Goal: Use online tool/utility: Utilize a website feature to perform a specific function

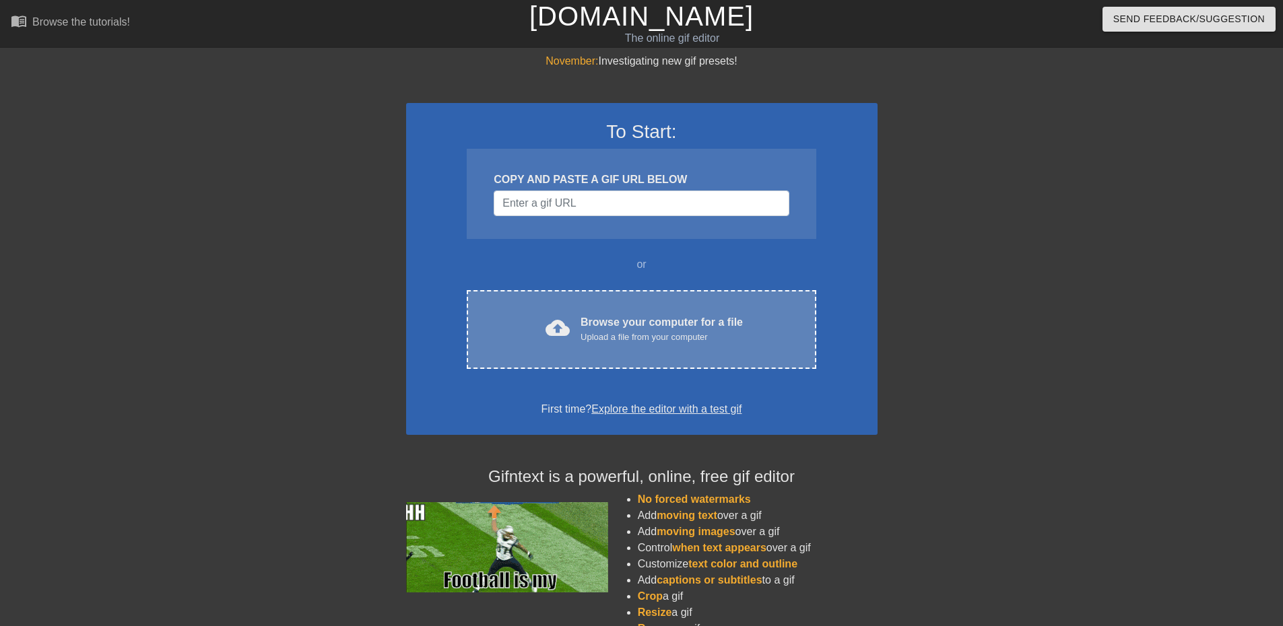
click at [586, 354] on div "cloud_upload Browse your computer for a file Upload a file from your computer C…" at bounding box center [641, 329] width 349 height 79
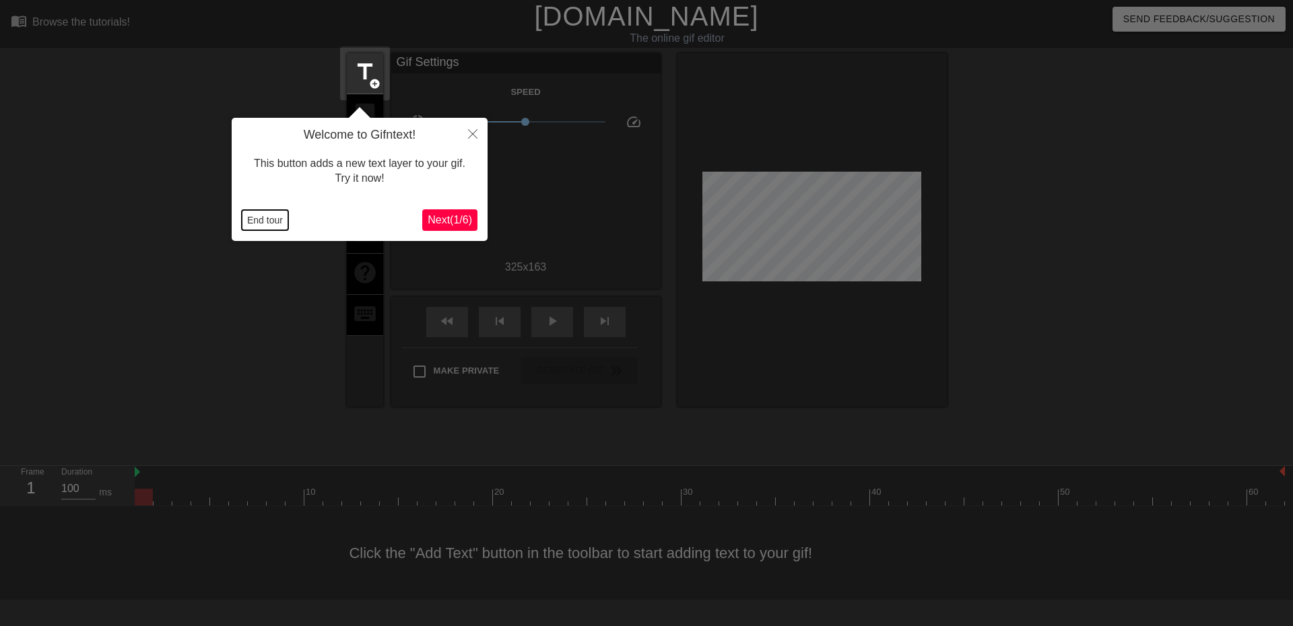
click at [275, 226] on button "End tour" at bounding box center [265, 220] width 46 height 20
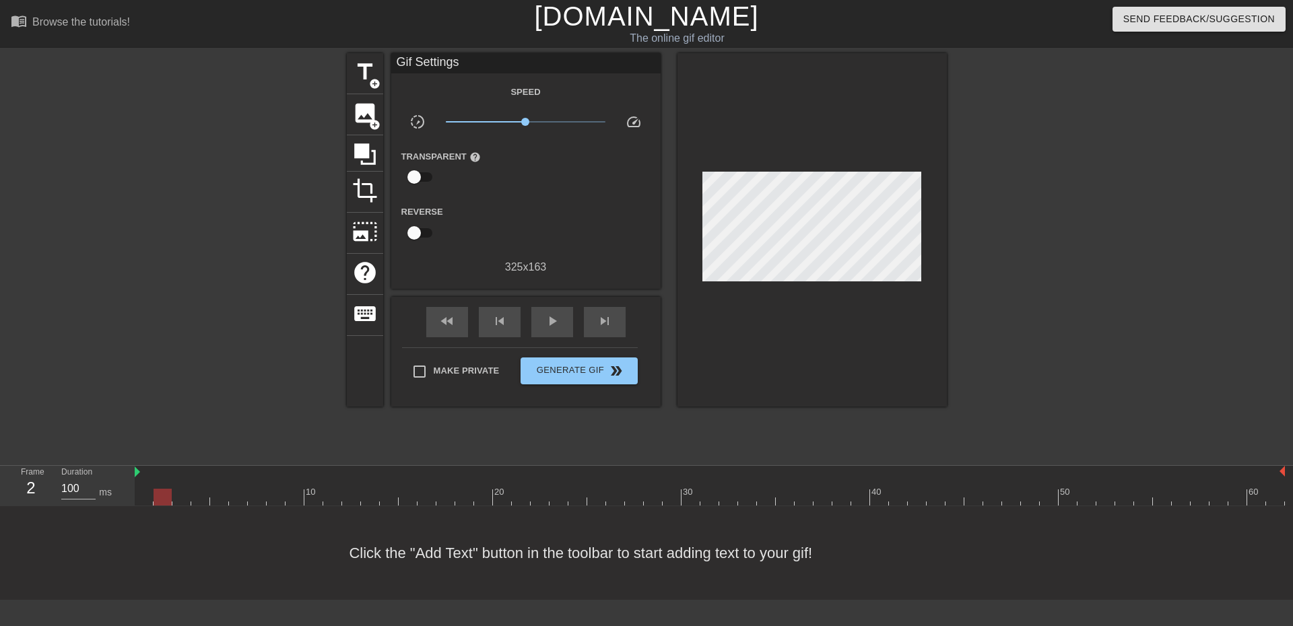
drag, startPoint x: 147, startPoint y: 498, endPoint x: 172, endPoint y: 496, distance: 24.3
click at [172, 496] on div at bounding box center [710, 497] width 1150 height 17
drag, startPoint x: 165, startPoint y: 500, endPoint x: 1221, endPoint y: 469, distance: 1056.9
click at [1282, 463] on div "menu_book Browse the tutorials! [DOMAIN_NAME] The online gif editor Send Feedba…" at bounding box center [646, 300] width 1293 height 600
click at [362, 65] on span "title" at bounding box center [365, 72] width 26 height 26
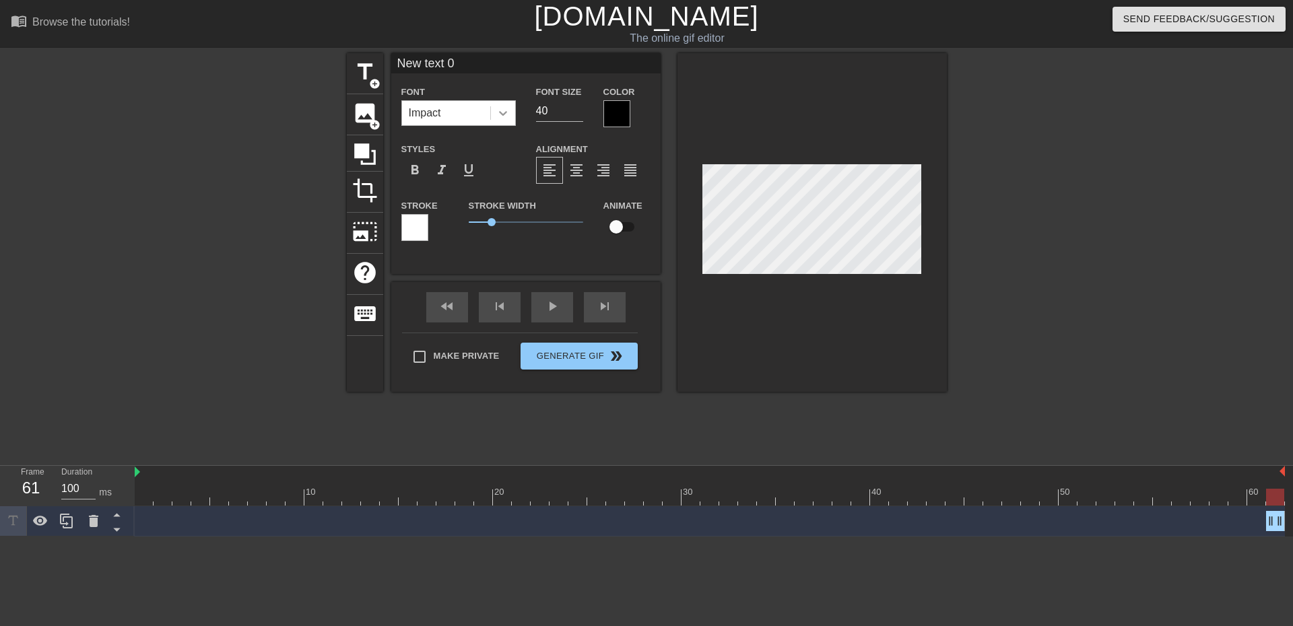
click at [504, 108] on icon at bounding box center [502, 112] width 13 height 13
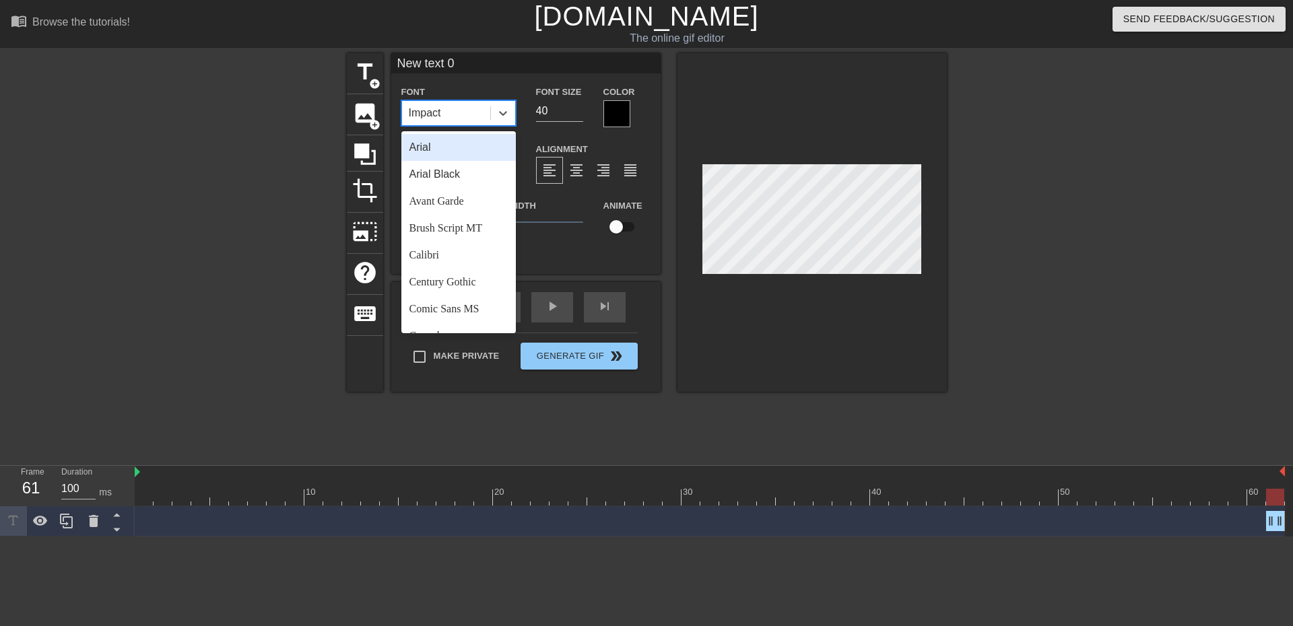
click at [474, 144] on div "Arial" at bounding box center [458, 147] width 114 height 27
drag, startPoint x: 506, startPoint y: 108, endPoint x: 465, endPoint y: 147, distance: 57.2
click at [506, 108] on icon at bounding box center [502, 112] width 13 height 13
click at [446, 175] on div "Arial Black" at bounding box center [458, 174] width 114 height 27
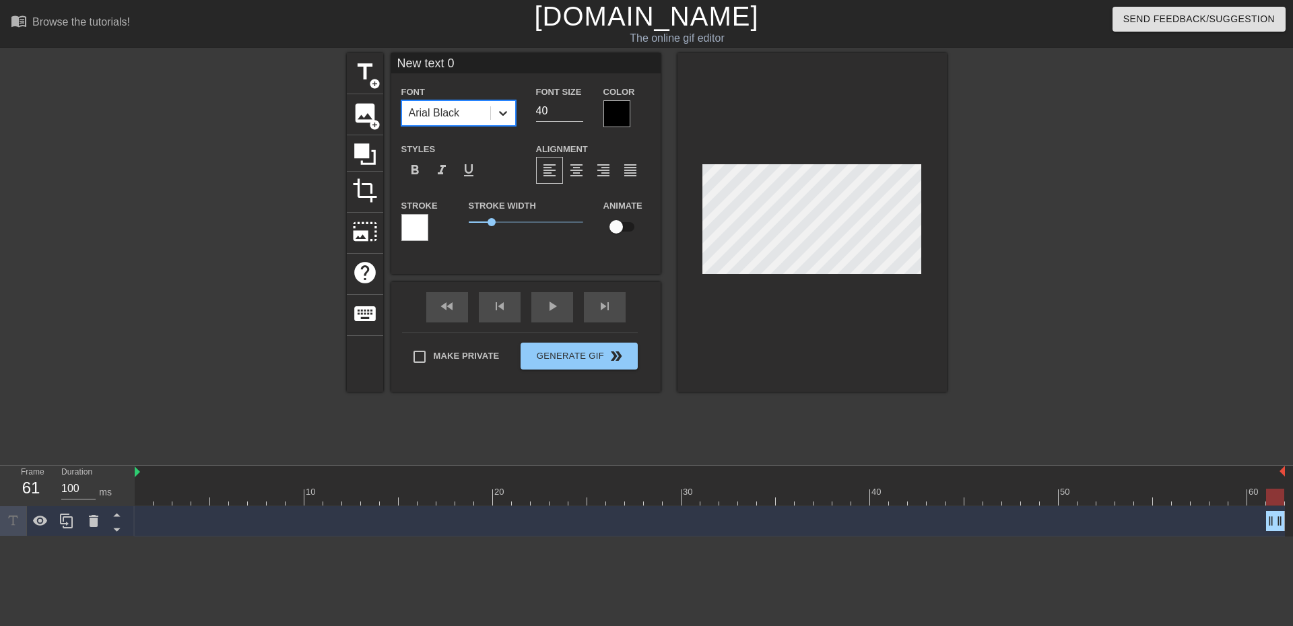
click at [503, 111] on icon at bounding box center [502, 112] width 13 height 13
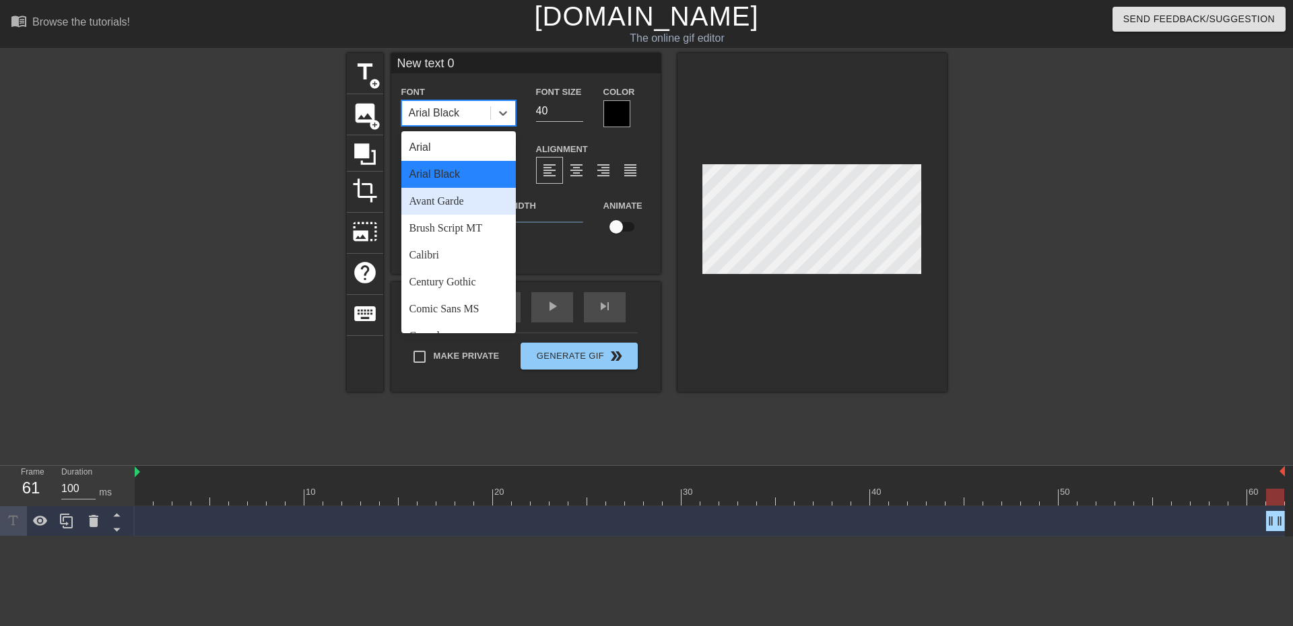
click at [446, 203] on div "Avant Garde" at bounding box center [458, 201] width 114 height 27
click at [502, 113] on icon at bounding box center [502, 112] width 13 height 13
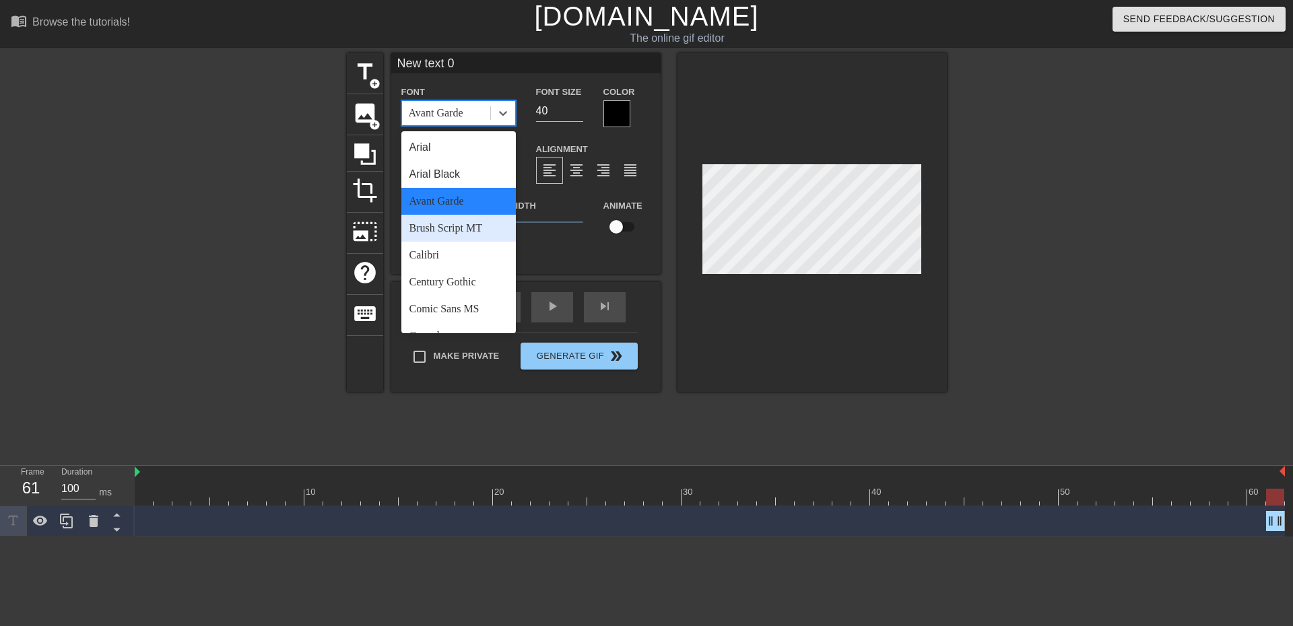
click at [446, 226] on div "Brush Script MT" at bounding box center [458, 228] width 114 height 27
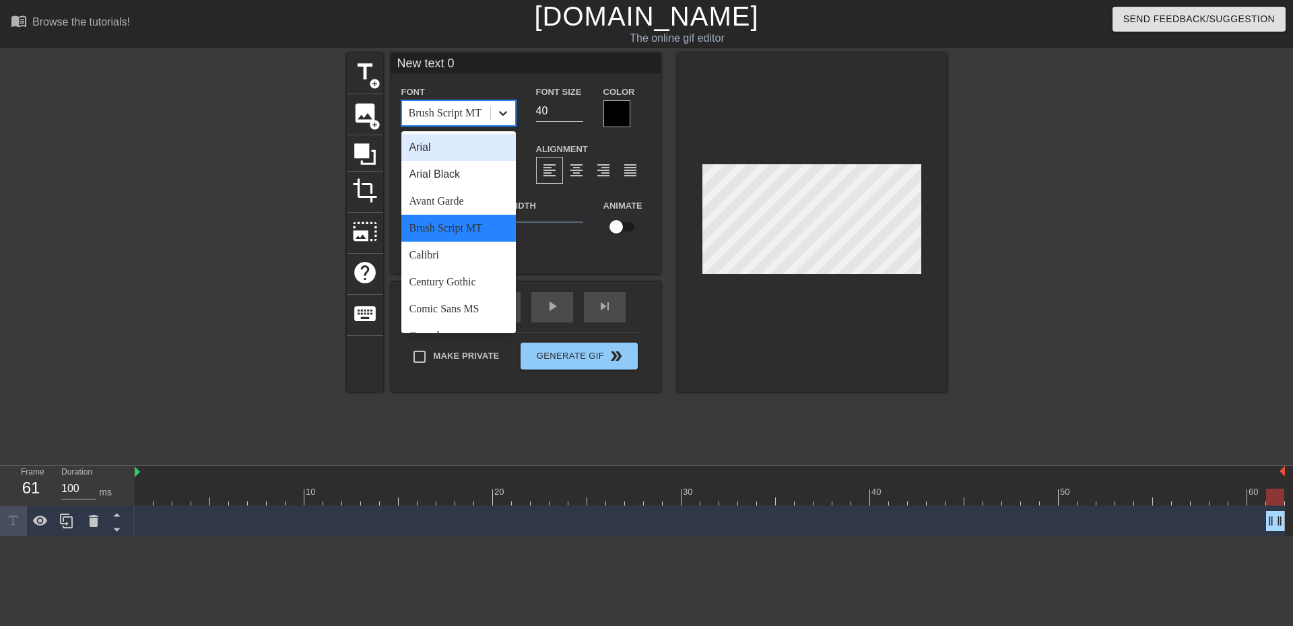
click at [502, 116] on icon at bounding box center [502, 112] width 13 height 13
click at [452, 254] on div "Calibri" at bounding box center [458, 255] width 114 height 27
click at [502, 114] on icon at bounding box center [503, 113] width 8 height 5
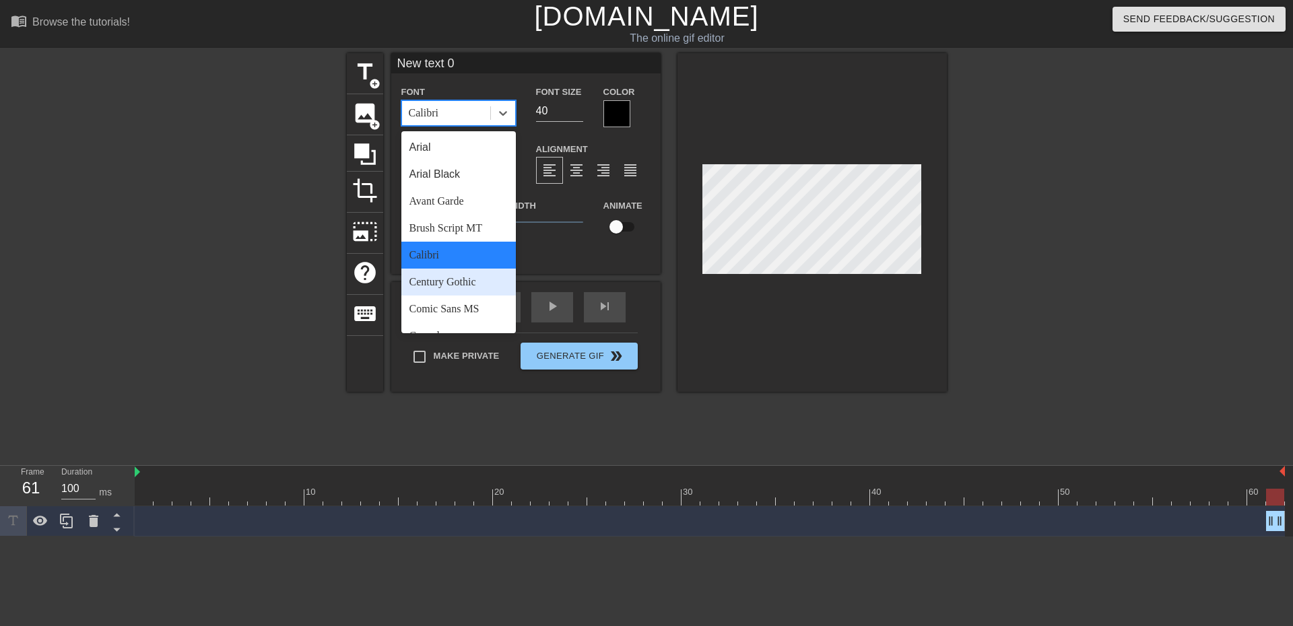
click at [436, 275] on div "Century Gothic" at bounding box center [458, 282] width 114 height 27
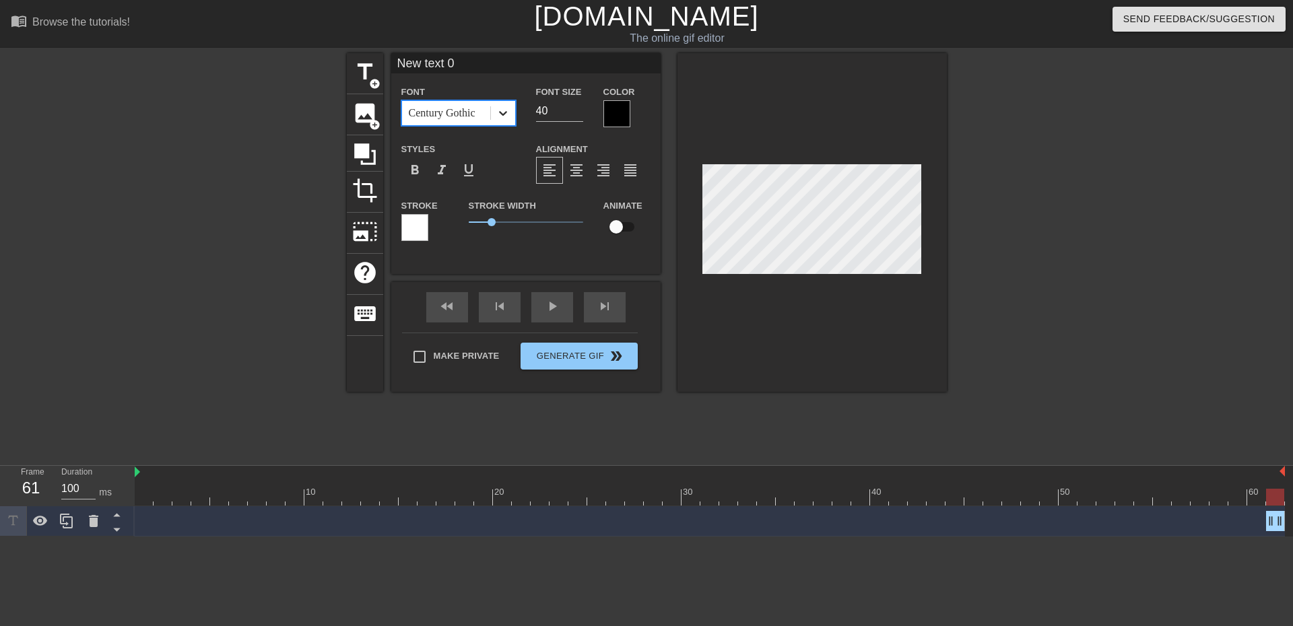
click at [506, 113] on icon at bounding box center [502, 112] width 13 height 13
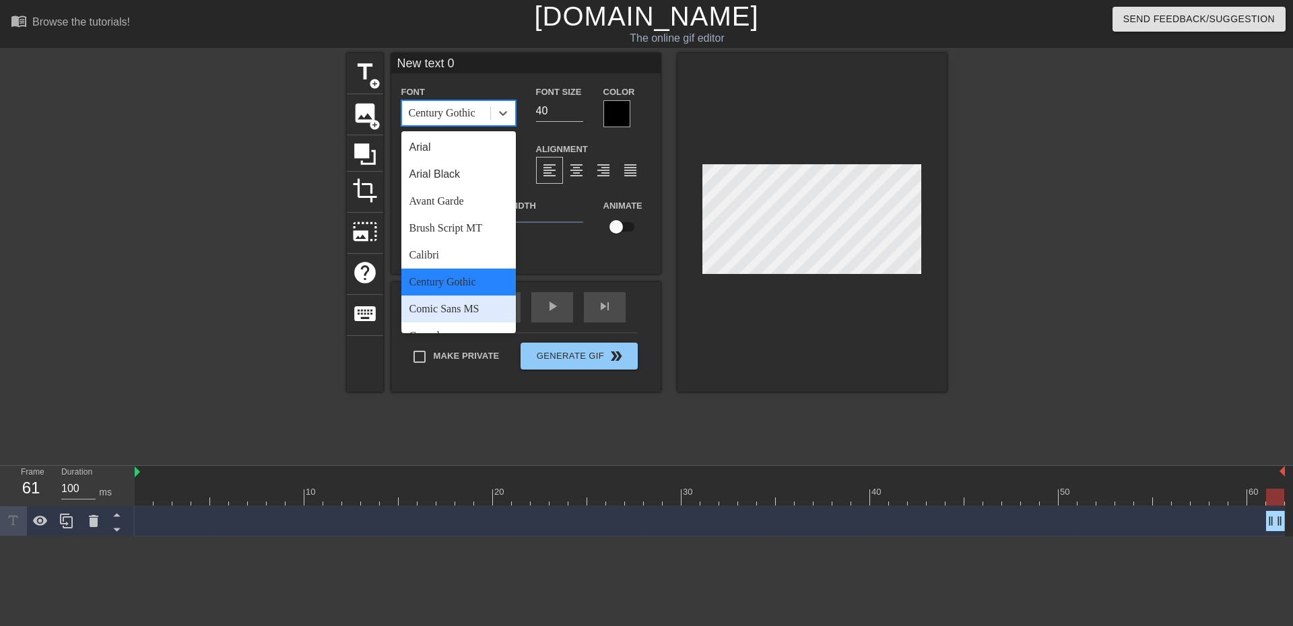
click at [462, 314] on div "Comic Sans MS" at bounding box center [458, 309] width 114 height 27
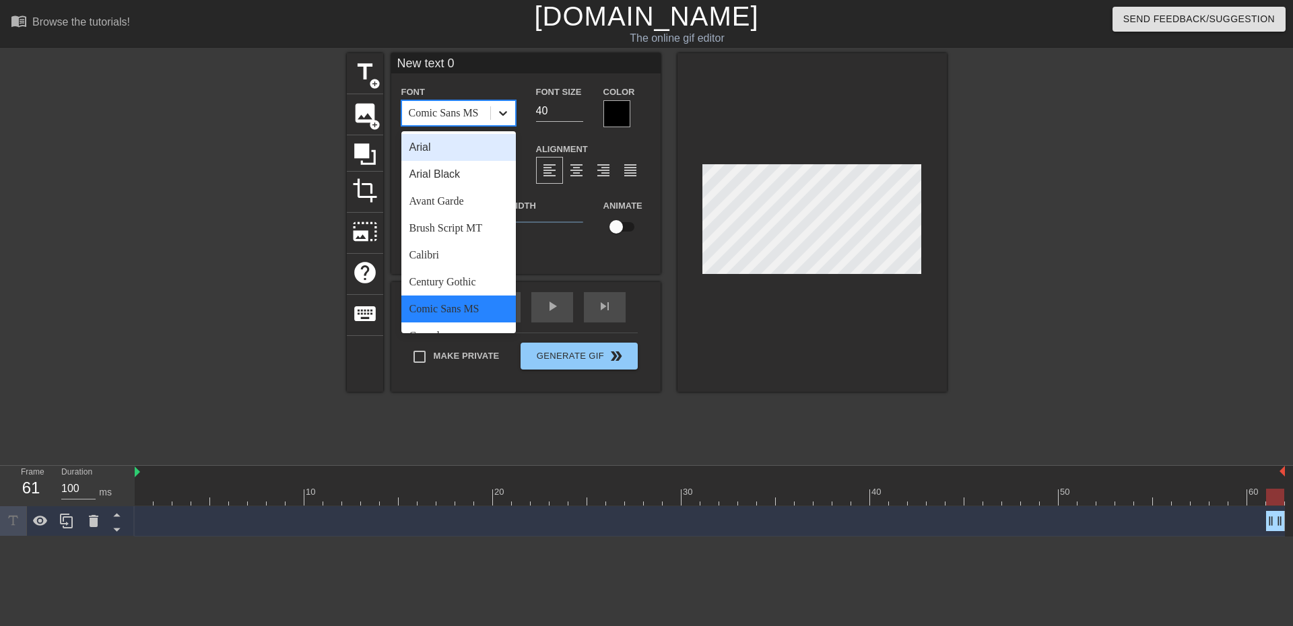
click at [506, 121] on div at bounding box center [503, 113] width 24 height 24
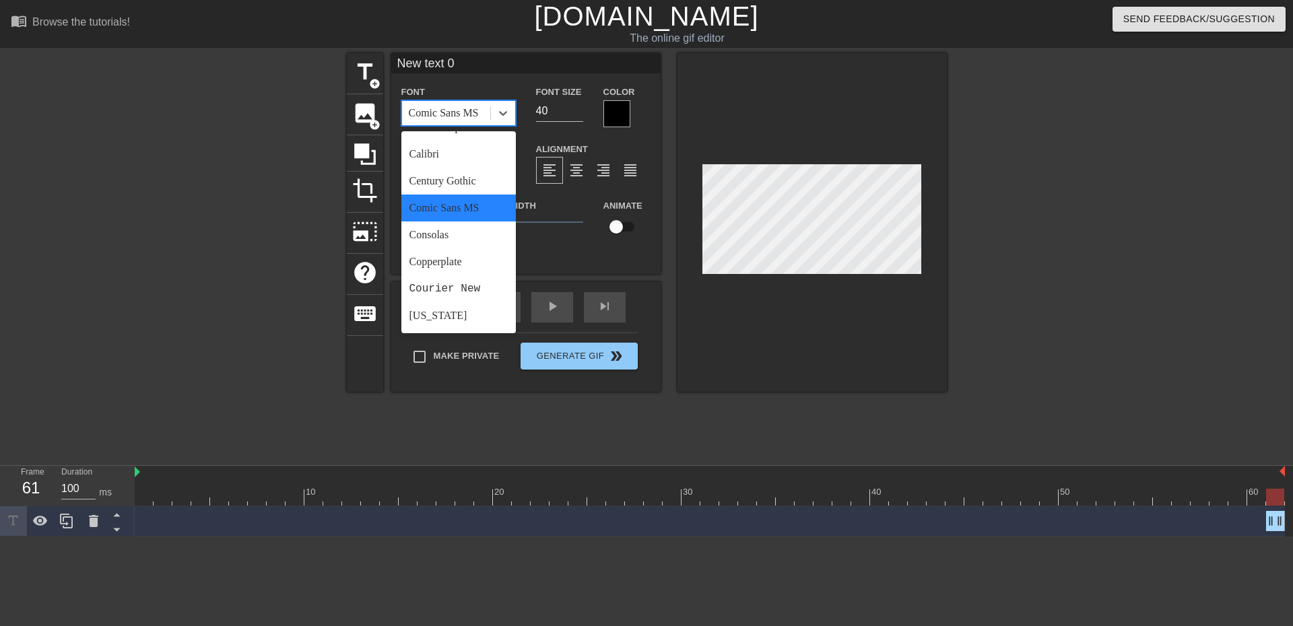
scroll to position [135, 0]
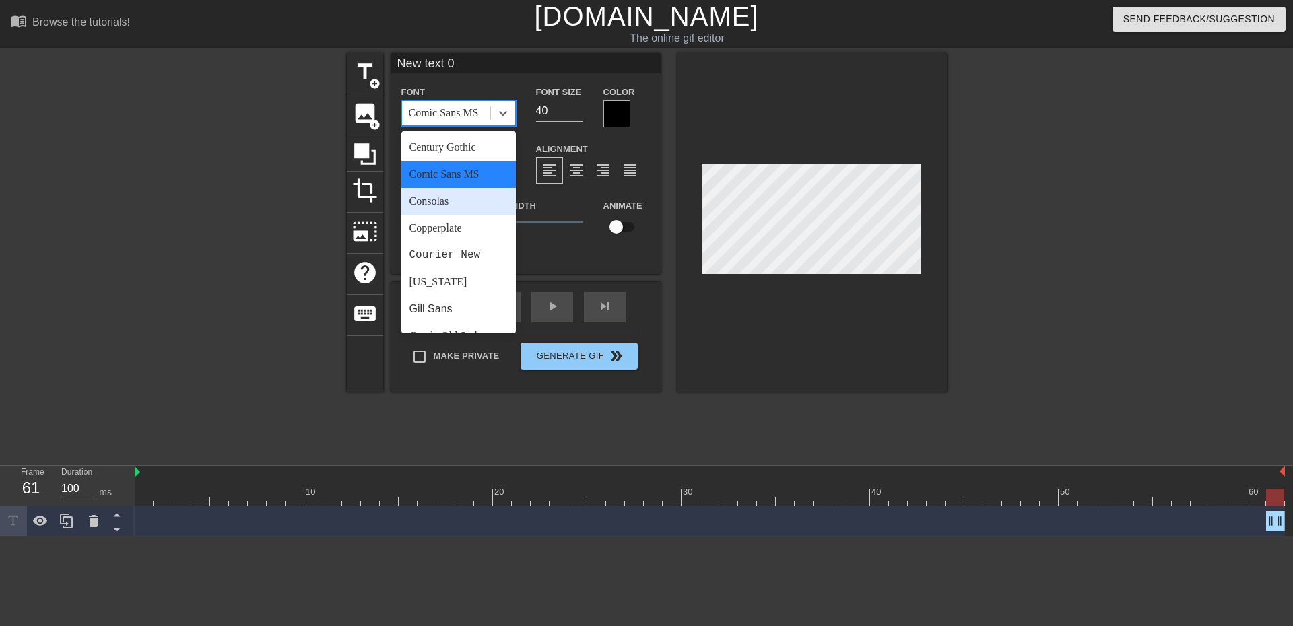
click at [483, 205] on div "Consolas" at bounding box center [458, 201] width 114 height 27
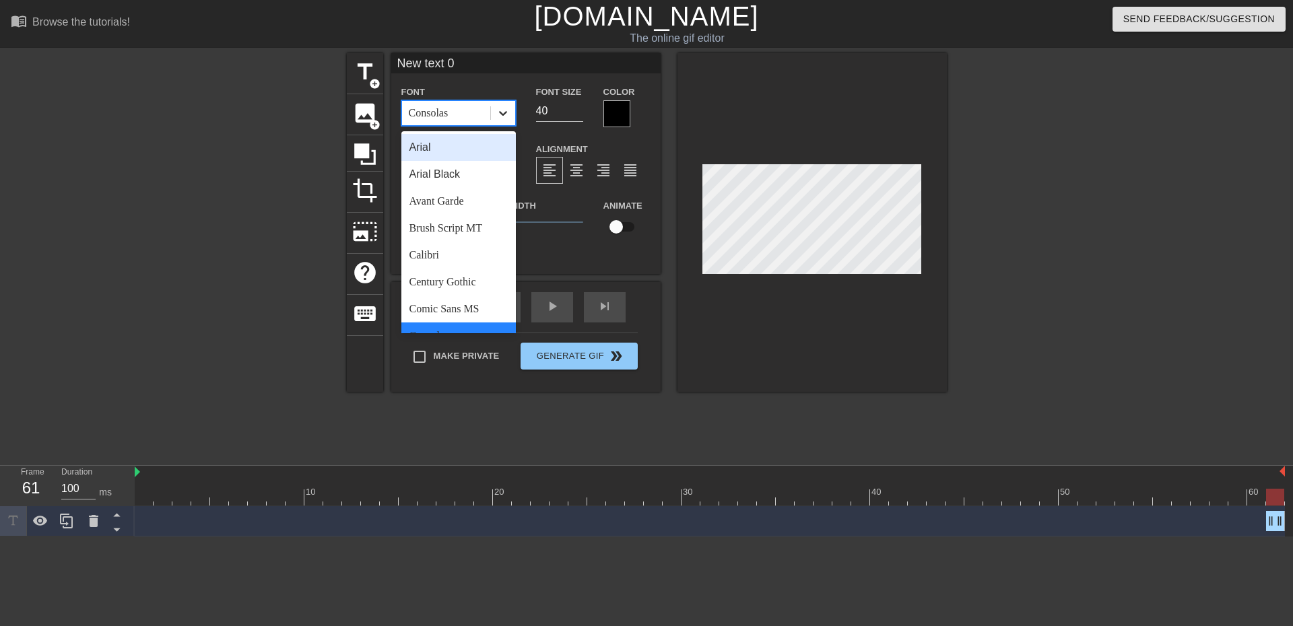
click at [508, 105] on div at bounding box center [503, 113] width 24 height 24
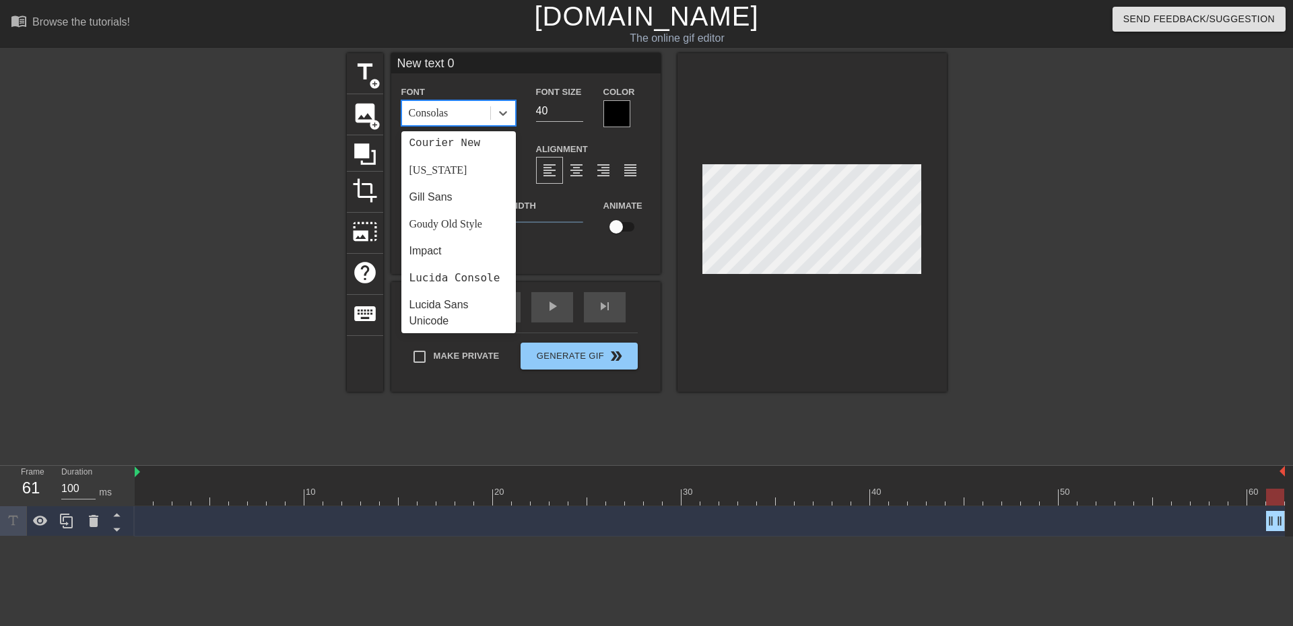
scroll to position [254, 0]
click at [475, 243] on div "Impact" at bounding box center [458, 243] width 114 height 27
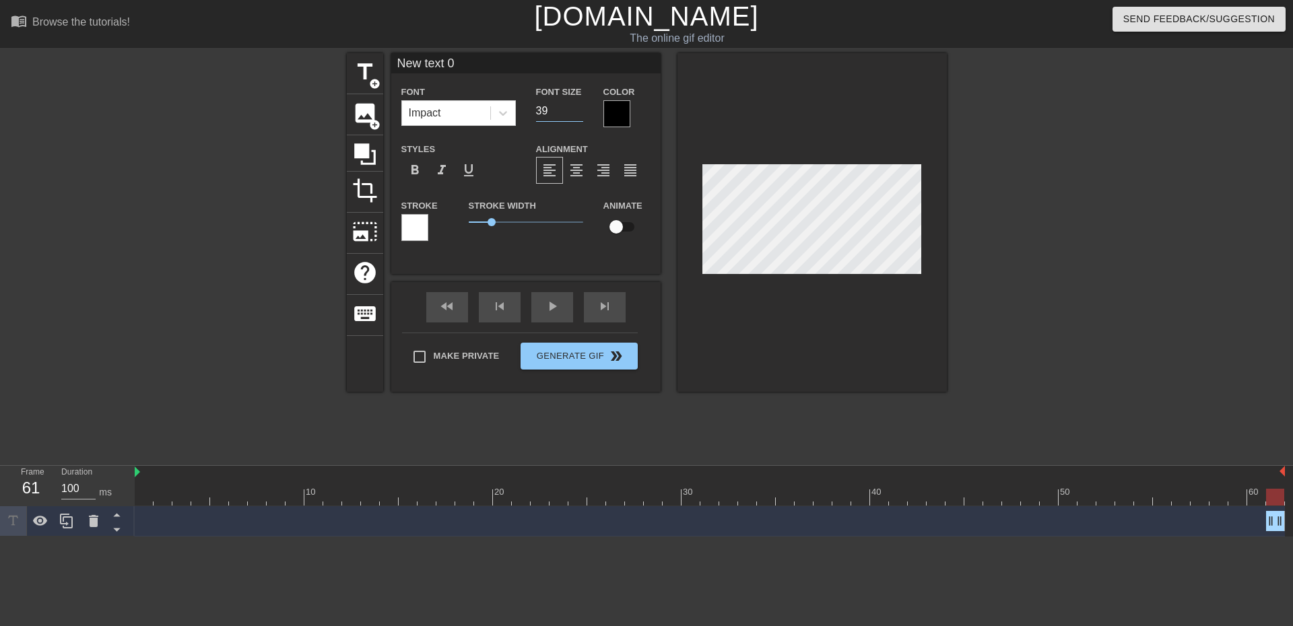
click at [578, 113] on input "39" at bounding box center [559, 111] width 47 height 22
click at [578, 113] on input "38" at bounding box center [559, 111] width 47 height 22
click at [578, 113] on input "37" at bounding box center [559, 111] width 47 height 22
click at [578, 112] on input "36" at bounding box center [559, 111] width 47 height 22
click at [578, 112] on input "35" at bounding box center [559, 111] width 47 height 22
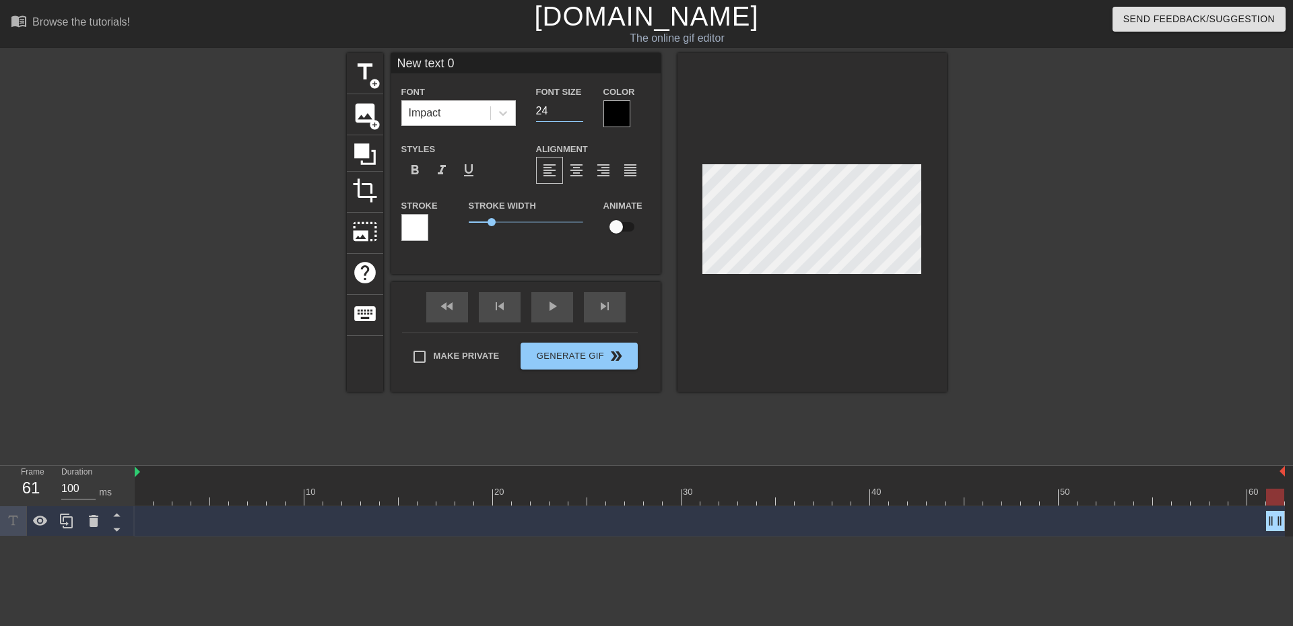
click at [578, 112] on input "24" at bounding box center [559, 111] width 47 height 22
click at [576, 110] on input "25" at bounding box center [559, 111] width 47 height 22
type input "26"
click at [576, 110] on input "26" at bounding box center [559, 111] width 47 height 22
drag, startPoint x: 493, startPoint y: 221, endPoint x: 506, endPoint y: 219, distance: 13.6
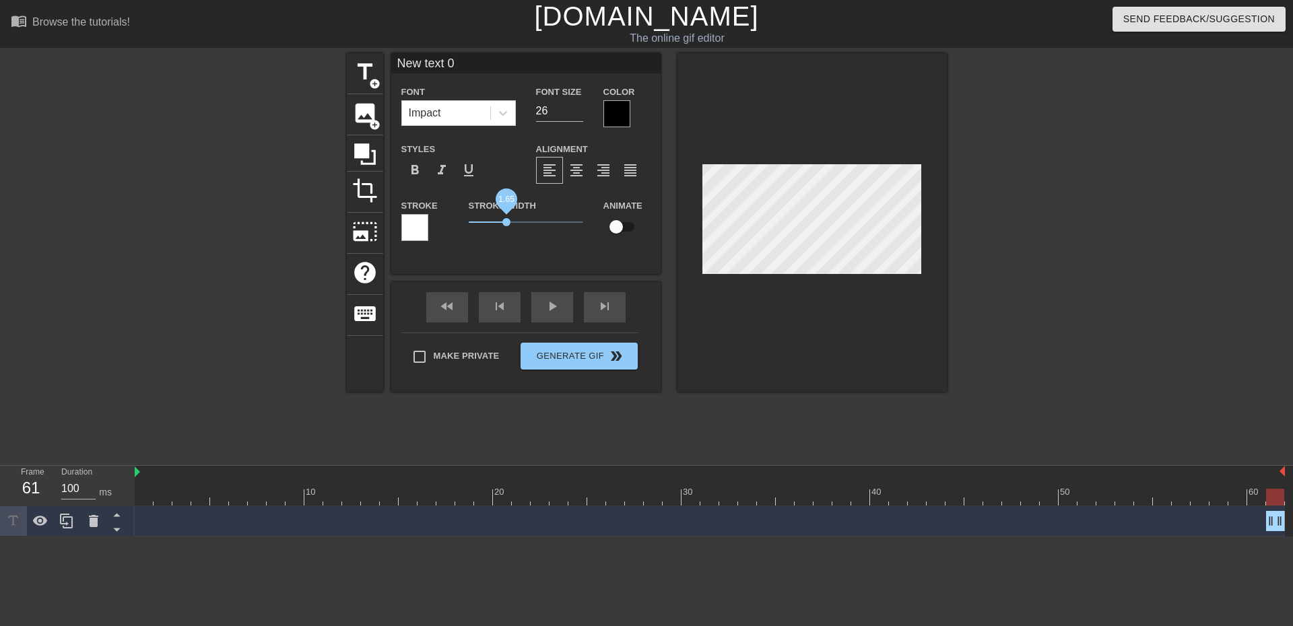
click at [506, 219] on span "1.65" at bounding box center [506, 222] width 8 height 8
click at [405, 224] on div at bounding box center [414, 227] width 27 height 27
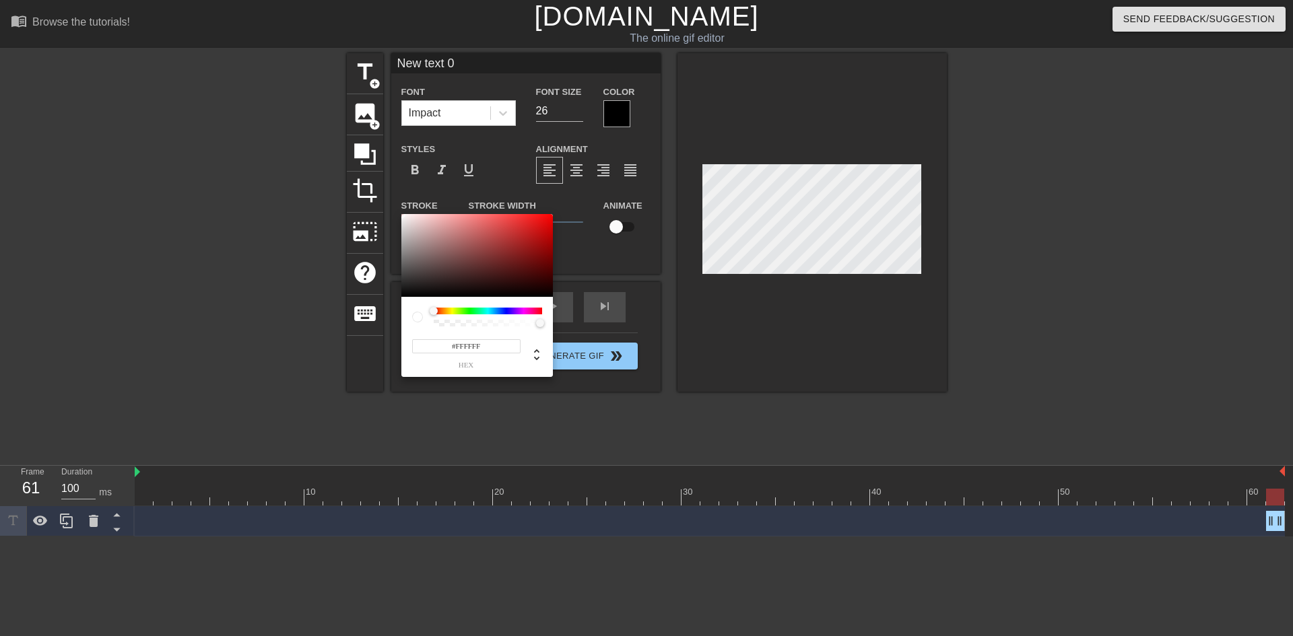
type input "#0D0D0D"
click at [401, 293] on div at bounding box center [477, 255] width 152 height 83
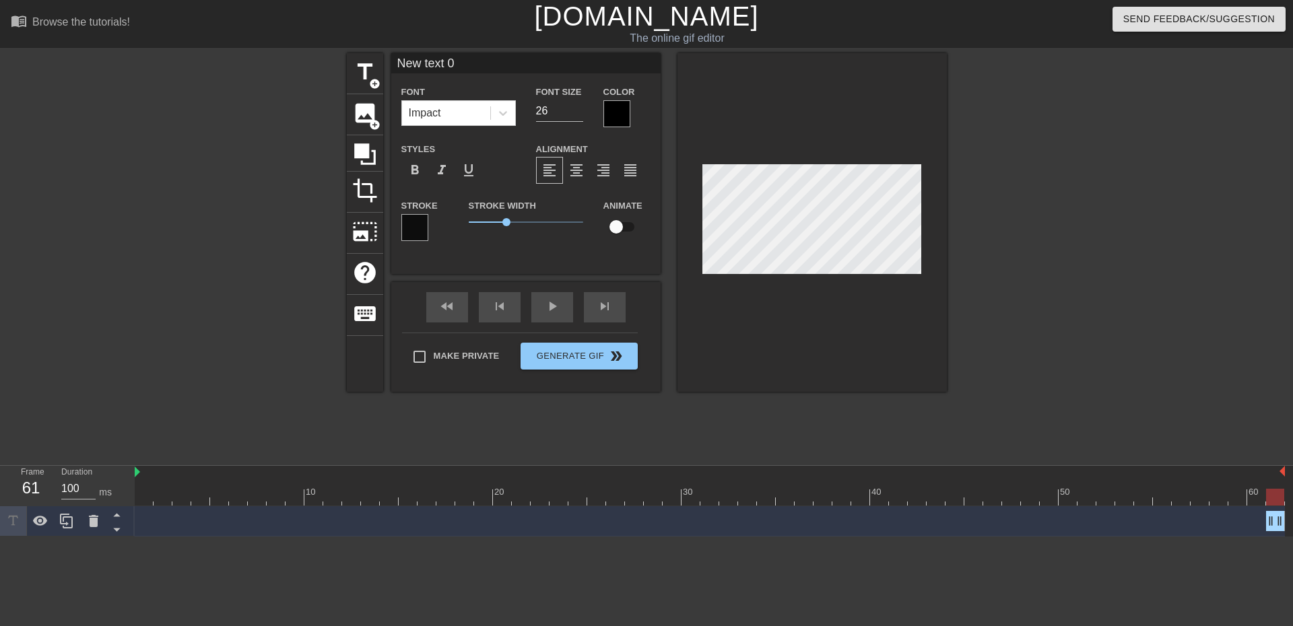
click at [622, 116] on div at bounding box center [616, 113] width 27 height 27
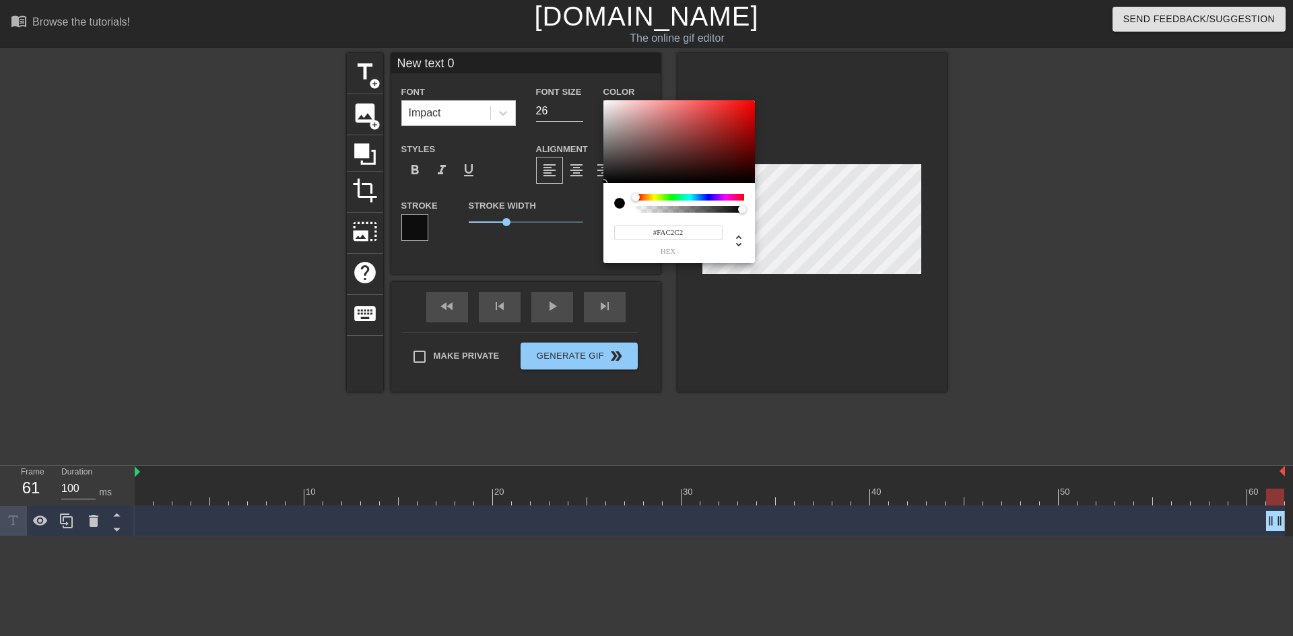
click at [603, 102] on div at bounding box center [679, 141] width 152 height 83
type input "#FFFFFF"
drag, startPoint x: 605, startPoint y: 104, endPoint x: 597, endPoint y: 97, distance: 10.5
click at [597, 97] on div "#FFFFFF hex" at bounding box center [646, 318] width 1293 height 636
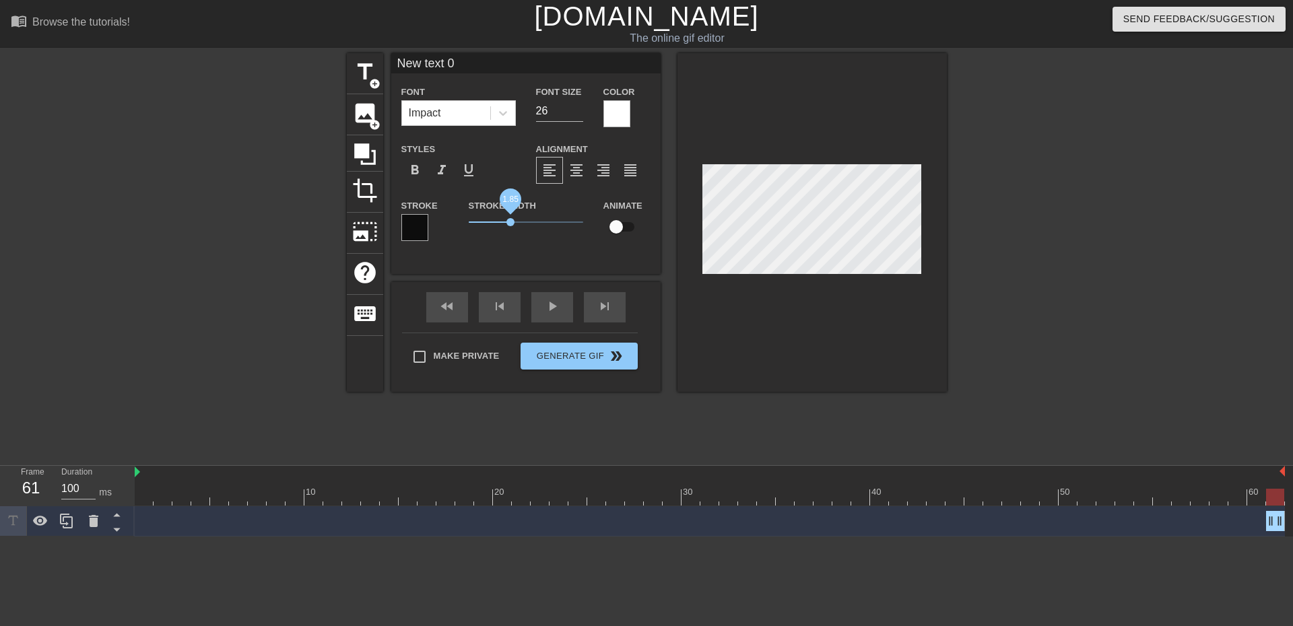
click at [511, 220] on span "1.85" at bounding box center [510, 222] width 8 height 8
drag, startPoint x: 466, startPoint y: 63, endPoint x: 358, endPoint y: 57, distance: 108.6
click at [364, 54] on div "title add_circle image add_circle crop photo_size_select_large help keyboard Ne…" at bounding box center [647, 222] width 600 height 339
type input "Its not cheating if a husband"
click at [578, 113] on input "25" at bounding box center [559, 111] width 47 height 22
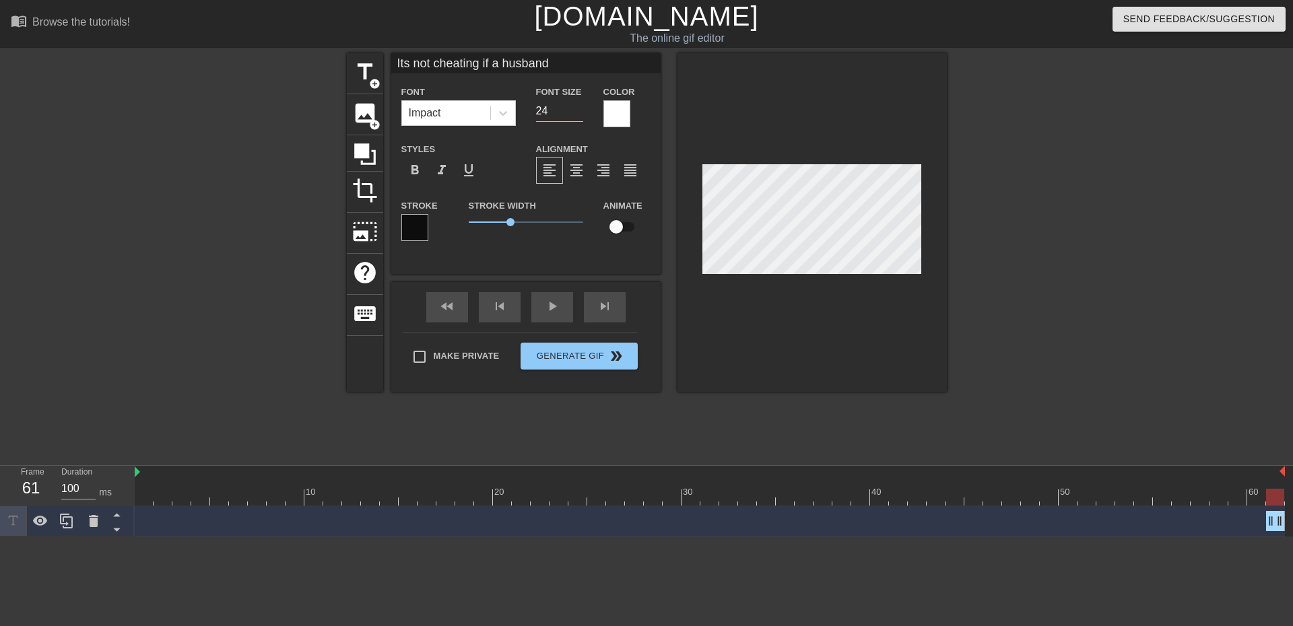
click at [578, 113] on input "24" at bounding box center [559, 111] width 47 height 22
click at [578, 113] on input "23" at bounding box center [559, 111] width 47 height 22
click at [578, 113] on input "22" at bounding box center [559, 111] width 47 height 22
type input "21"
click at [578, 113] on input "21" at bounding box center [559, 111] width 47 height 22
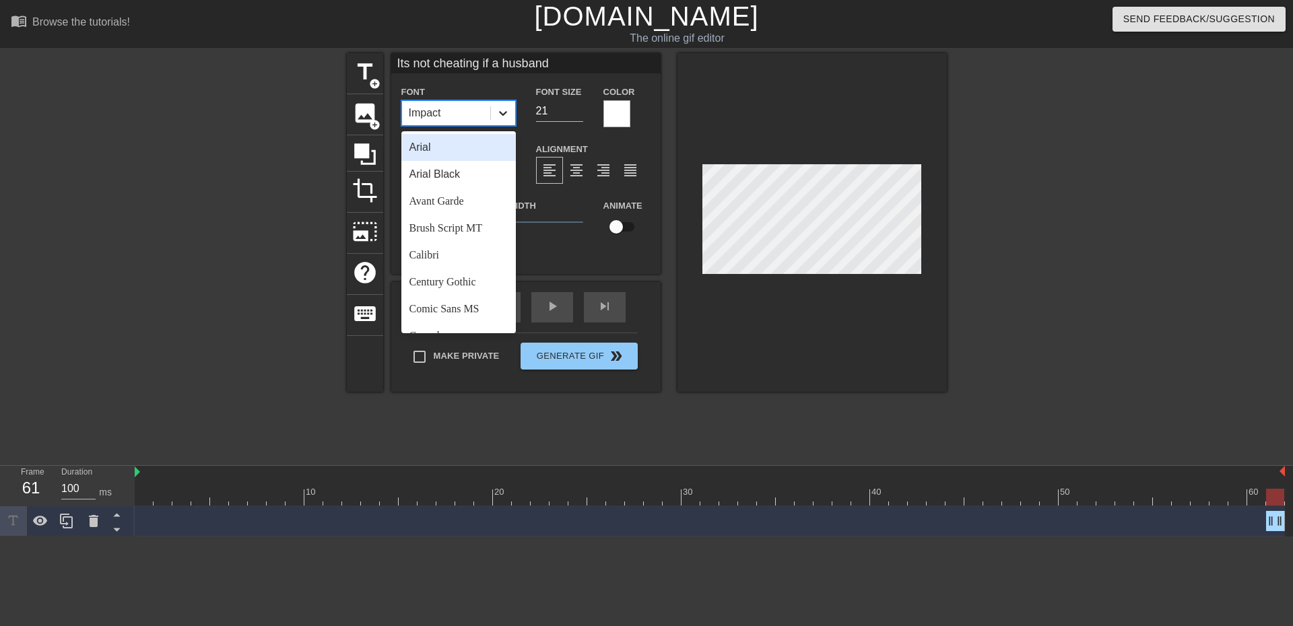
click at [504, 109] on icon at bounding box center [502, 112] width 13 height 13
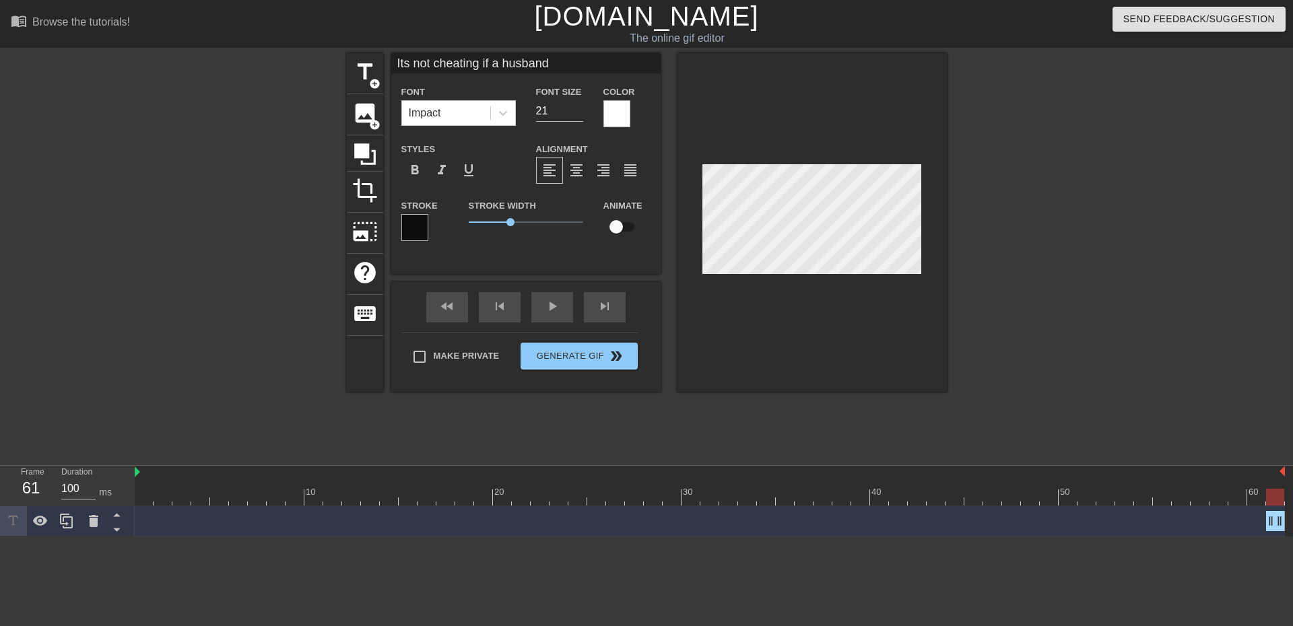
scroll to position [2, 8]
click at [509, 109] on icon at bounding box center [502, 112] width 13 height 13
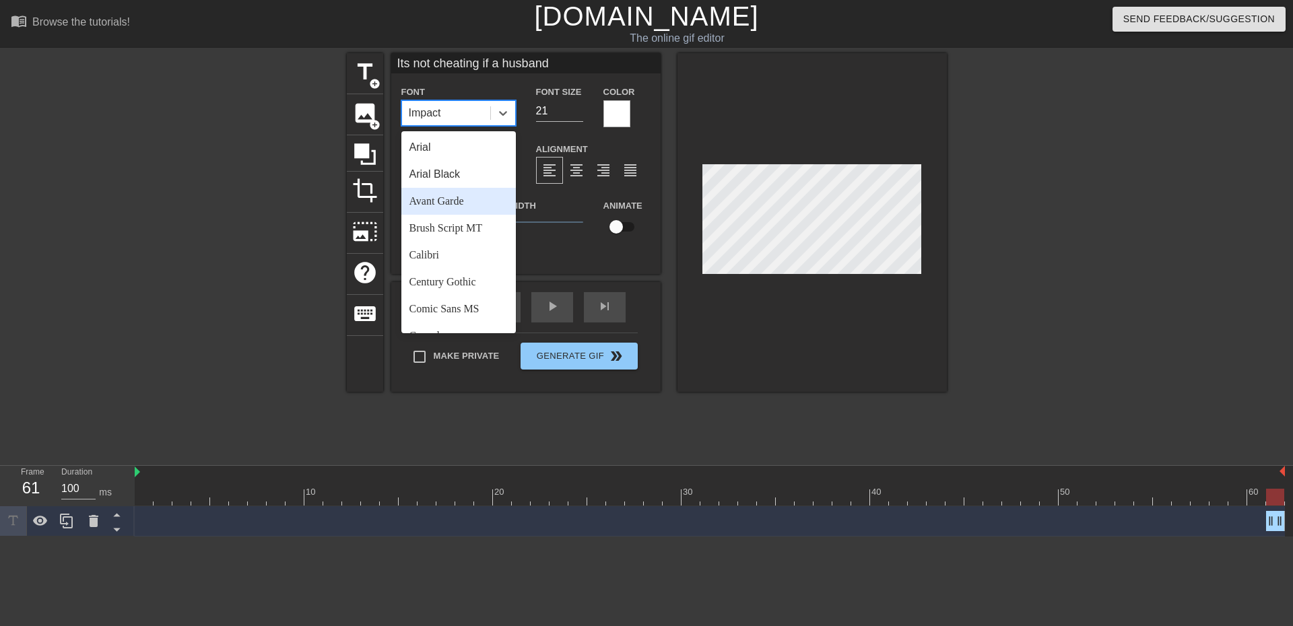
click at [493, 195] on div "Avant Garde" at bounding box center [458, 201] width 114 height 27
click at [498, 114] on icon at bounding box center [502, 112] width 13 height 13
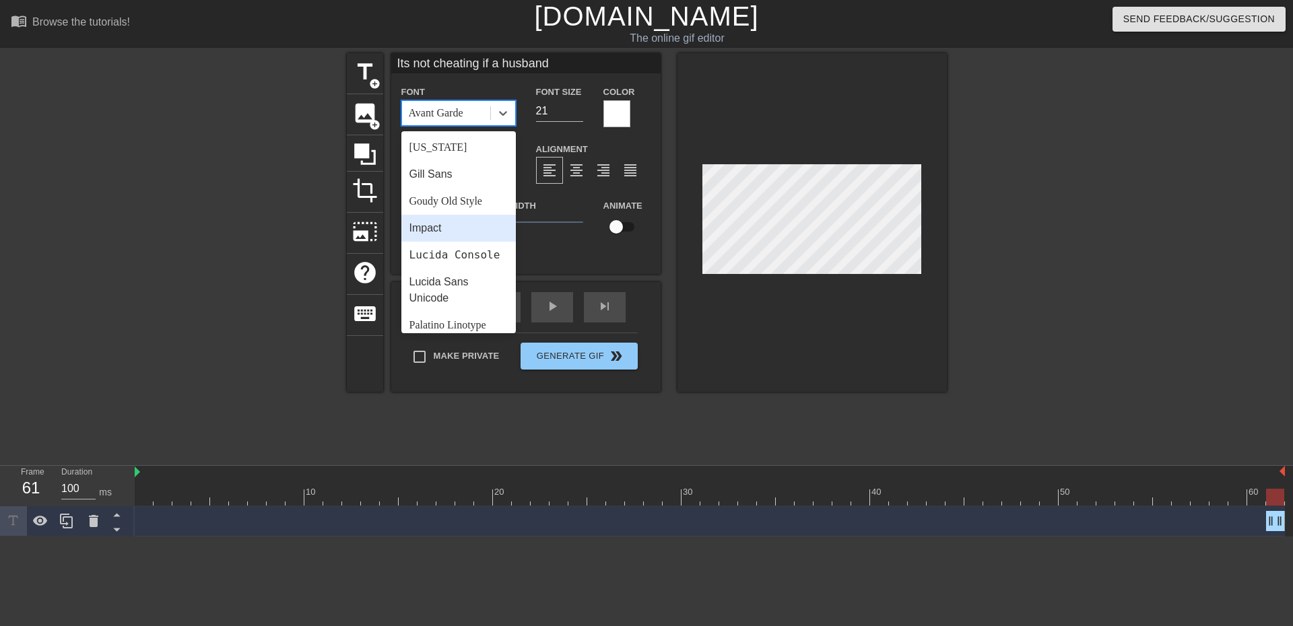
click at [467, 232] on div "Impact" at bounding box center [458, 228] width 114 height 27
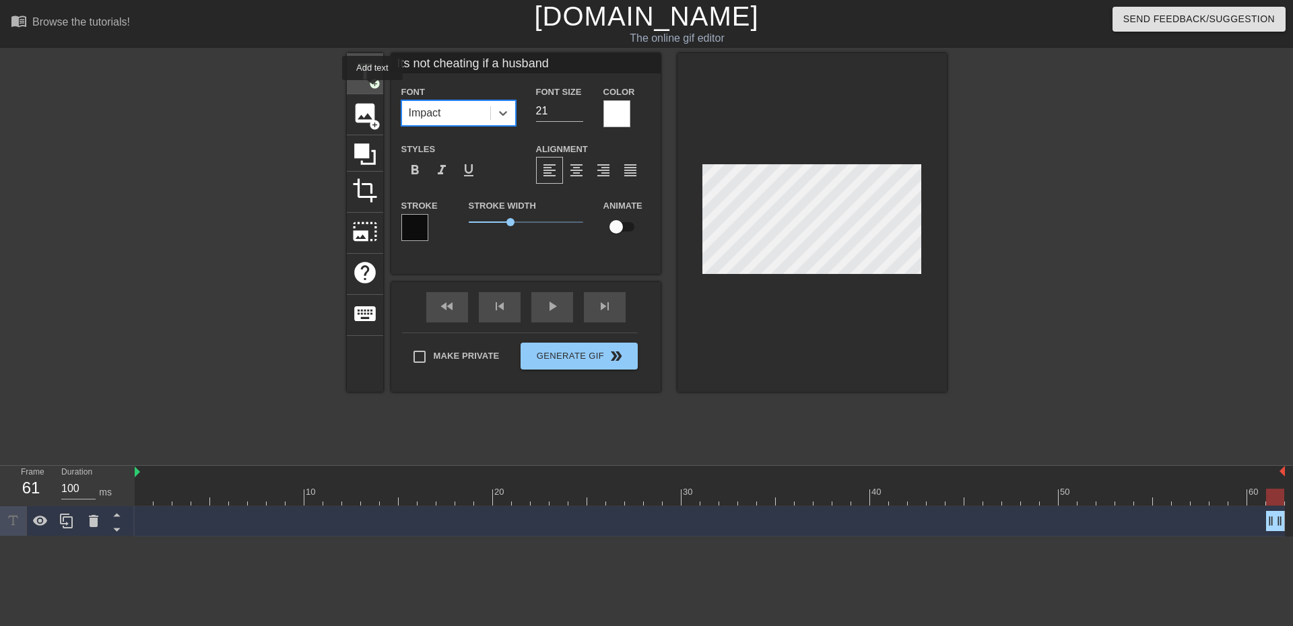
click at [366, 74] on span "title" at bounding box center [365, 72] width 26 height 26
type input "New text 1"
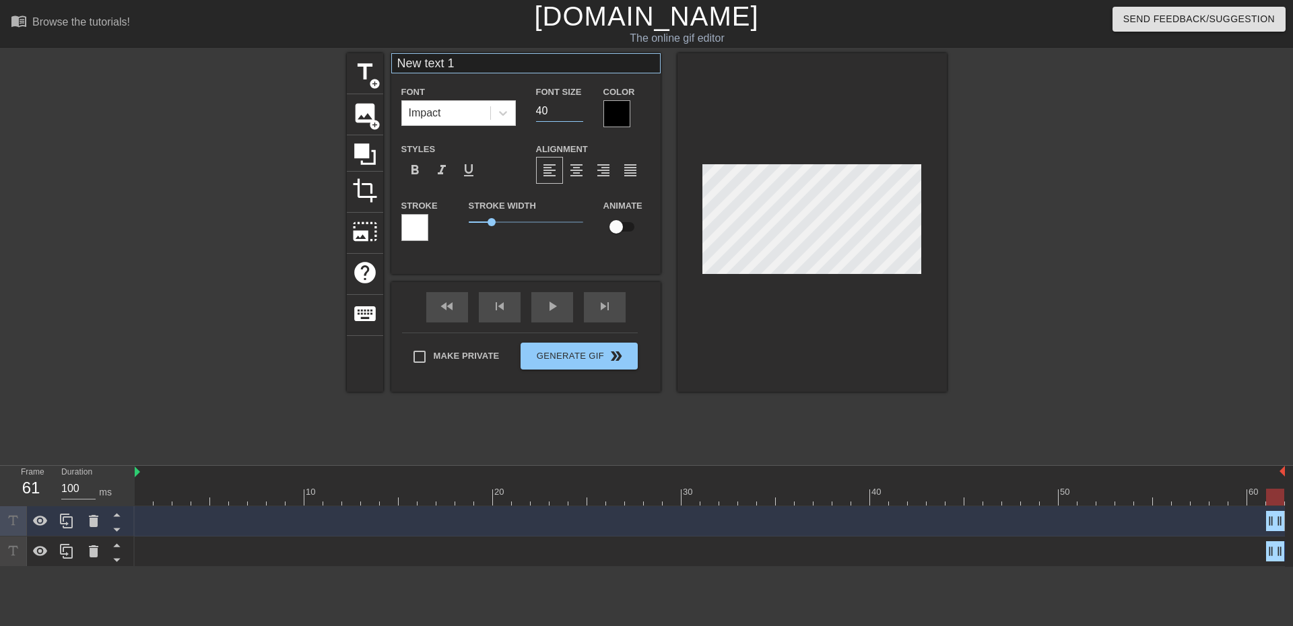
drag, startPoint x: 553, startPoint y: 113, endPoint x: 484, endPoint y: 73, distance: 79.7
click at [461, 92] on div "Font Impact Font Size 40 Color" at bounding box center [525, 105] width 269 height 44
type input "26"
drag, startPoint x: 491, startPoint y: 225, endPoint x: 510, endPoint y: 230, distance: 20.3
click at [510, 230] on div "Stroke Width 1.85" at bounding box center [526, 225] width 135 height 56
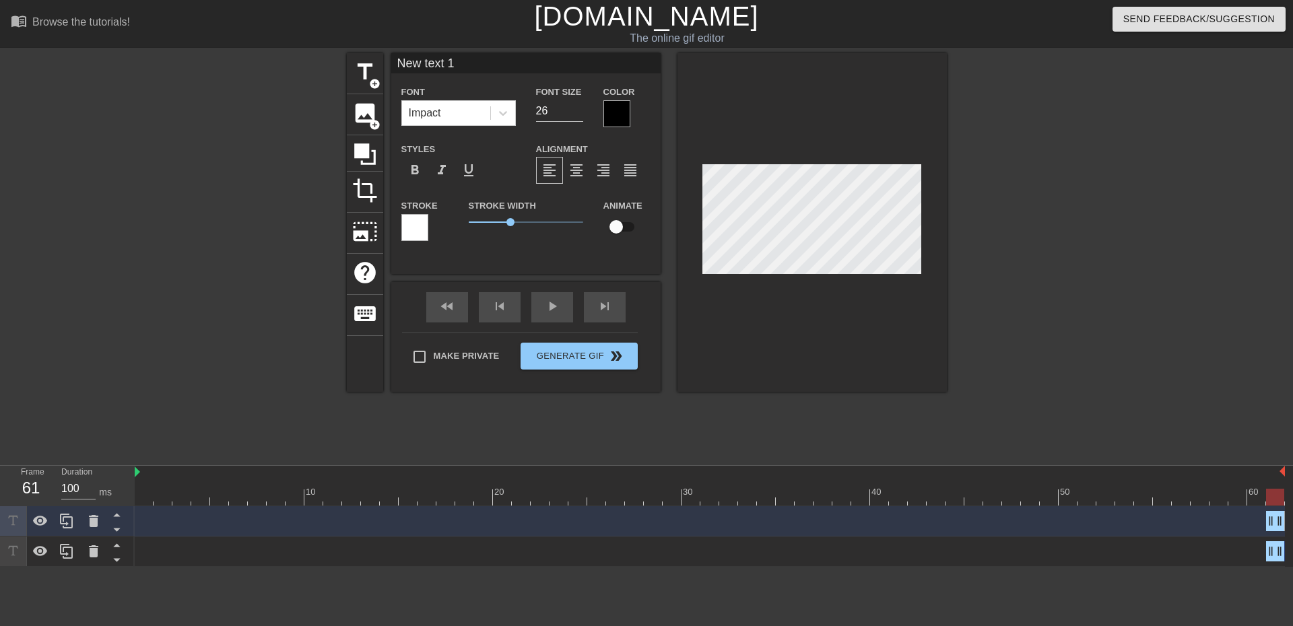
type input "Its not cheating if a husband"
type input "21"
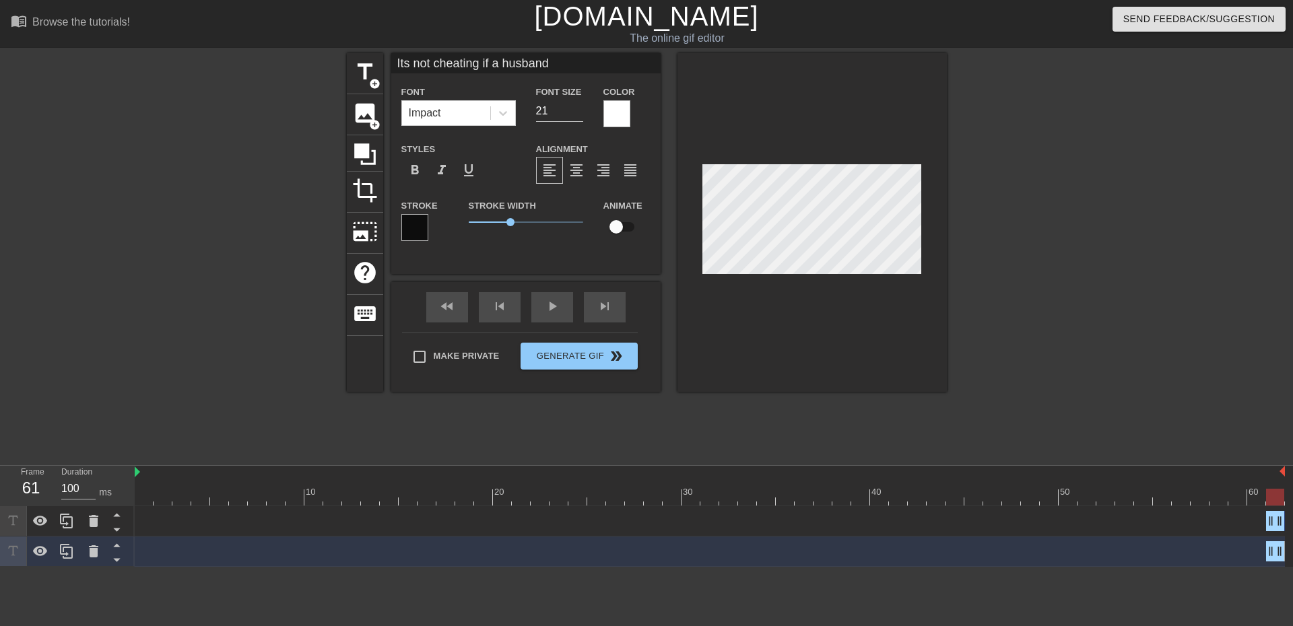
type input "New text 1"
type input "26"
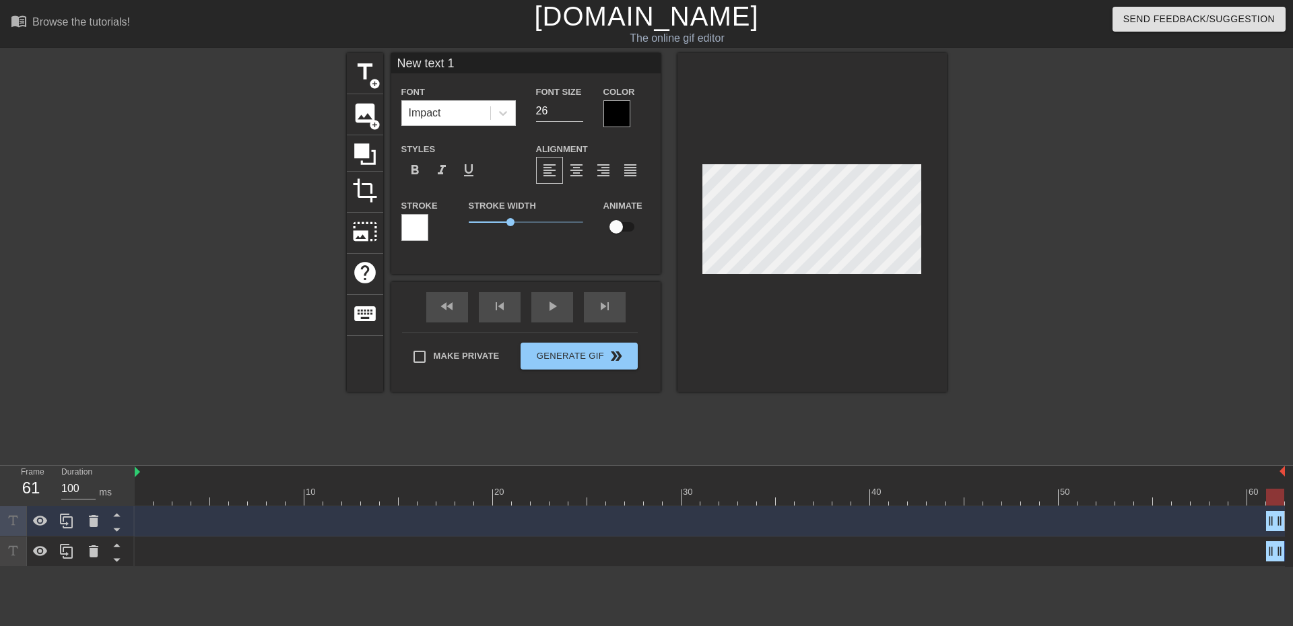
click at [617, 110] on div at bounding box center [616, 113] width 27 height 27
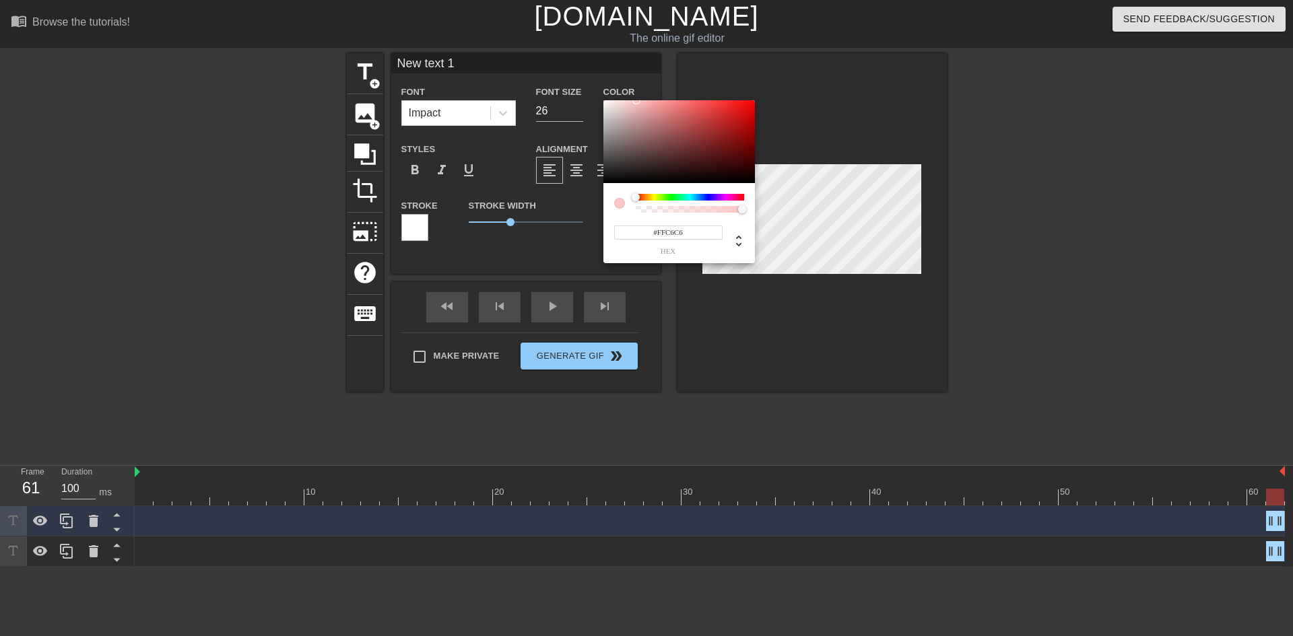
type input "#FFFFFF"
drag, startPoint x: 606, startPoint y: 106, endPoint x: 602, endPoint y: 94, distance: 13.4
click at [602, 94] on div "#FFFFFF hex" at bounding box center [646, 318] width 1293 height 636
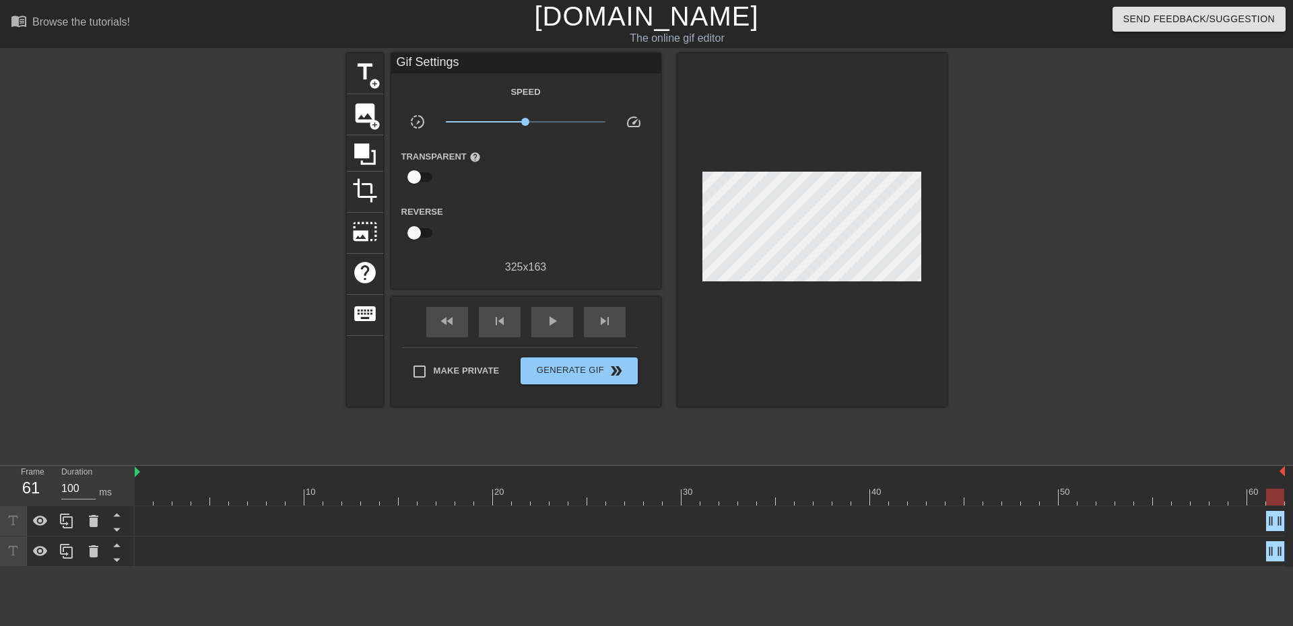
drag, startPoint x: 413, startPoint y: 222, endPoint x: 421, endPoint y: 224, distance: 7.7
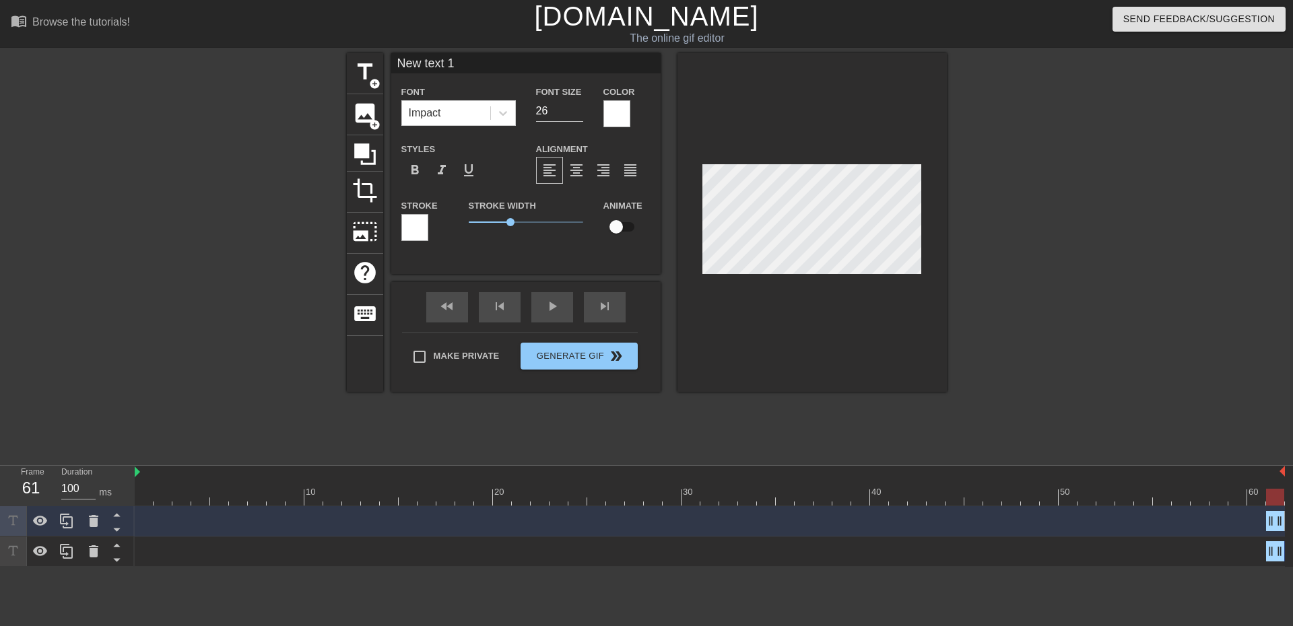
click at [422, 226] on div at bounding box center [414, 227] width 27 height 27
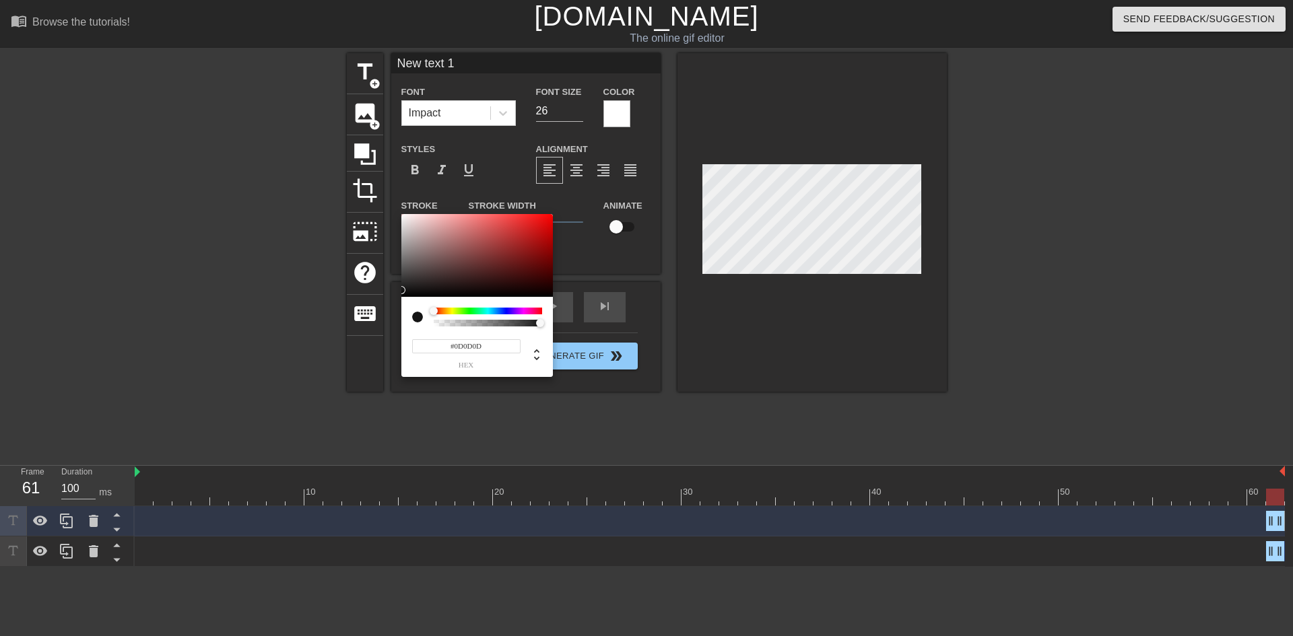
type input "#000000"
drag, startPoint x: 405, startPoint y: 296, endPoint x: 390, endPoint y: 310, distance: 20.5
click at [390, 310] on div "#000000 hex" at bounding box center [646, 318] width 1293 height 636
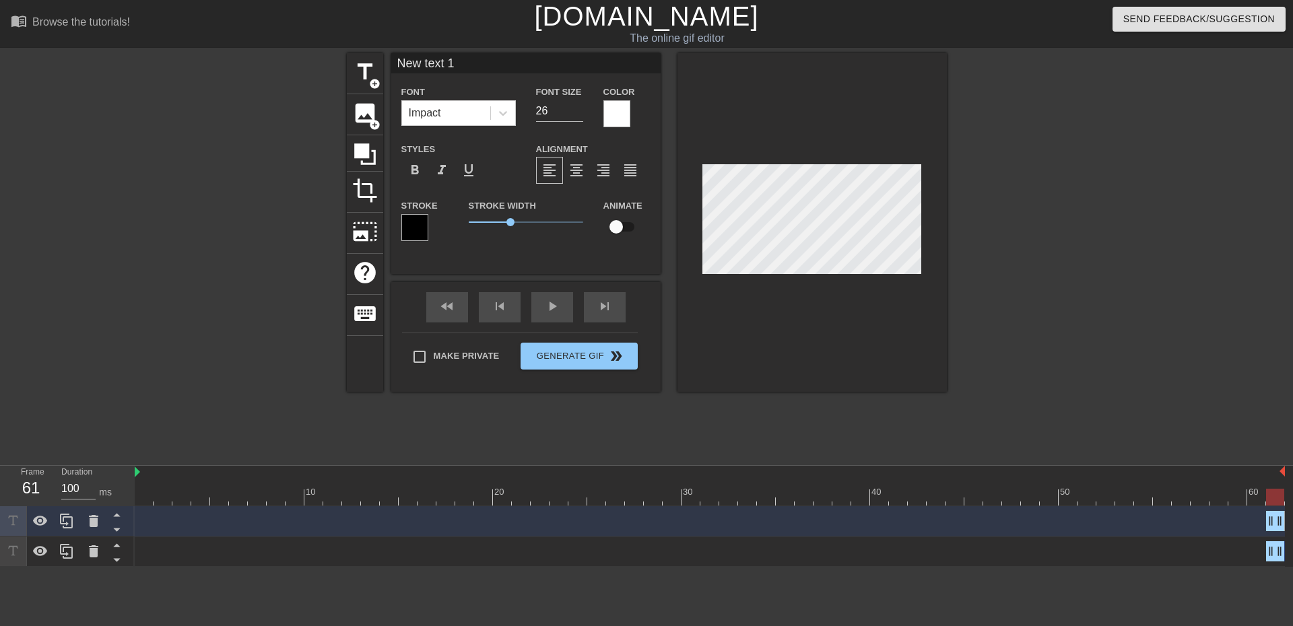
type input "Its not cheating if a husband"
type input "21"
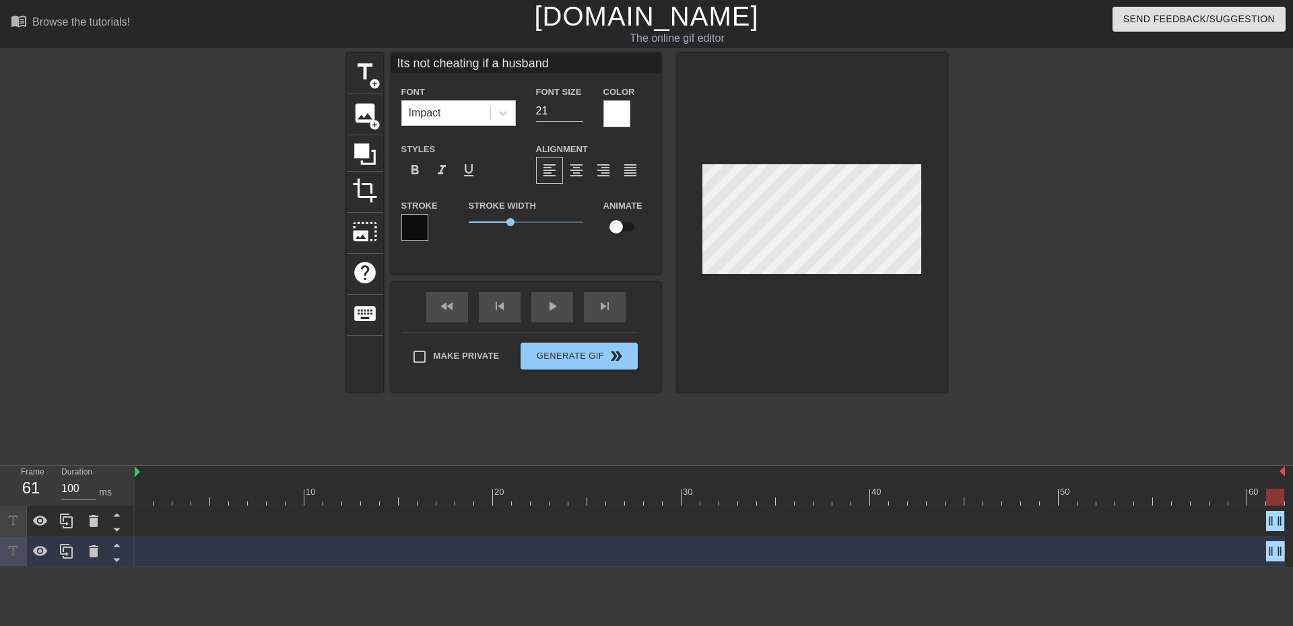
type input "New text 1"
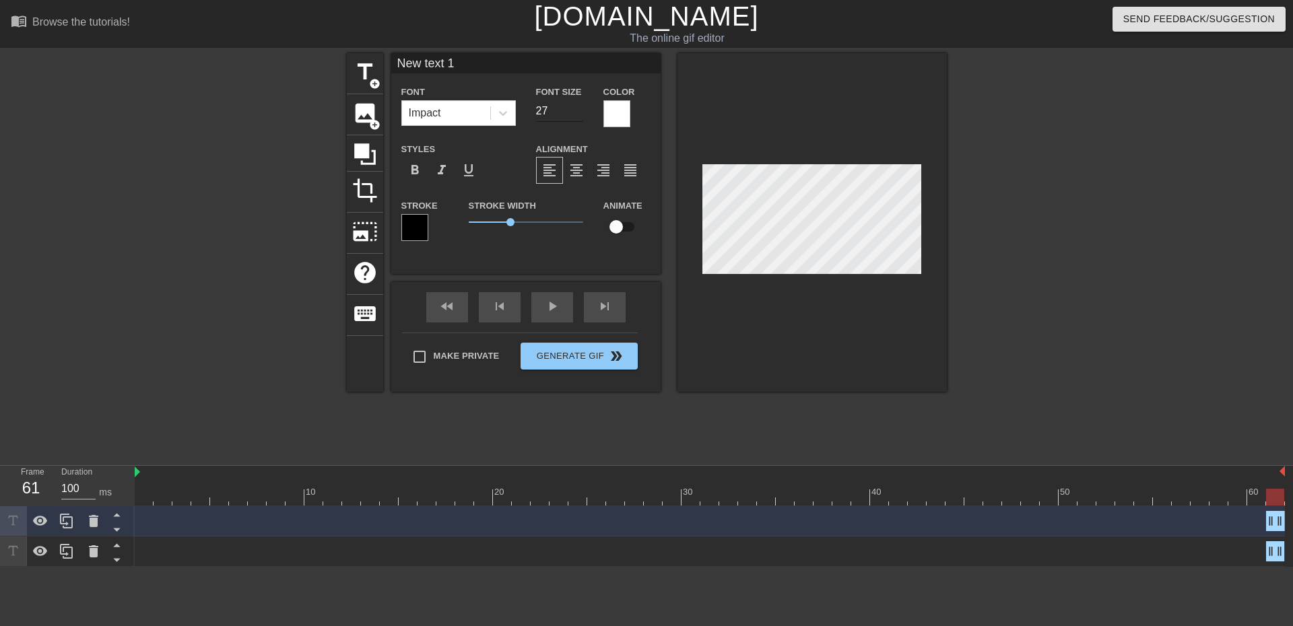
click at [580, 110] on input "27" at bounding box center [559, 111] width 47 height 22
click at [580, 110] on input "26" at bounding box center [559, 111] width 47 height 22
click at [580, 110] on input "25" at bounding box center [559, 111] width 47 height 22
click at [580, 110] on input "24" at bounding box center [559, 111] width 47 height 22
click at [580, 110] on input "23" at bounding box center [559, 111] width 47 height 22
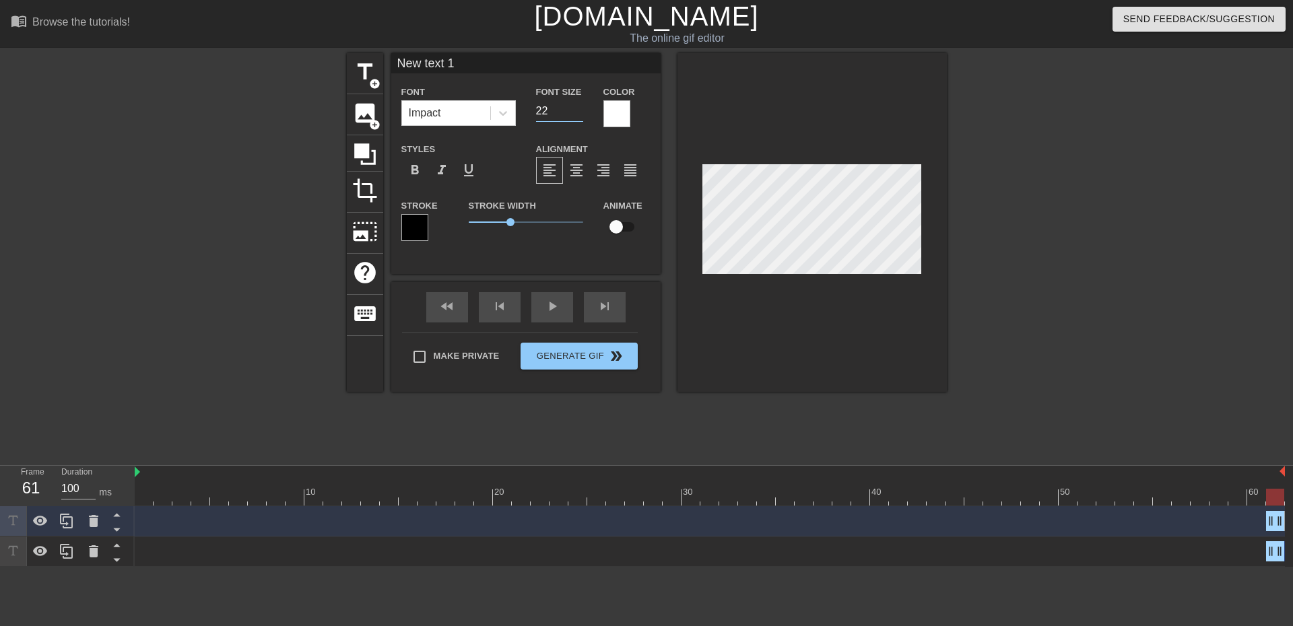
click at [580, 110] on input "22" at bounding box center [559, 111] width 47 height 22
type input "21"
click at [580, 110] on input "21" at bounding box center [559, 111] width 47 height 22
drag, startPoint x: 413, startPoint y: 71, endPoint x: 334, endPoint y: 80, distance: 79.3
click at [347, 81] on div "title add_circle image add_circle crop photo_size_select_large help keyboard Ne…" at bounding box center [647, 222] width 600 height 339
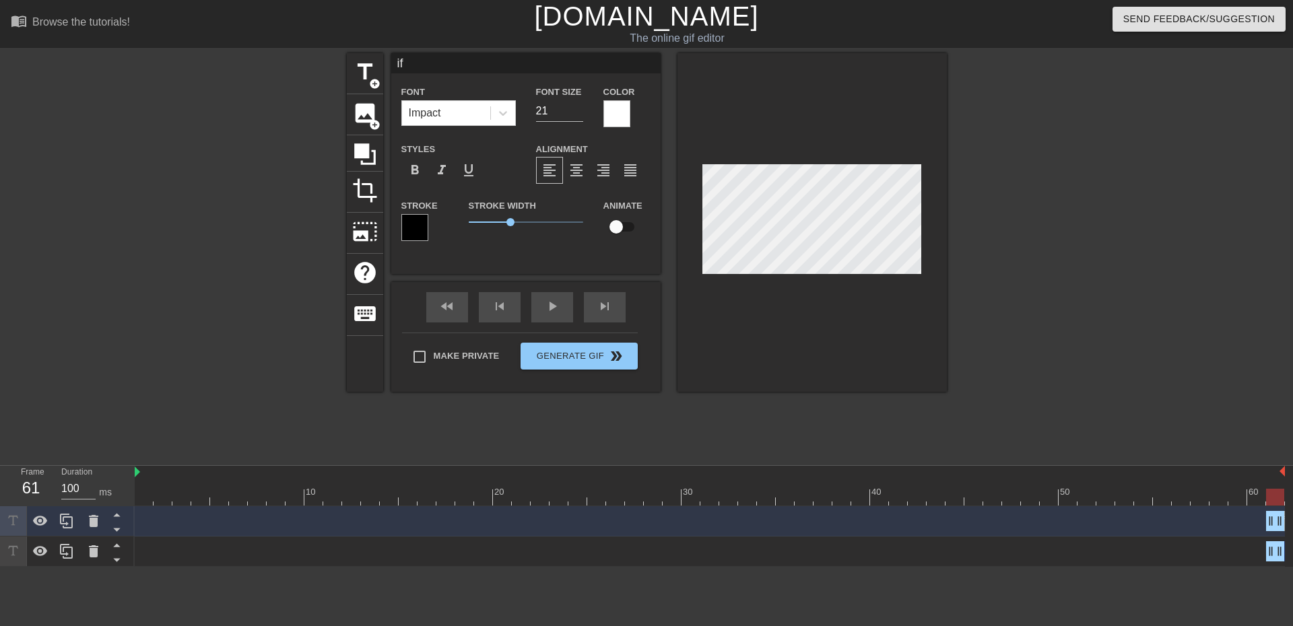
type input "i"
drag, startPoint x: 370, startPoint y: 67, endPoint x: 387, endPoint y: 73, distance: 18.5
click at [376, 70] on span "title" at bounding box center [365, 72] width 26 height 26
type input "New text 2"
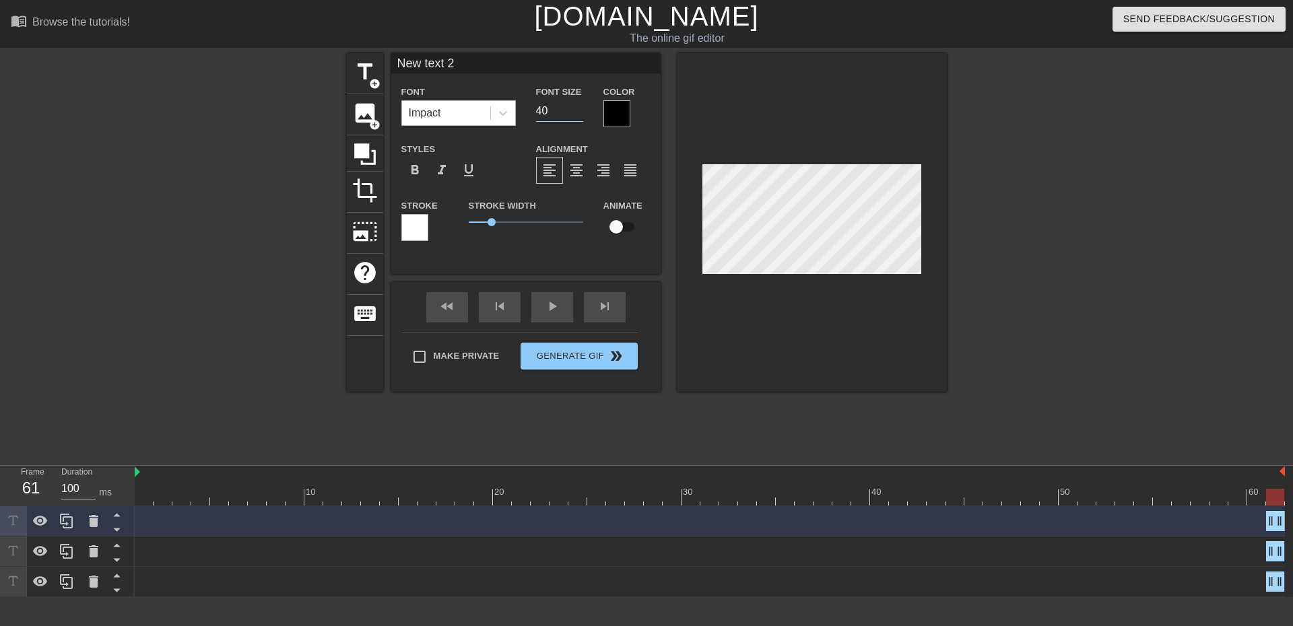
drag, startPoint x: 556, startPoint y: 110, endPoint x: 461, endPoint y: 110, distance: 94.9
click at [457, 113] on div "Font Impact Font Size 40 Color" at bounding box center [525, 105] width 269 height 44
type input "21"
click at [620, 121] on div at bounding box center [616, 113] width 27 height 27
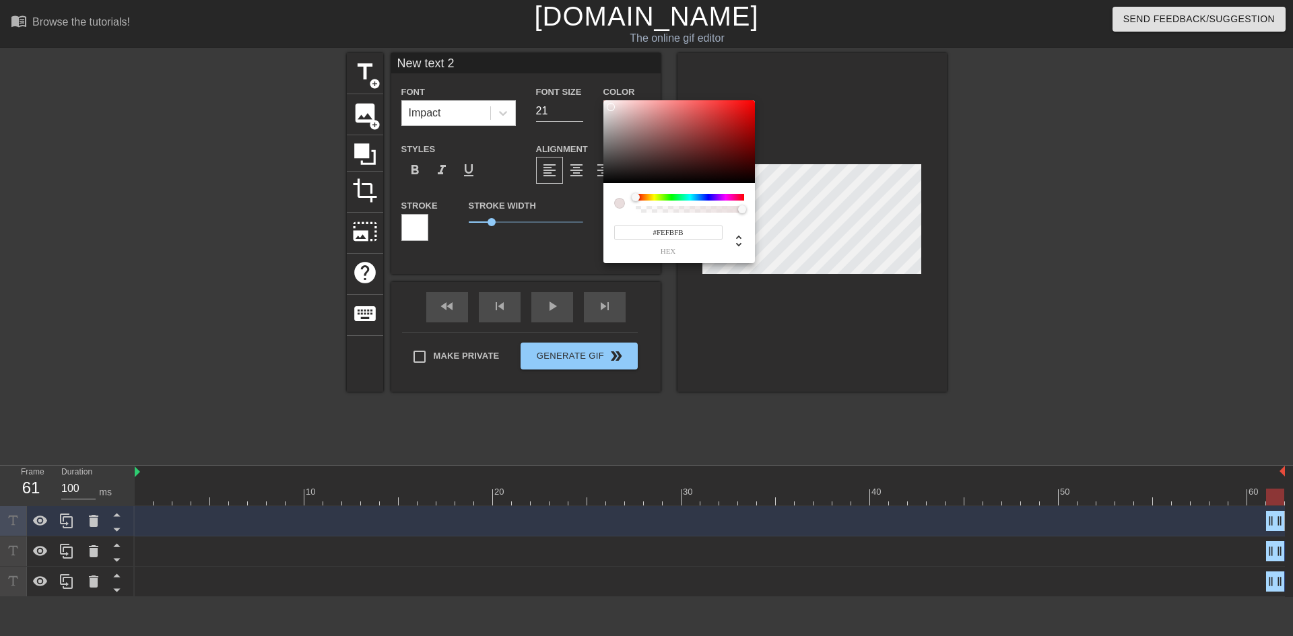
type input "#FFFFFF"
drag, startPoint x: 611, startPoint y: 108, endPoint x: 601, endPoint y: 96, distance: 15.3
click at [601, 96] on div "#FFFFFF hex" at bounding box center [646, 318] width 1293 height 636
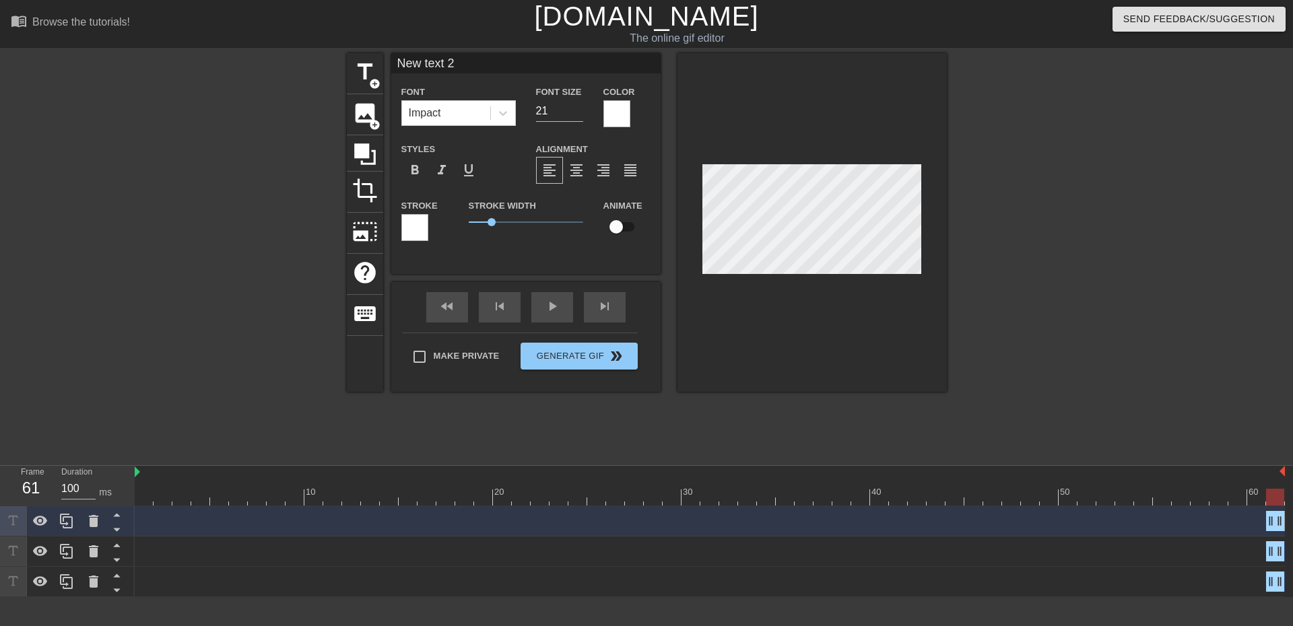
click at [419, 230] on div at bounding box center [414, 227] width 27 height 27
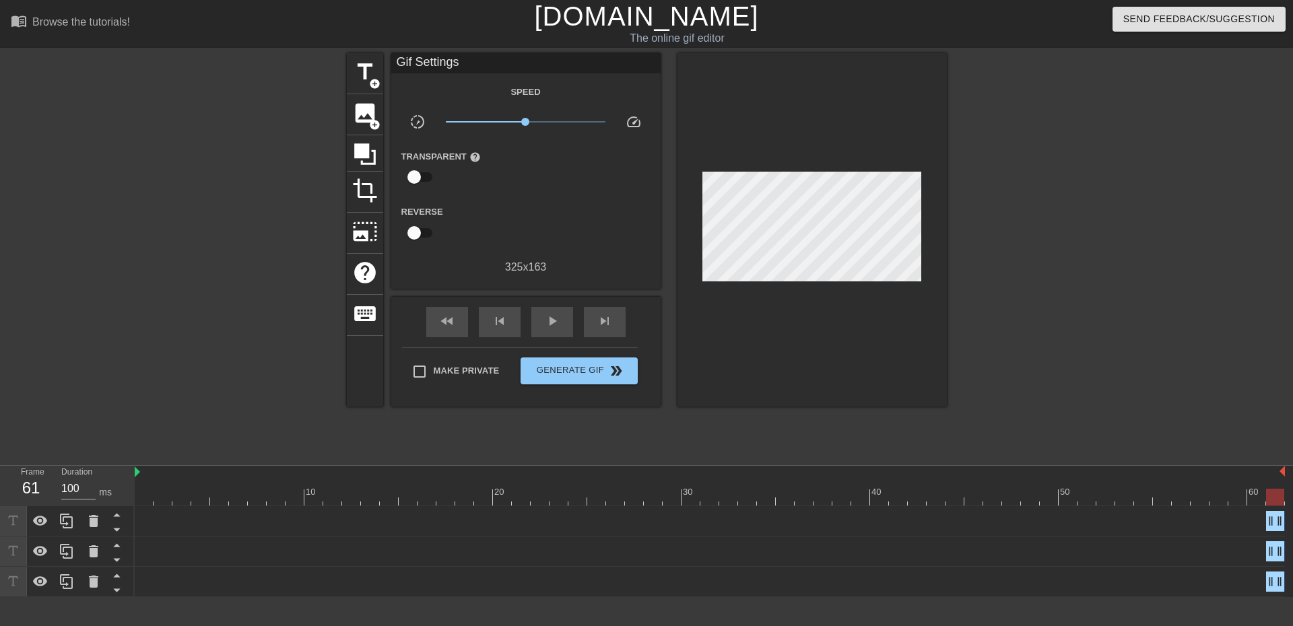
drag, startPoint x: 392, startPoint y: 275, endPoint x: 403, endPoint y: 280, distance: 12.7
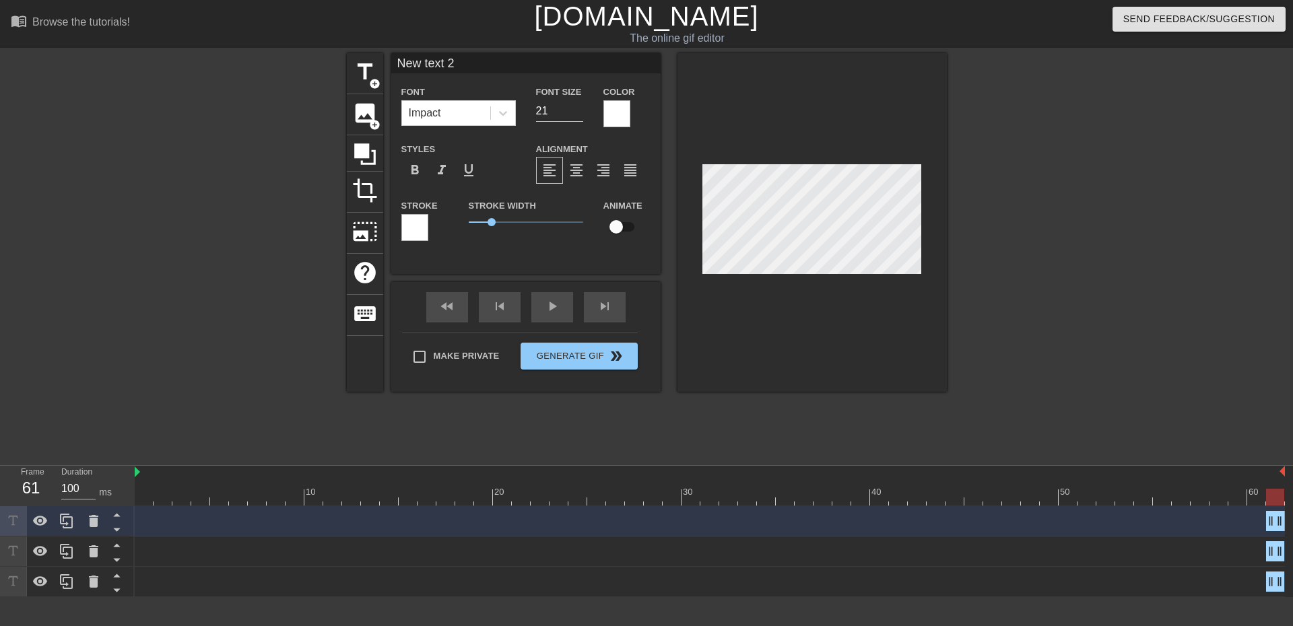
click at [425, 232] on div at bounding box center [414, 227] width 27 height 27
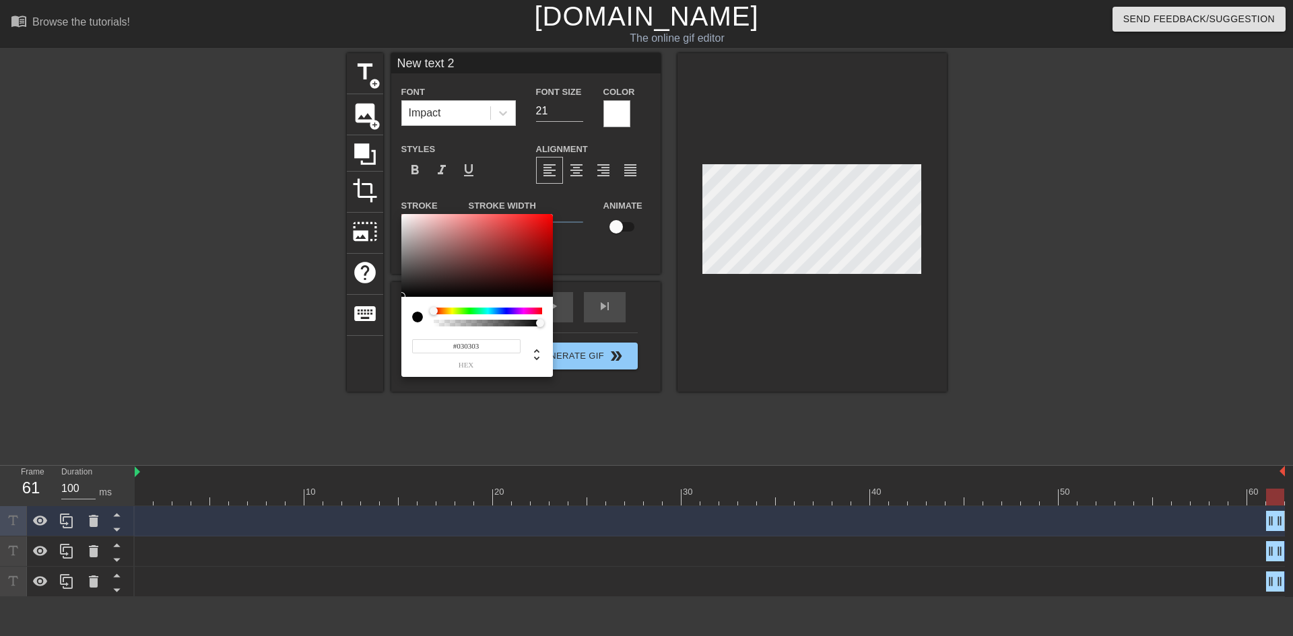
drag, startPoint x: 436, startPoint y: 286, endPoint x: 397, endPoint y: 298, distance: 40.9
click at [397, 297] on div "#030303 hex" at bounding box center [646, 318] width 1293 height 636
type input "#343434"
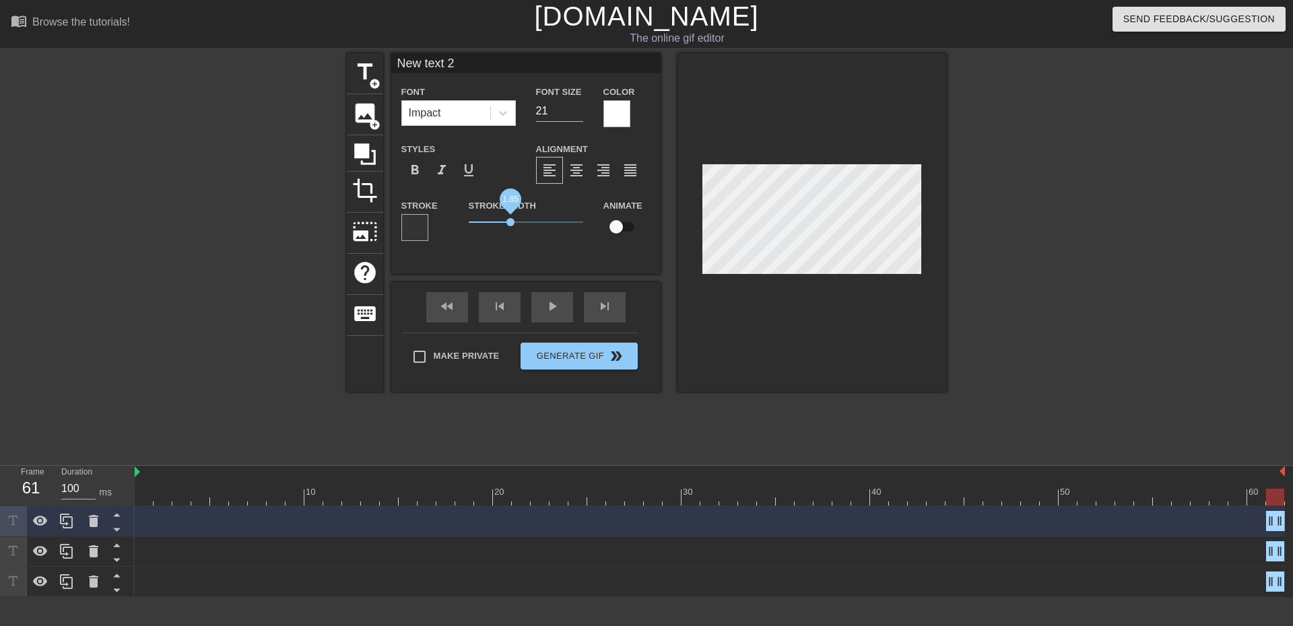
drag, startPoint x: 492, startPoint y: 221, endPoint x: 510, endPoint y: 224, distance: 18.4
click at [510, 224] on span "1.85" at bounding box center [510, 222] width 8 height 8
drag, startPoint x: 356, startPoint y: 72, endPoint x: 203, endPoint y: 96, distance: 154.1
click at [203, 96] on div "title add_circle image add_circle crop photo_size_select_large help keyboard Ne…" at bounding box center [646, 255] width 1293 height 404
type input "to a horny group of guys"
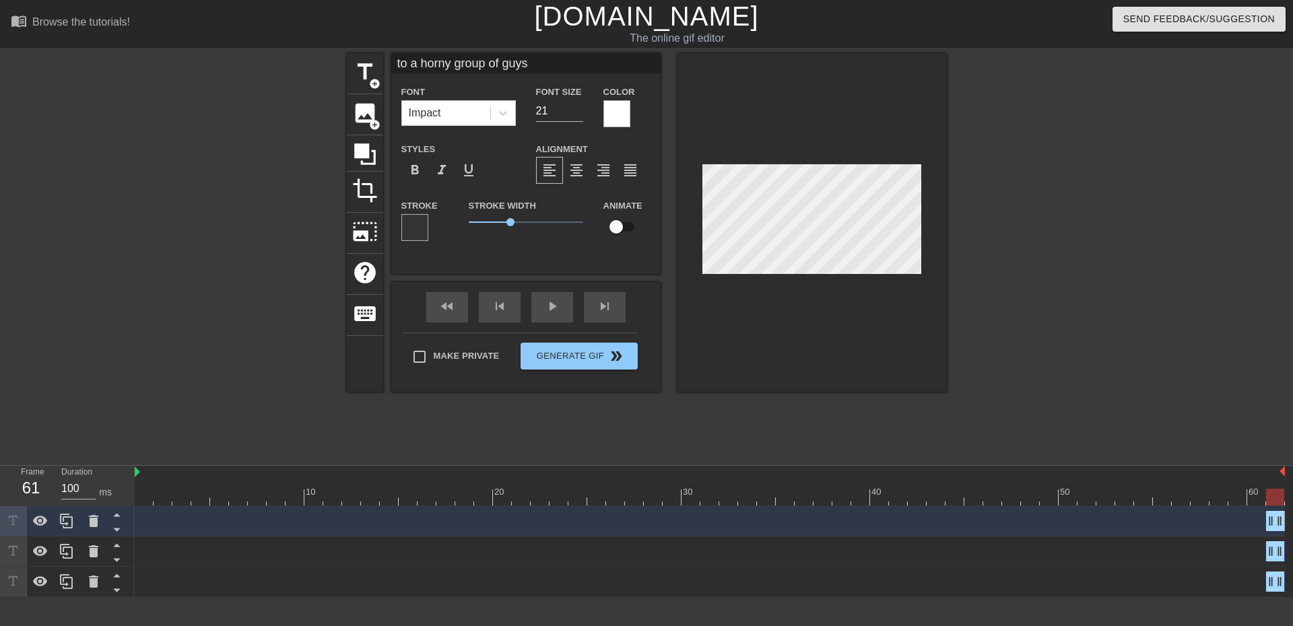
click at [420, 232] on div at bounding box center [414, 227] width 27 height 27
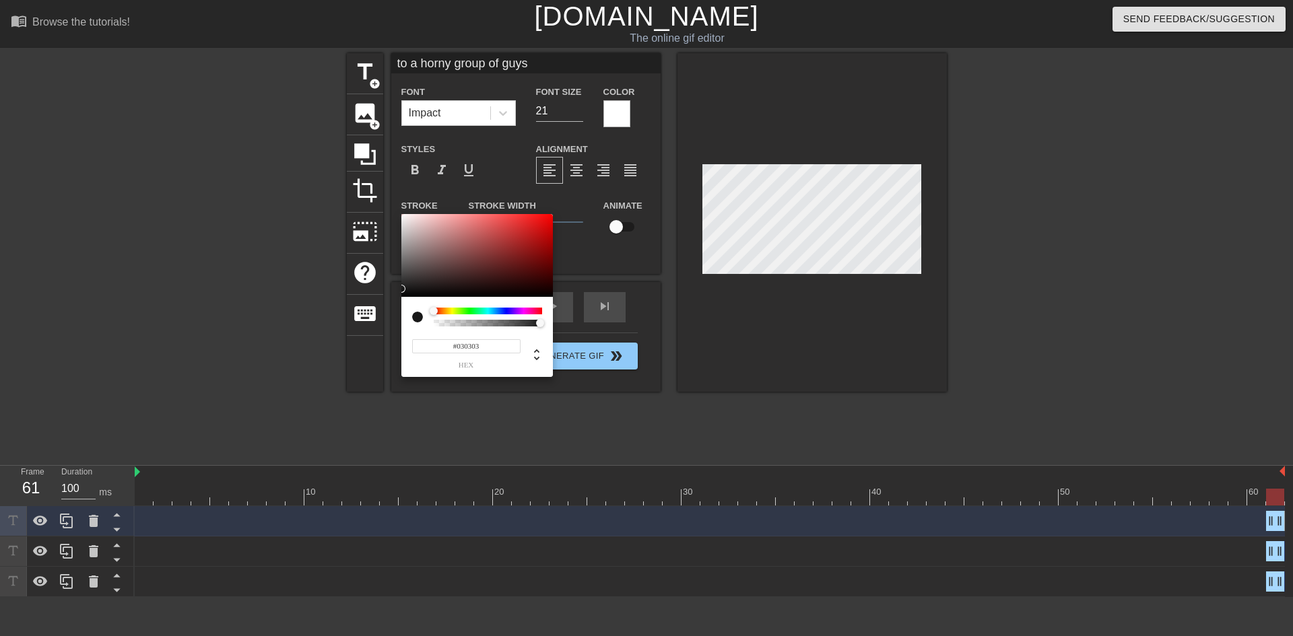
type input "#000000"
drag, startPoint x: 402, startPoint y: 284, endPoint x: 417, endPoint y: 333, distance: 50.7
click at [395, 309] on div "#000000 hex" at bounding box center [646, 318] width 1293 height 636
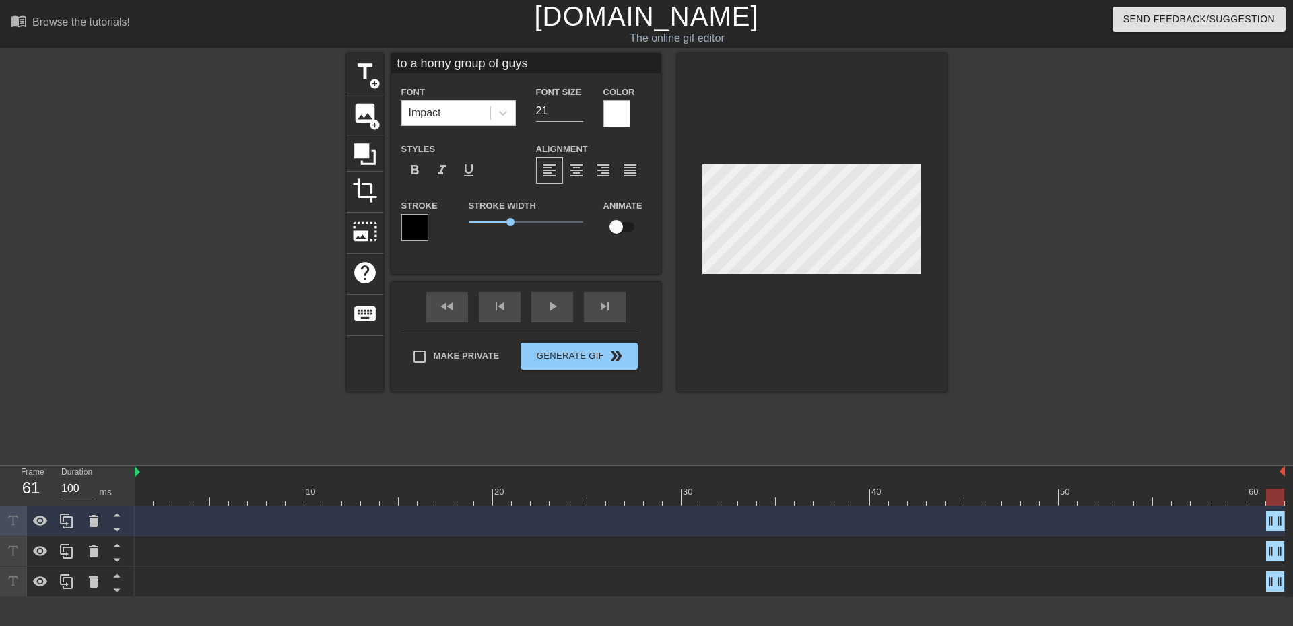
click at [816, 358] on div at bounding box center [811, 222] width 269 height 339
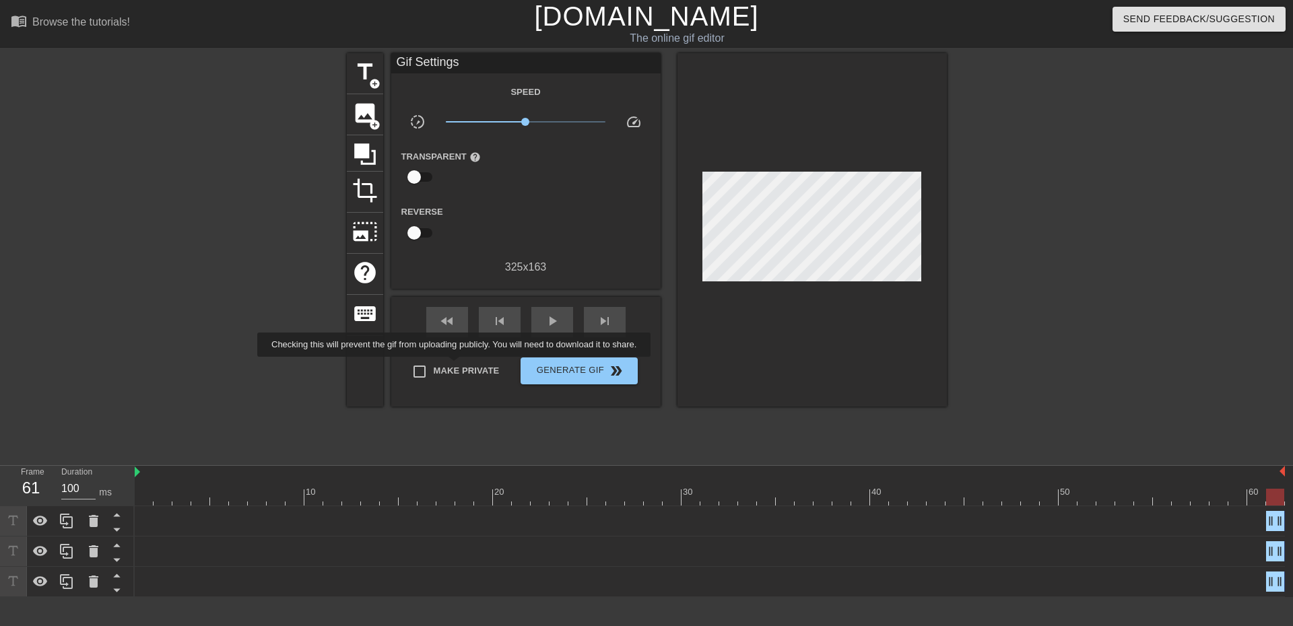
click at [457, 366] on span "Make Private" at bounding box center [467, 370] width 66 height 13
click at [434, 366] on input "Make Private" at bounding box center [419, 372] width 28 height 28
checkbox input "true"
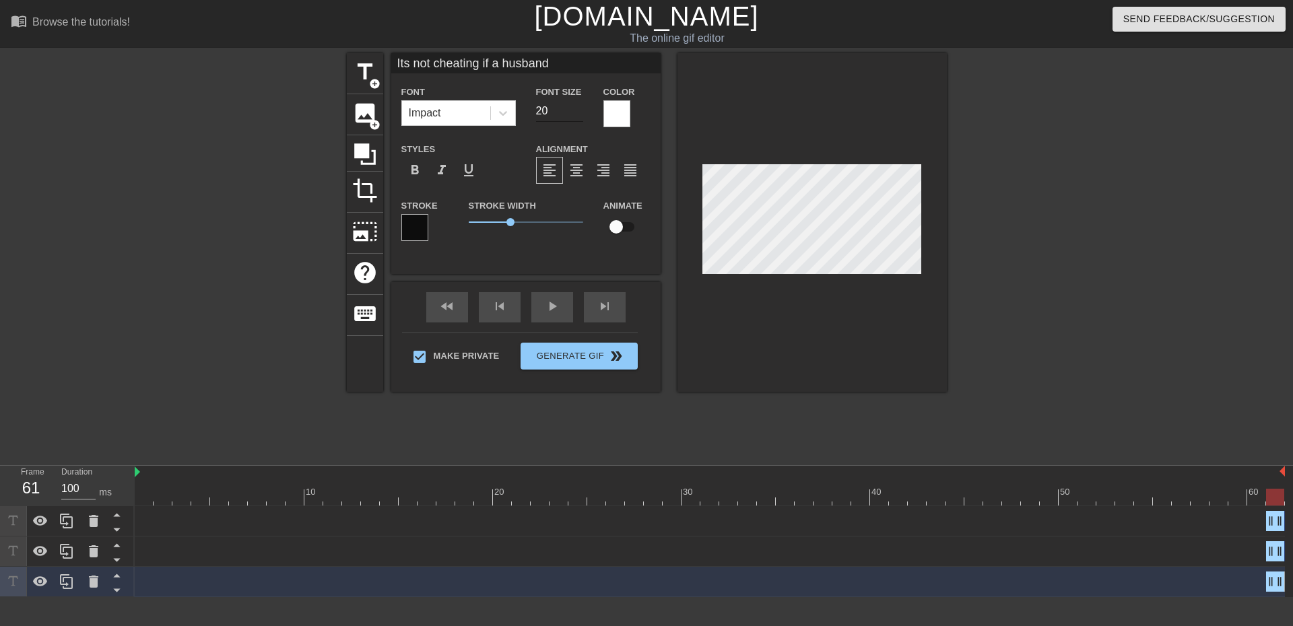
click at [580, 111] on input "20" at bounding box center [559, 111] width 47 height 22
click at [580, 111] on input "19" at bounding box center [559, 111] width 47 height 22
type input "18"
click at [580, 111] on input "18" at bounding box center [559, 111] width 47 height 22
type input "to a horny group of guys"
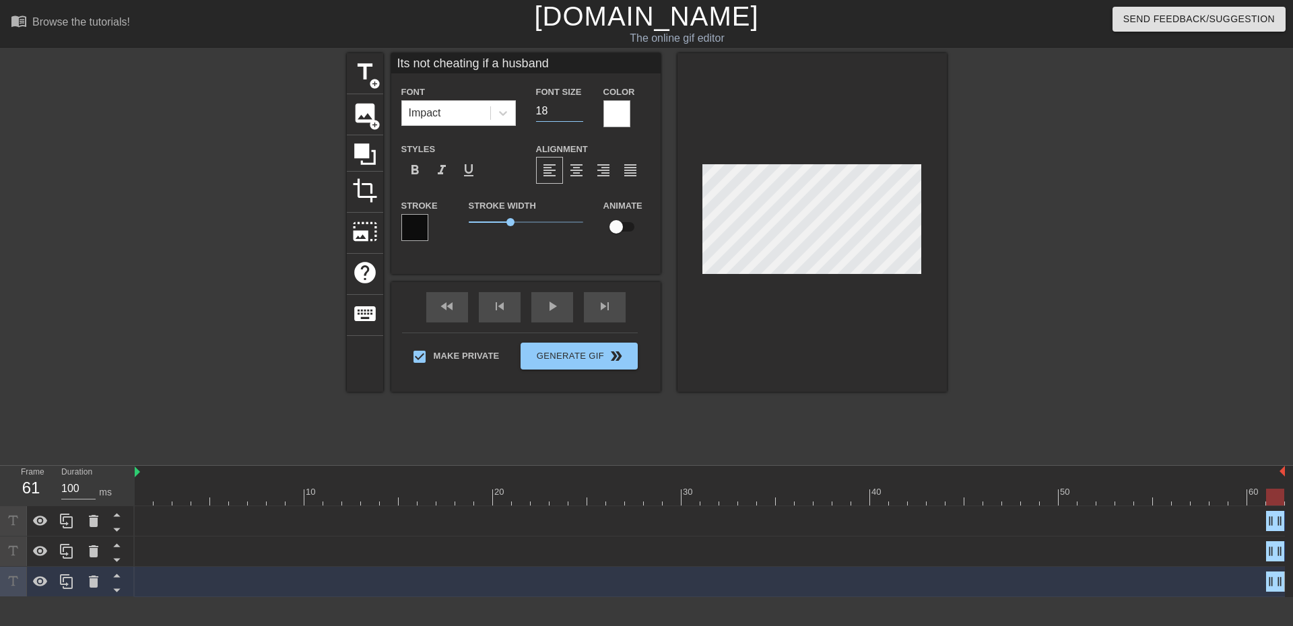
type input "21"
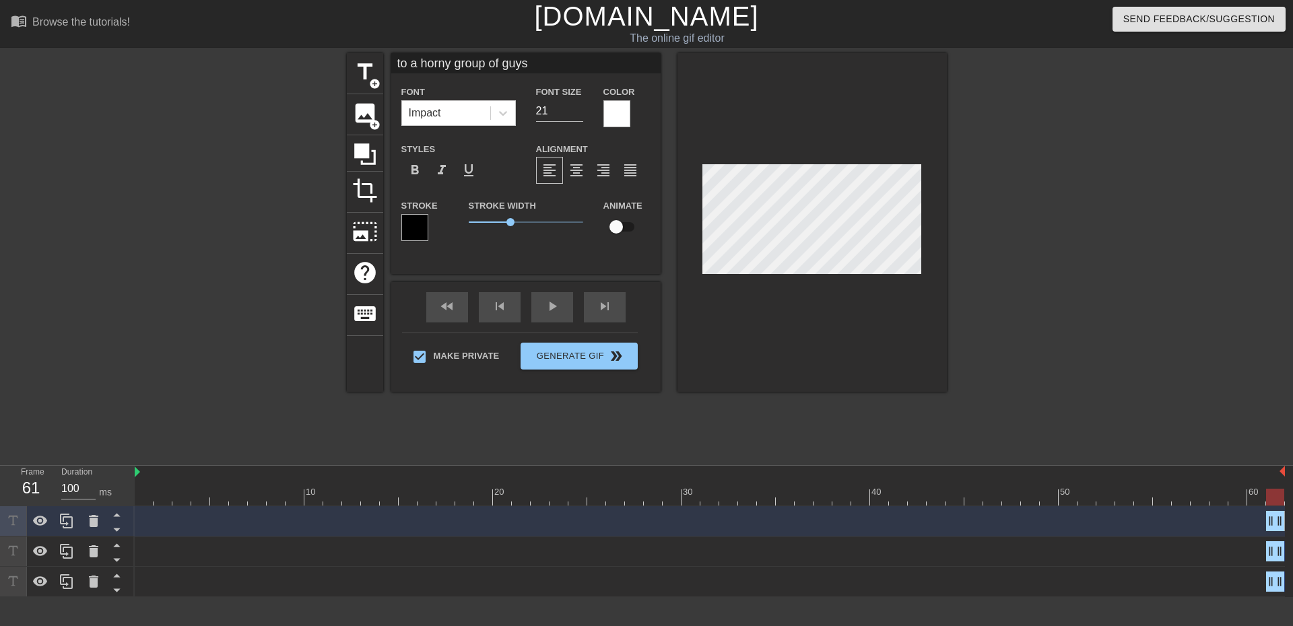
type input "sells his wife as a whore"
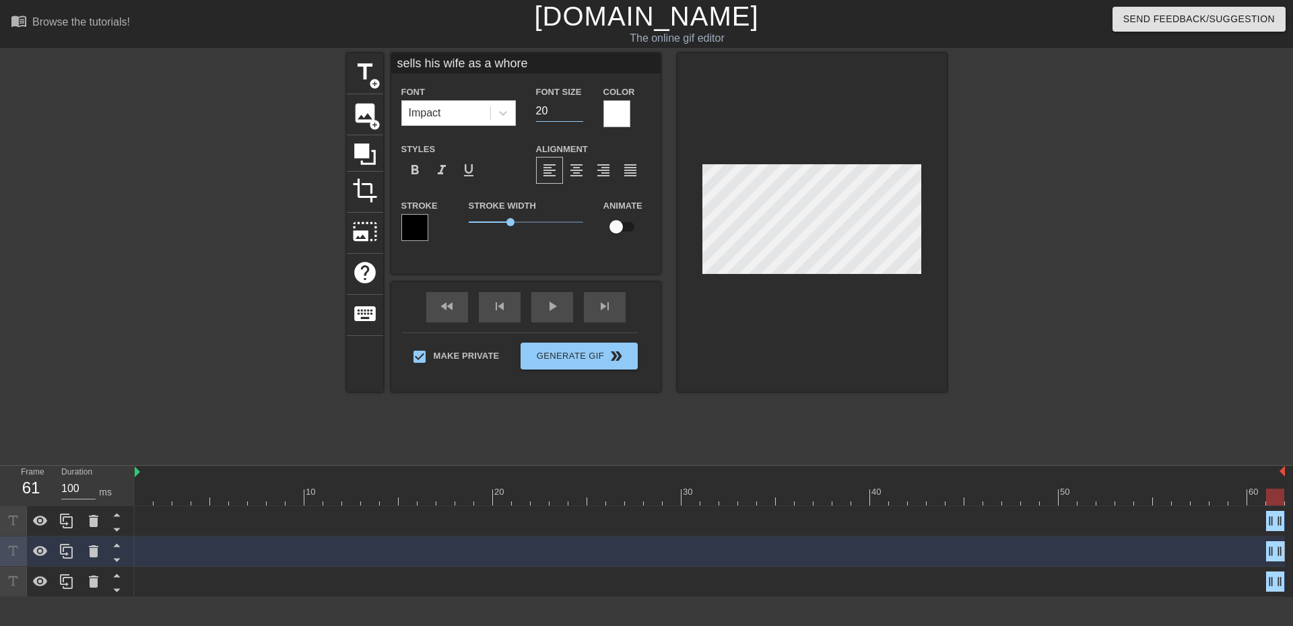
click at [580, 112] on input "20" at bounding box center [559, 111] width 47 height 22
click at [582, 112] on input "19" at bounding box center [559, 111] width 47 height 22
click at [584, 115] on div "Font Size 19" at bounding box center [559, 105] width 67 height 44
drag, startPoint x: 576, startPoint y: 113, endPoint x: 605, endPoint y: 140, distance: 39.5
type input "18"
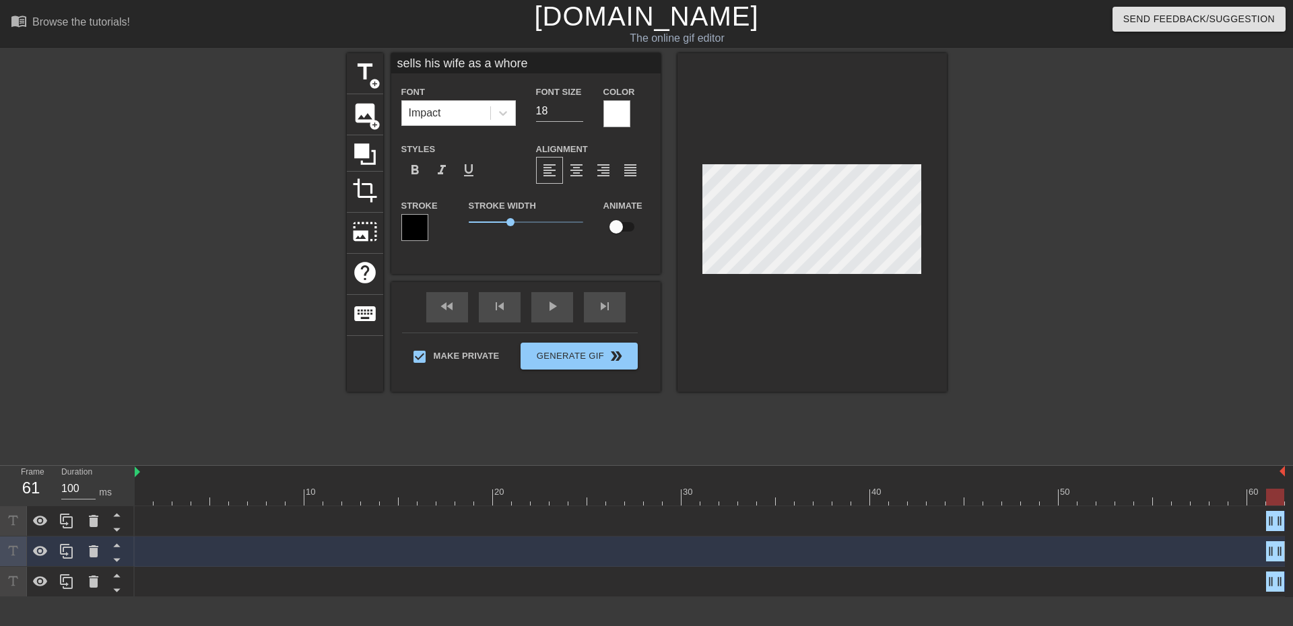
click at [576, 114] on input "18" at bounding box center [559, 111] width 47 height 22
type input "to a horny group of guys"
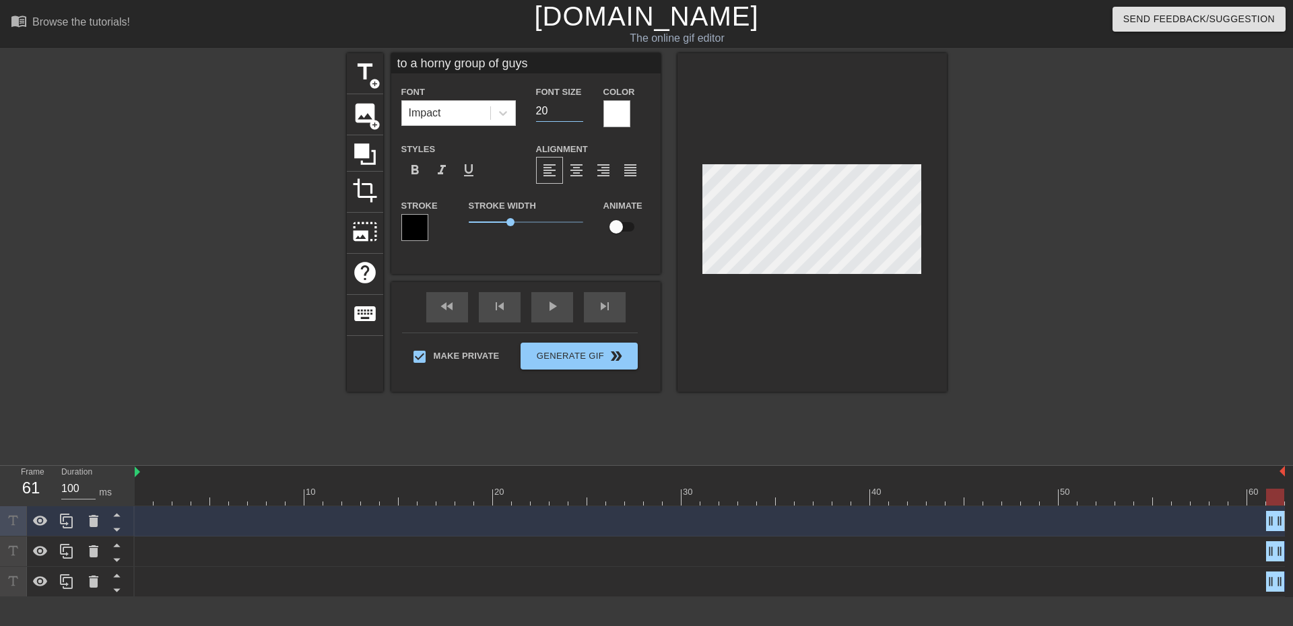
click at [580, 113] on input "20" at bounding box center [559, 111] width 47 height 22
click at [580, 113] on input "19" at bounding box center [559, 111] width 47 height 22
type input "18"
click at [580, 113] on input "18" at bounding box center [559, 111] width 47 height 22
click at [1100, 218] on div at bounding box center [1064, 255] width 202 height 404
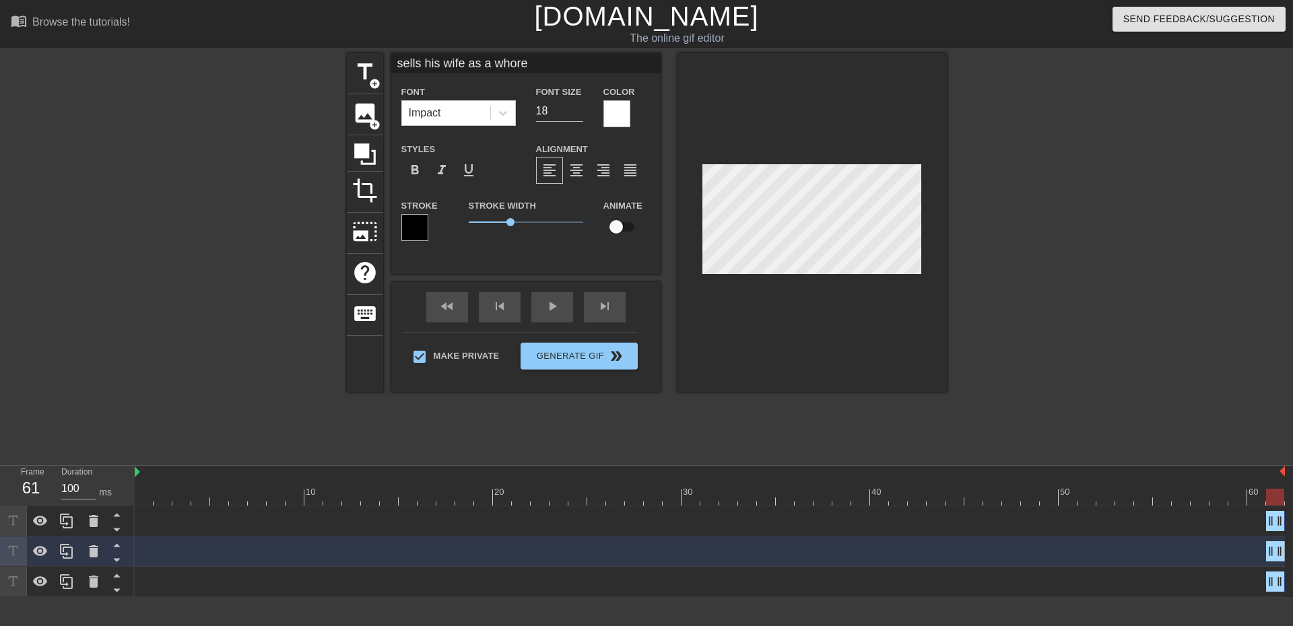
click at [1012, 325] on div at bounding box center [1064, 255] width 202 height 404
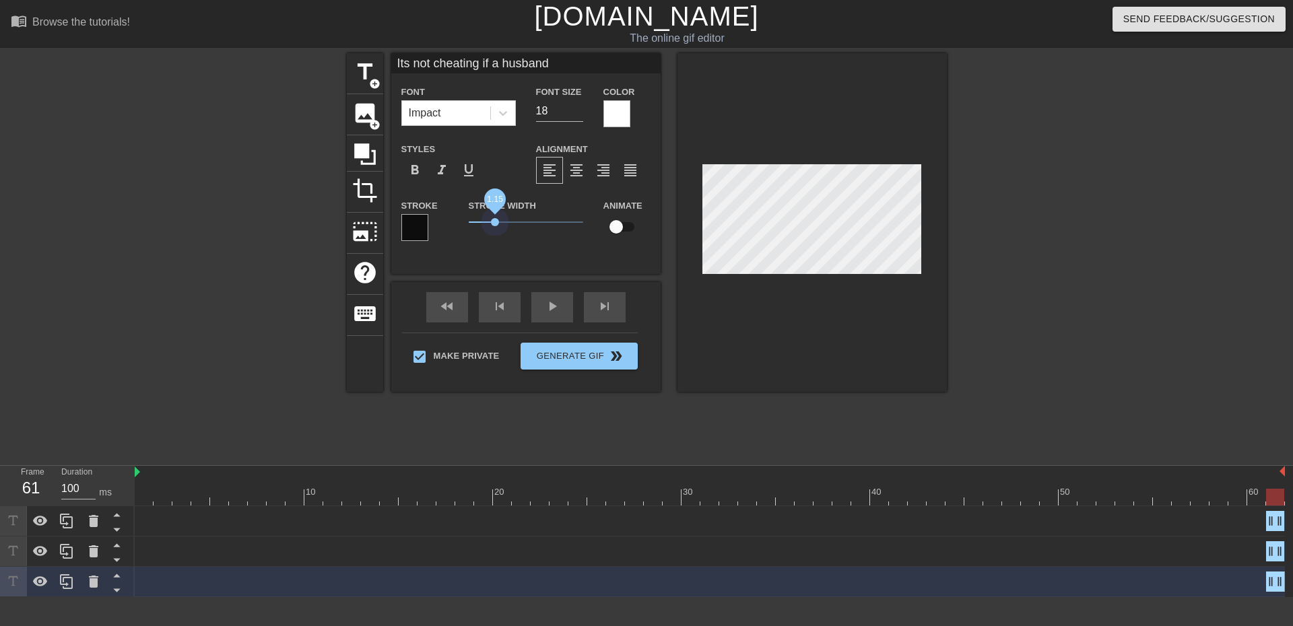
drag, startPoint x: 509, startPoint y: 222, endPoint x: 493, endPoint y: 230, distance: 17.8
click at [494, 222] on span "1.15" at bounding box center [495, 222] width 8 height 8
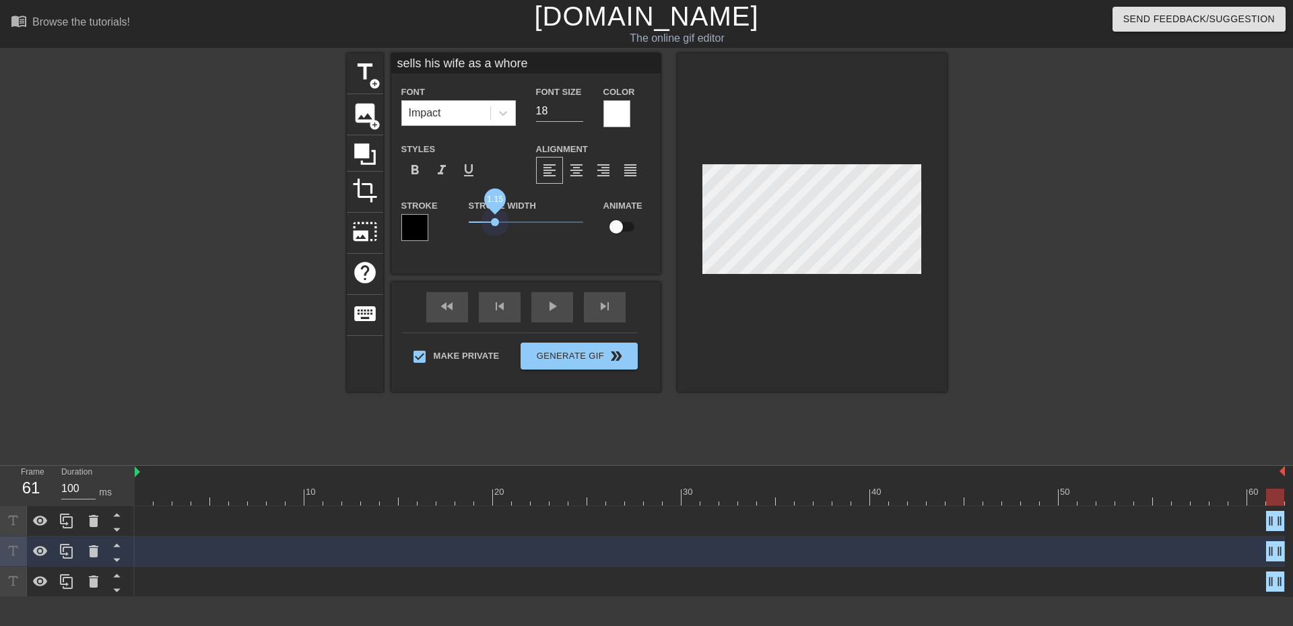
drag, startPoint x: 508, startPoint y: 220, endPoint x: 496, endPoint y: 232, distance: 17.2
click at [493, 220] on span "1.15" at bounding box center [495, 222] width 8 height 8
type input "to a horny group of guys"
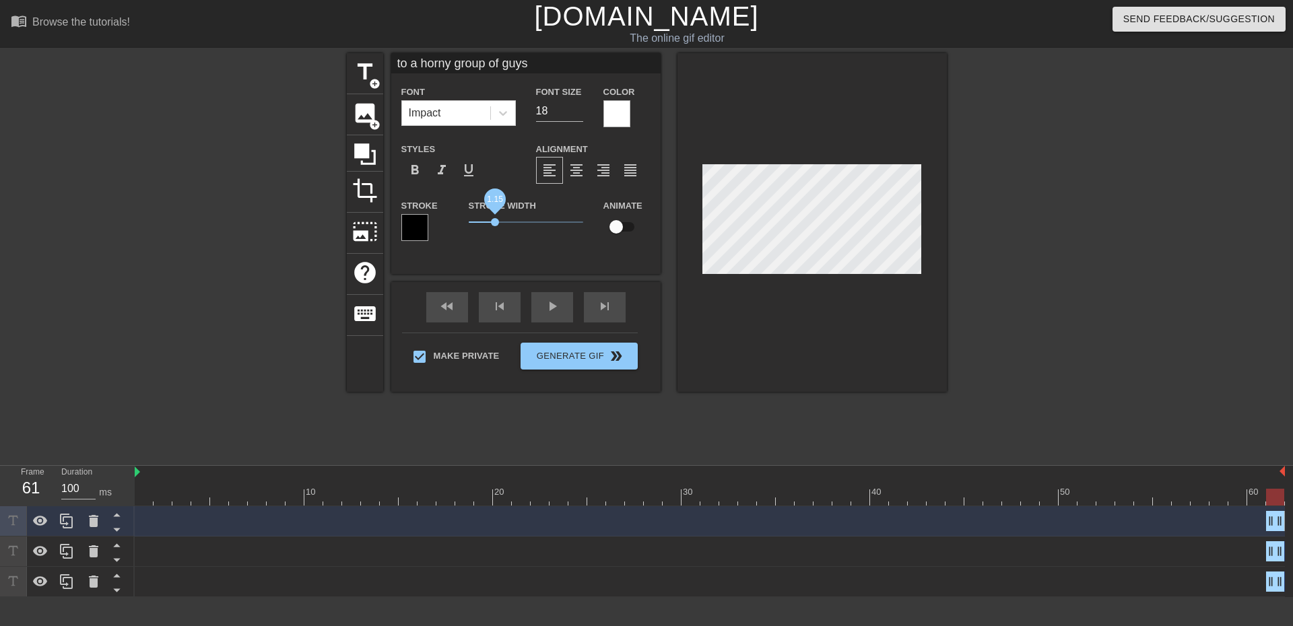
drag, startPoint x: 511, startPoint y: 224, endPoint x: 495, endPoint y: 226, distance: 16.3
click at [495, 226] on span "1.15" at bounding box center [495, 222] width 8 height 8
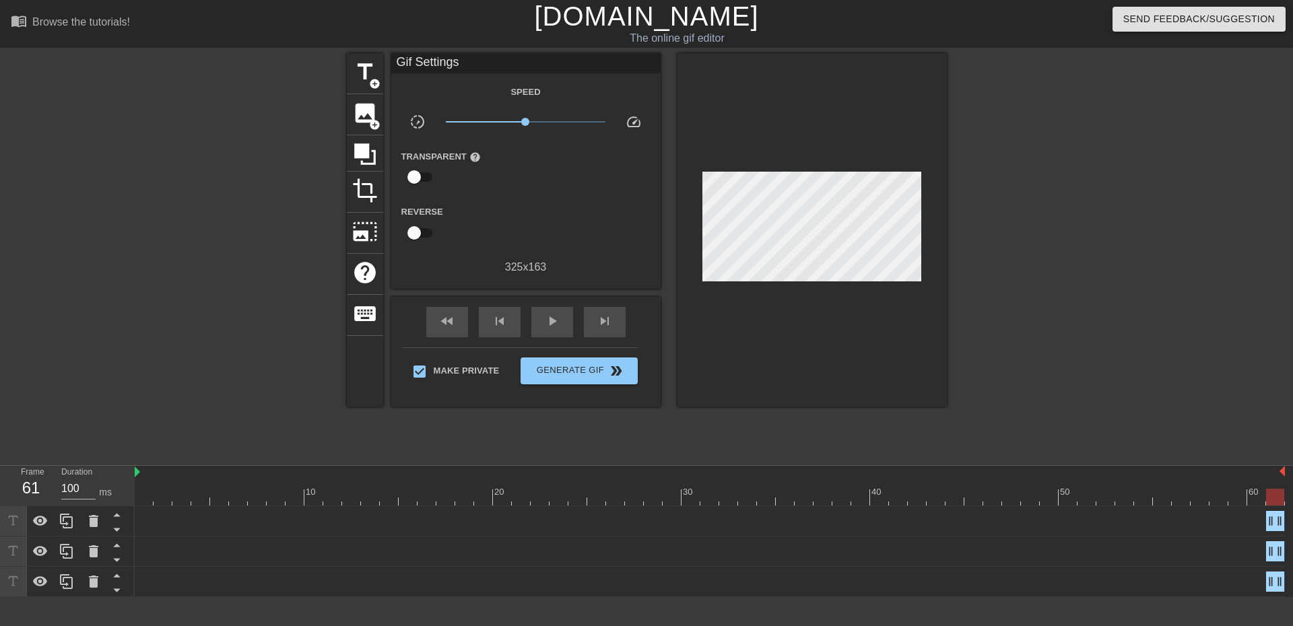
click at [879, 360] on div at bounding box center [811, 230] width 269 height 354
click at [556, 373] on span "Generate Gif double_arrow" at bounding box center [579, 371] width 106 height 16
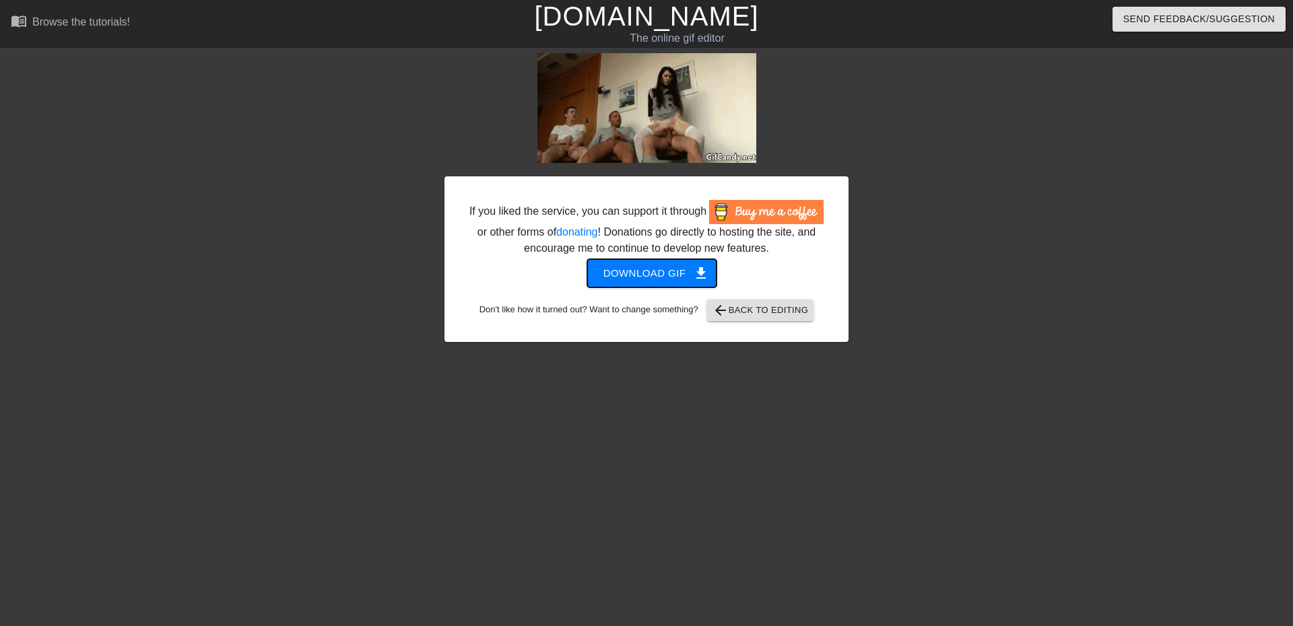
click at [649, 281] on span "Download gif get_app" at bounding box center [652, 274] width 98 height 18
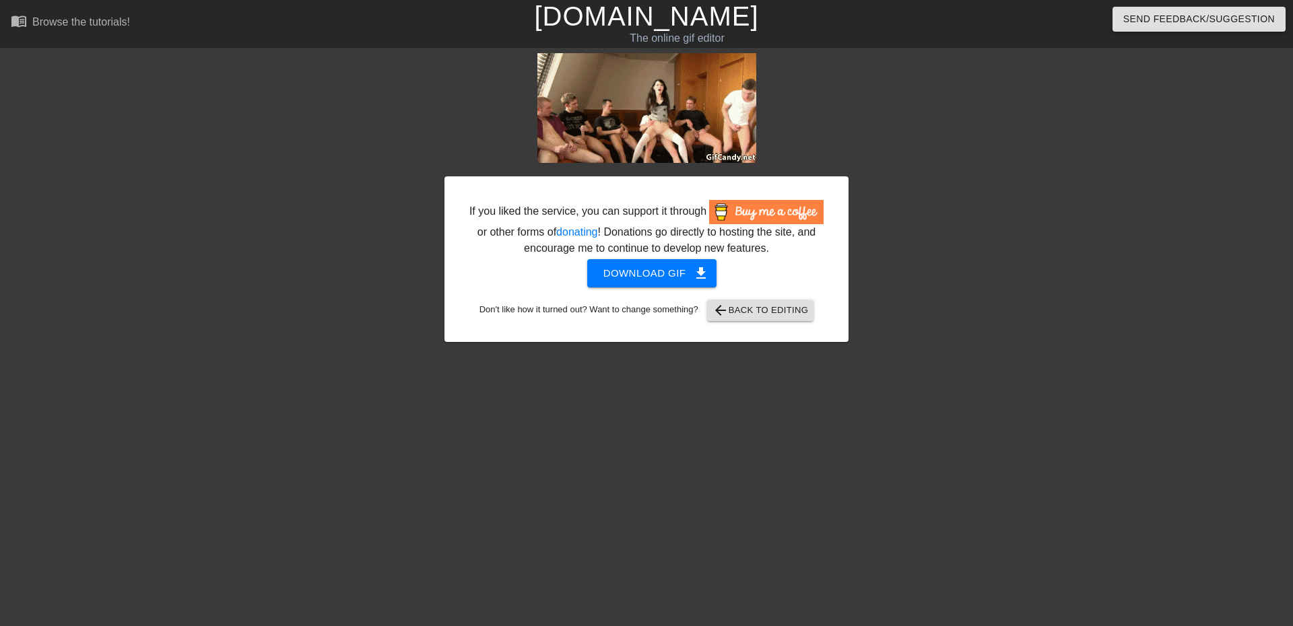
click at [980, 83] on div at bounding box center [966, 255] width 202 height 404
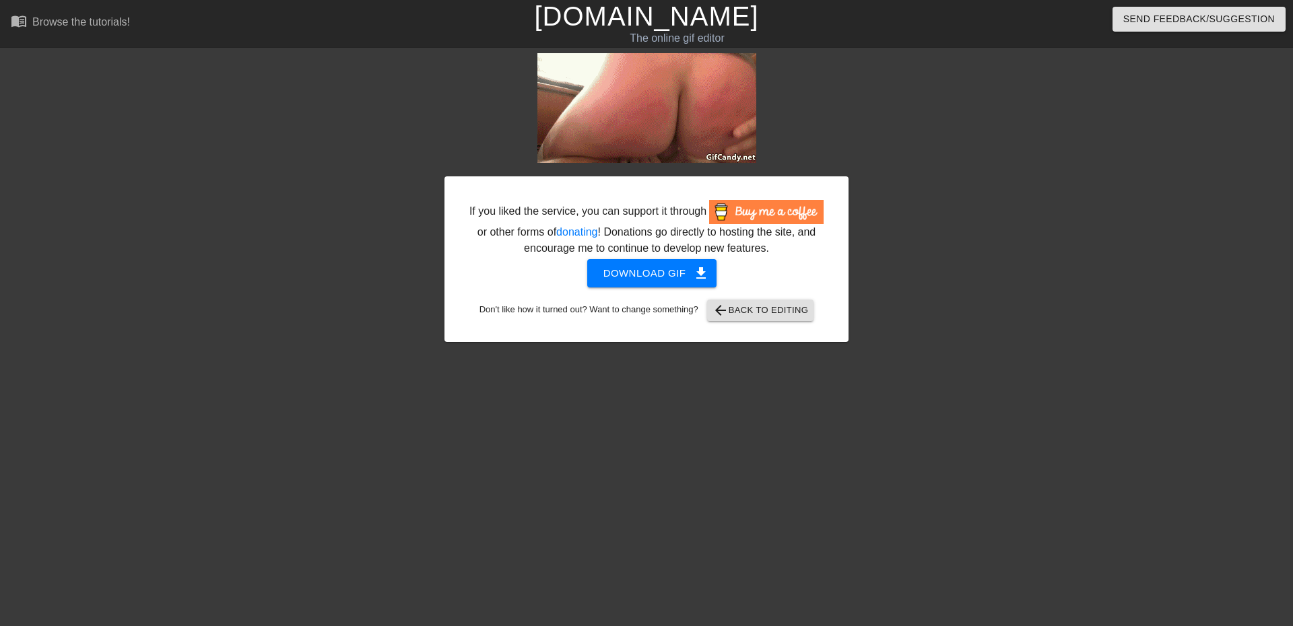
click at [770, 304] on div "If you liked the service, you can support it through or other forms of donating…" at bounding box center [646, 259] width 404 height 166
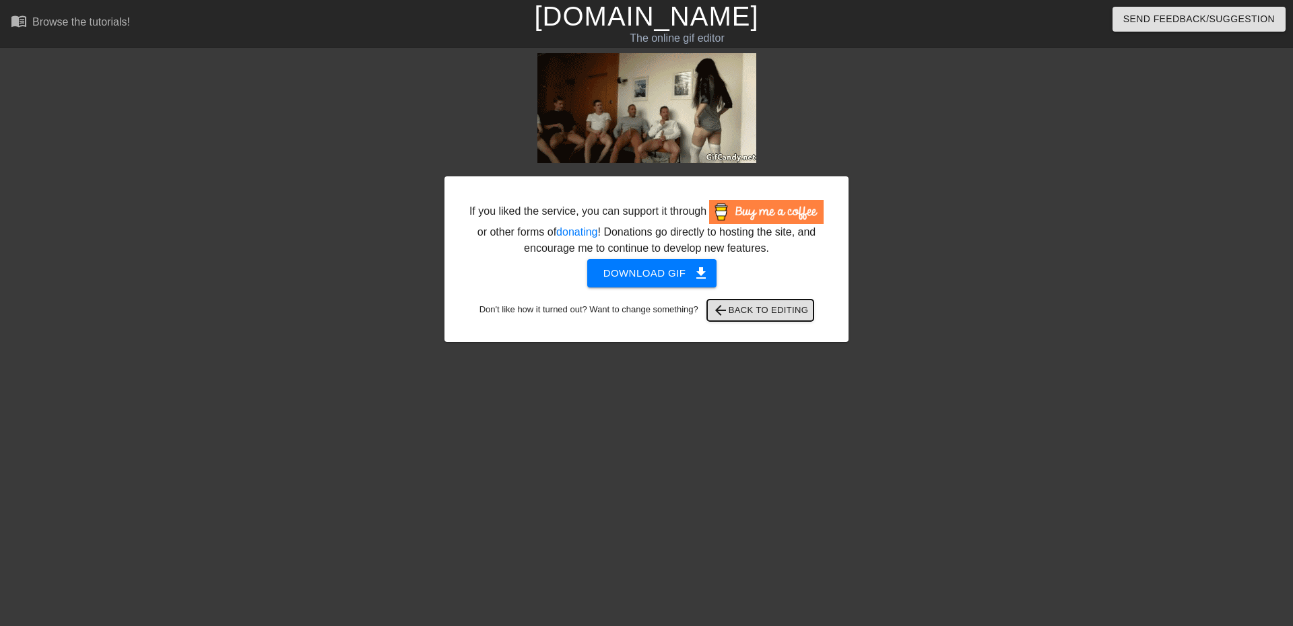
click at [768, 306] on span "arrow_back Back to Editing" at bounding box center [760, 310] width 96 height 16
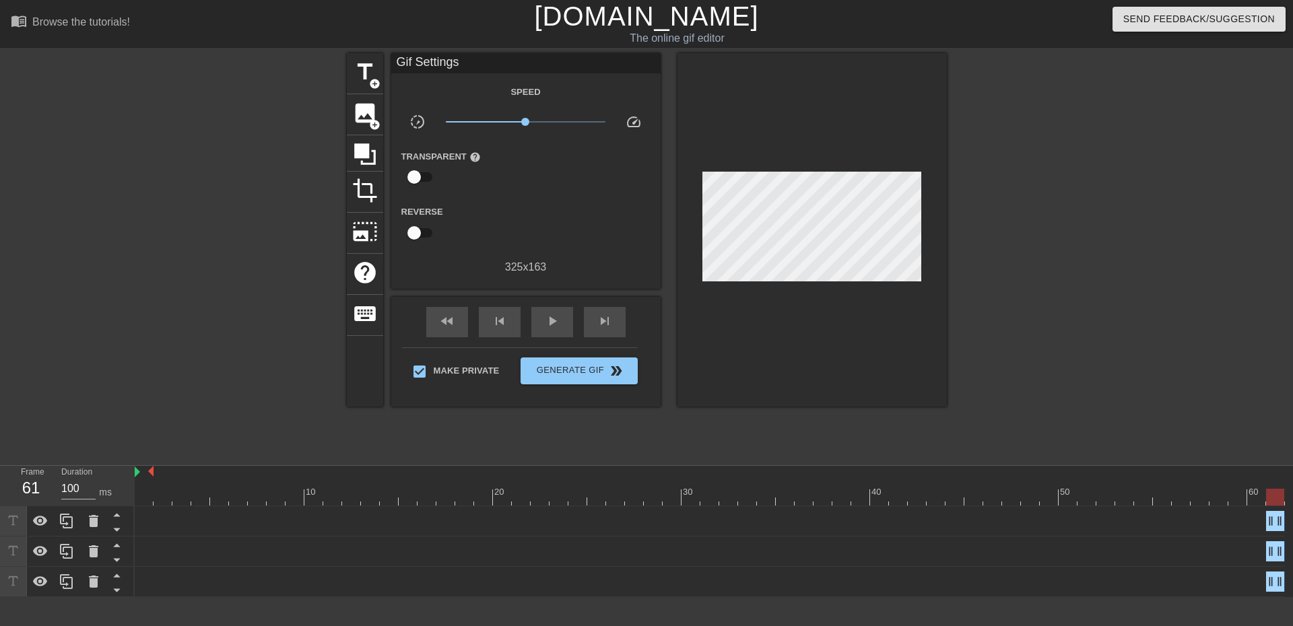
drag, startPoint x: 1283, startPoint y: 471, endPoint x: -9, endPoint y: 430, distance: 1293.5
click at [0, 430] on html "menu_book Browse the tutorials! [DOMAIN_NAME] The online gif editor Send Feedba…" at bounding box center [646, 298] width 1293 height 597
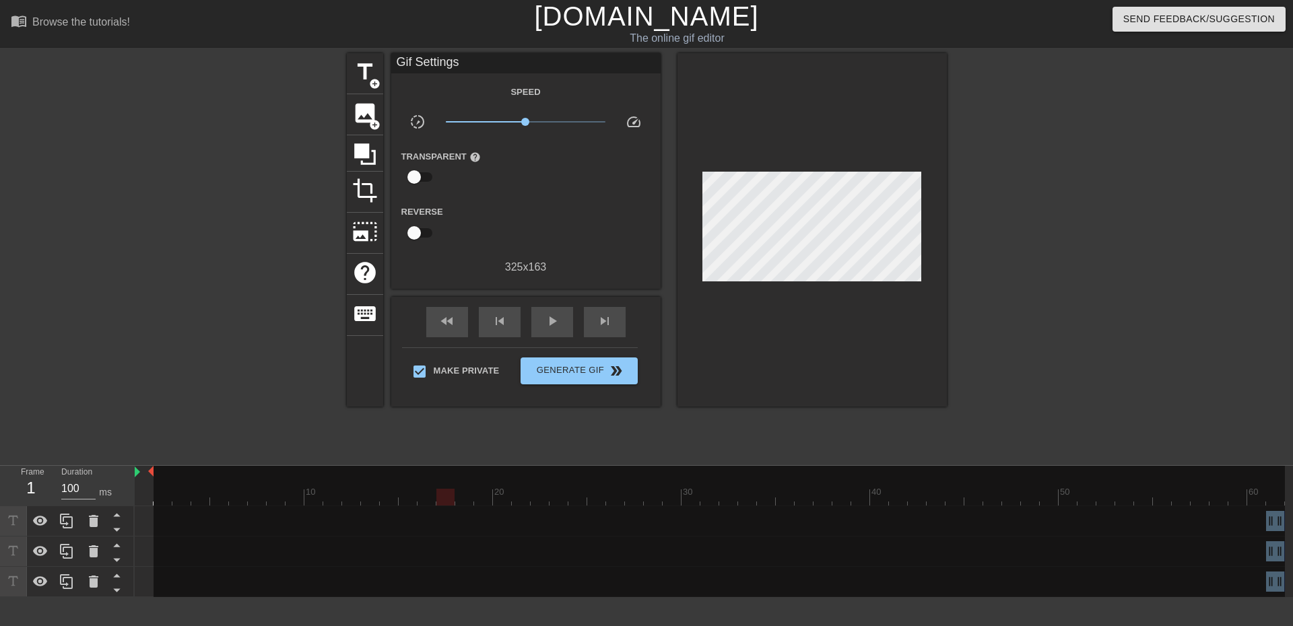
drag, startPoint x: 1273, startPoint y: 492, endPoint x: 433, endPoint y: 502, distance: 839.7
click at [443, 506] on div "10 20 30 40 50 60" at bounding box center [710, 486] width 1150 height 40
click at [150, 469] on div at bounding box center [144, 472] width 19 height 13
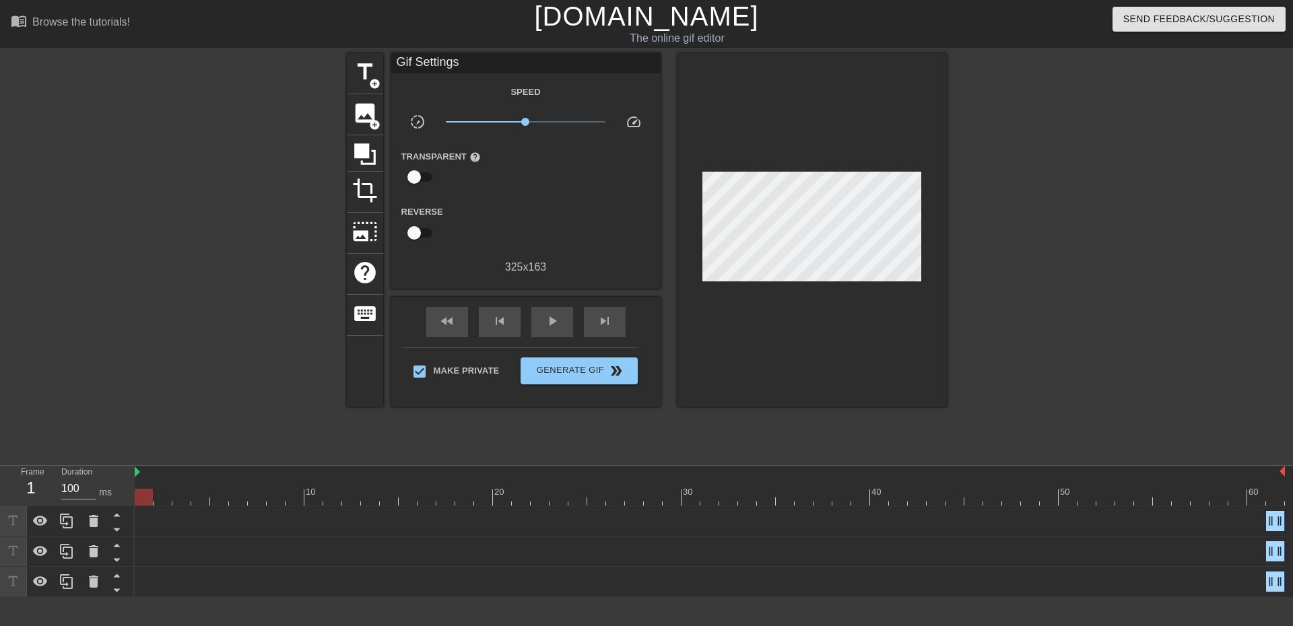
drag, startPoint x: 150, startPoint y: 469, endPoint x: 1342, endPoint y: 553, distance: 1194.8
click at [1282, 553] on html "menu_book Browse the tutorials! [DOMAIN_NAME] The online gif editor Send Feedba…" at bounding box center [646, 298] width 1293 height 597
click at [556, 378] on button "Generate Gif double_arrow" at bounding box center [579, 371] width 116 height 27
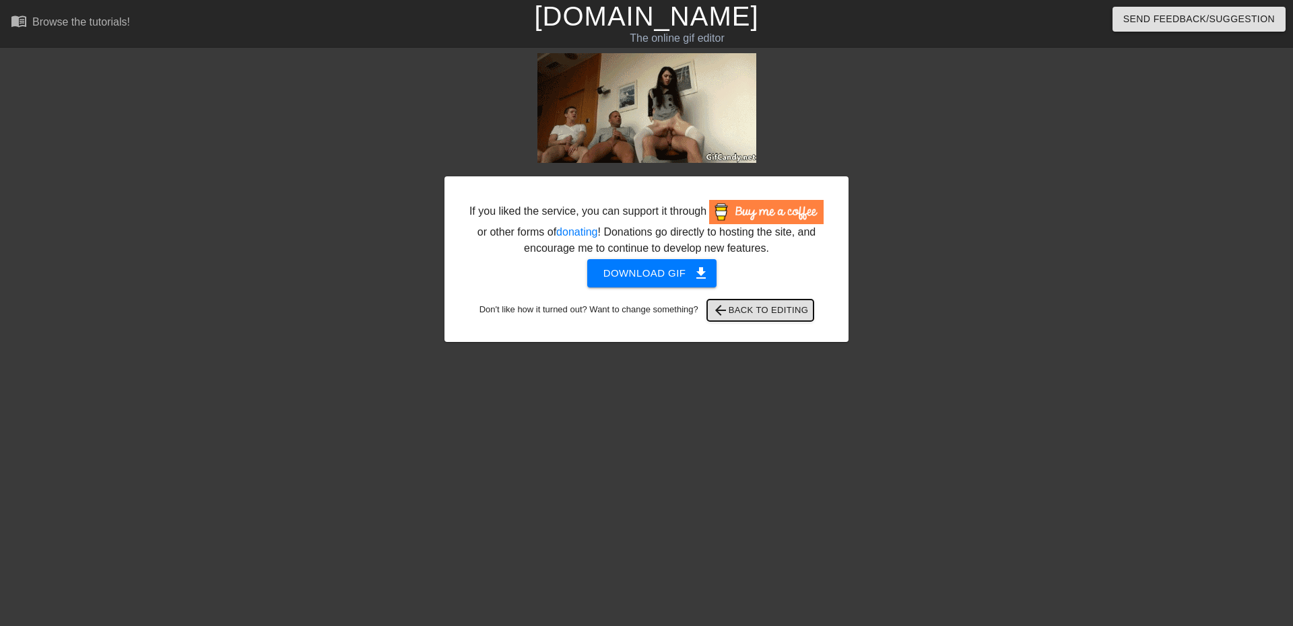
click at [730, 306] on span "arrow_back Back to Editing" at bounding box center [760, 310] width 96 height 16
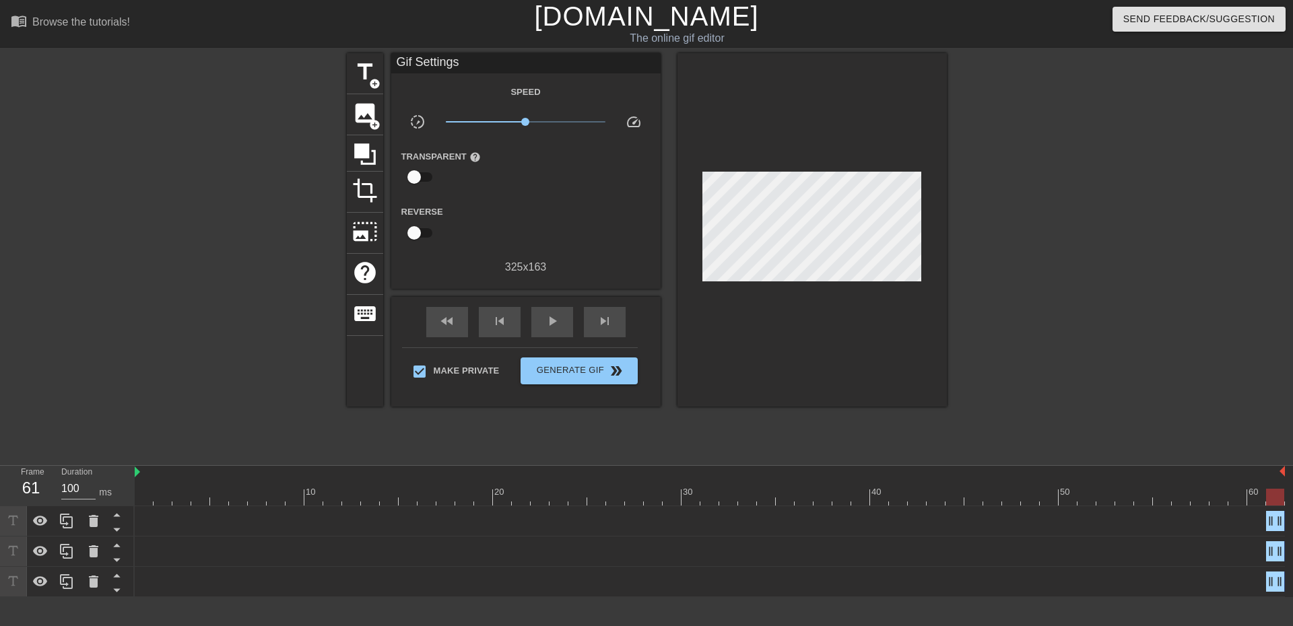
click at [1270, 498] on div at bounding box center [1275, 497] width 18 height 17
drag, startPoint x: 1268, startPoint y: 498, endPoint x: 1244, endPoint y: 496, distance: 23.7
click at [1244, 496] on div at bounding box center [1237, 497] width 18 height 17
click at [1236, 502] on div at bounding box center [1237, 497] width 18 height 17
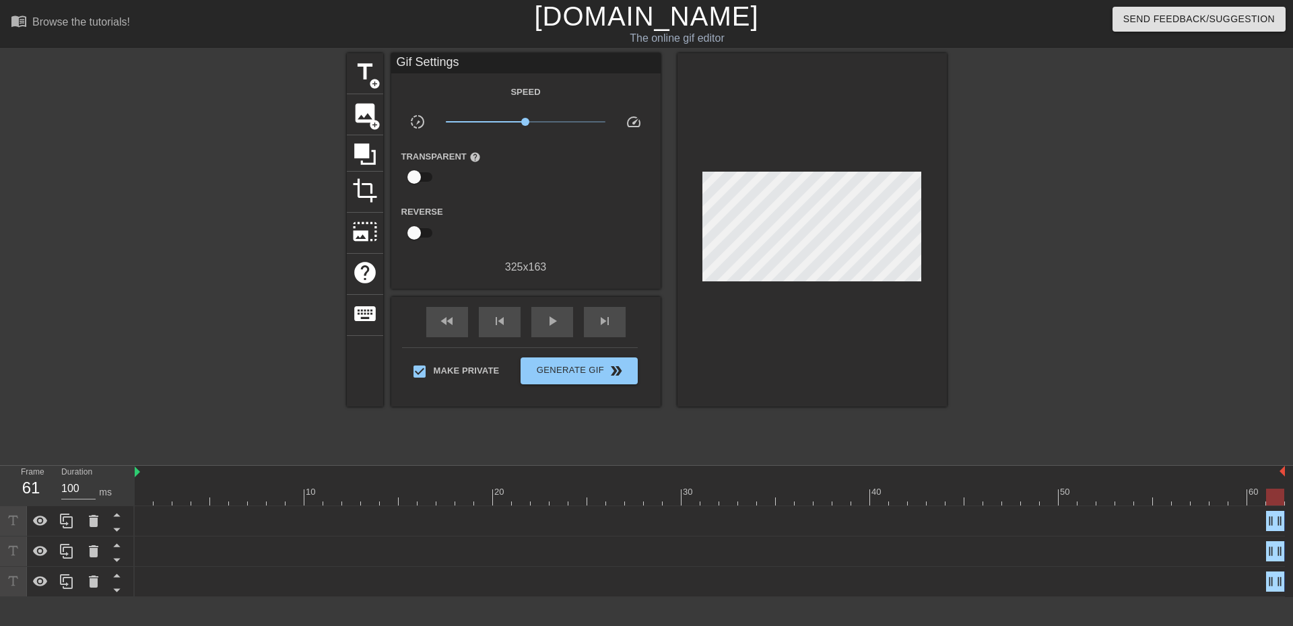
drag, startPoint x: 1238, startPoint y: 488, endPoint x: 1279, endPoint y: 492, distance: 41.3
click at [1279, 492] on div "10 20 30 40 50 60" at bounding box center [710, 486] width 1150 height 40
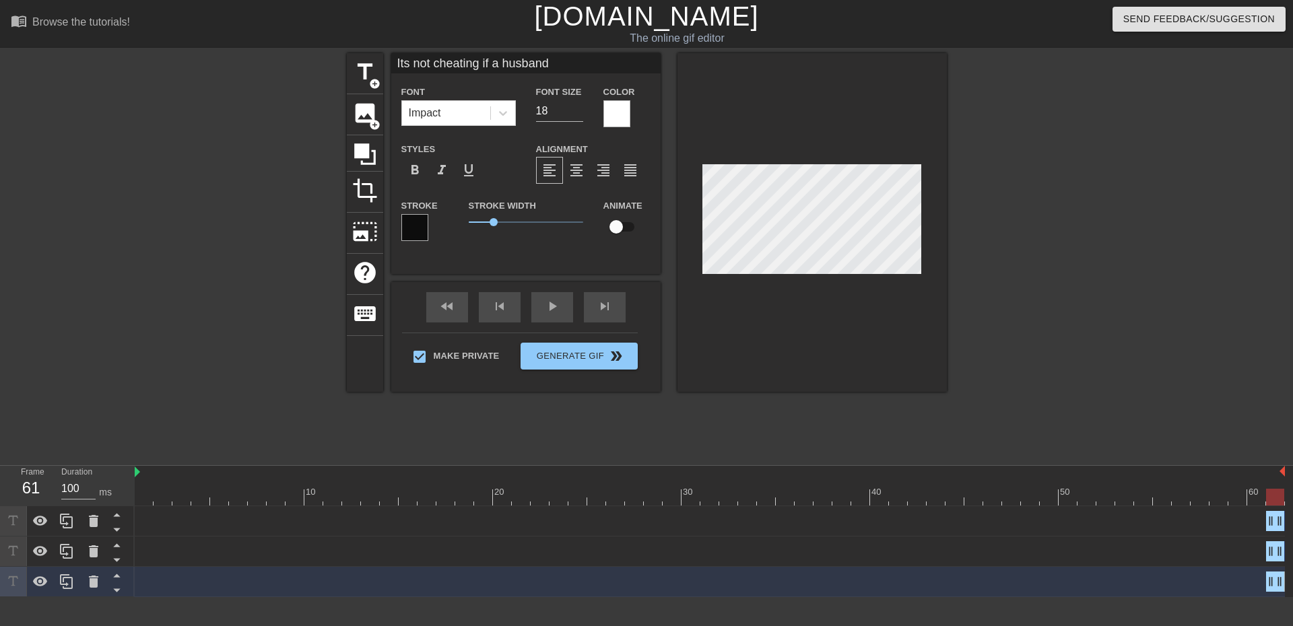
type input "sells his wife as a whore"
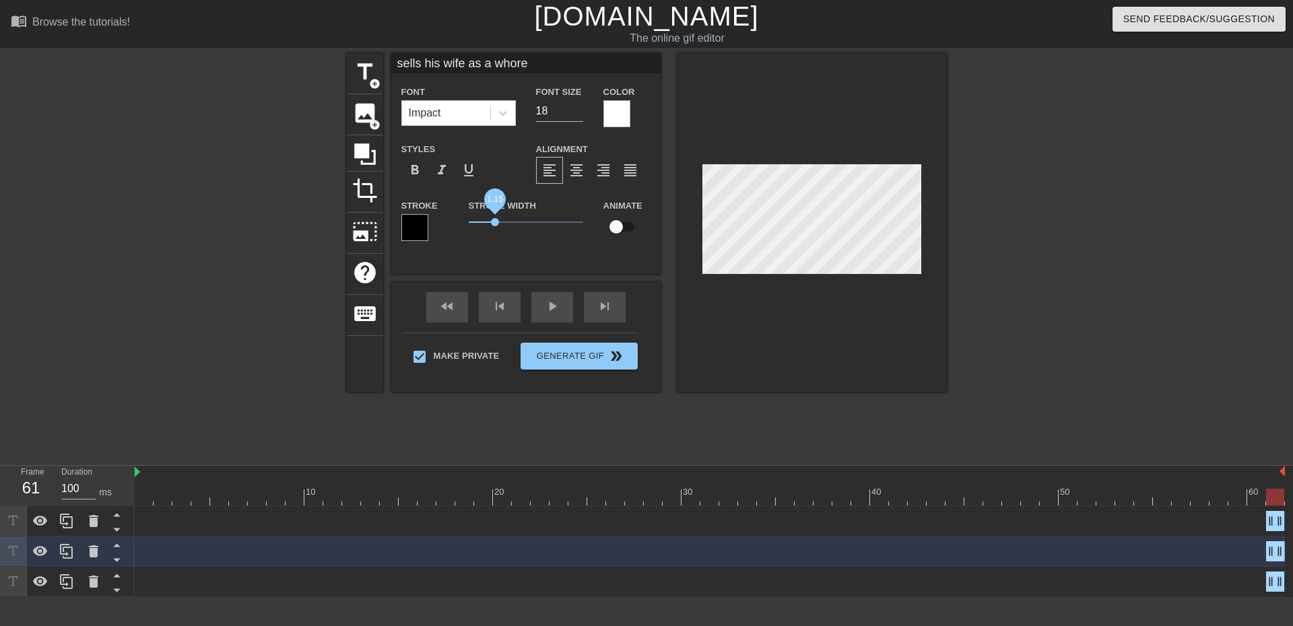
click at [494, 222] on span "1.15" at bounding box center [495, 222] width 8 height 8
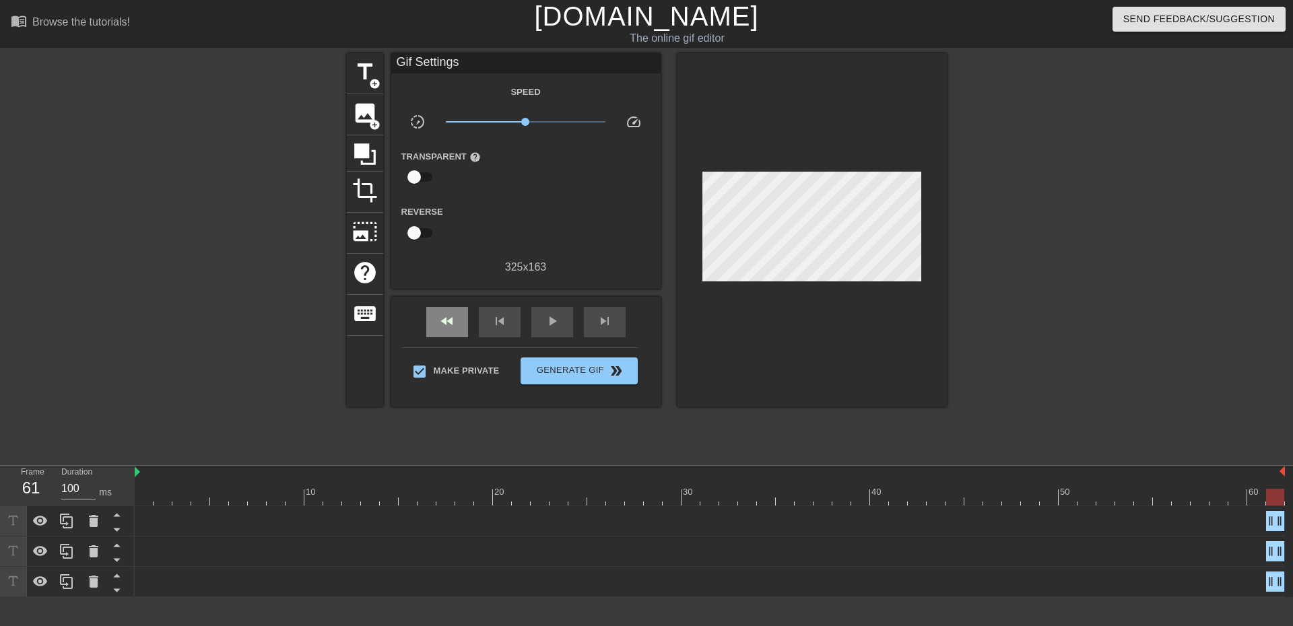
click at [455, 300] on div "fast_rewind skip_previous play_arrow skip_next" at bounding box center [526, 322] width 220 height 51
click at [452, 318] on span "fast_rewind" at bounding box center [447, 321] width 16 height 16
drag, startPoint x: 1273, startPoint y: 521, endPoint x: 1289, endPoint y: 499, distance: 27.9
click at [1129, 518] on div "to a horny group of guys drag_handle drag_handle" at bounding box center [710, 521] width 1150 height 20
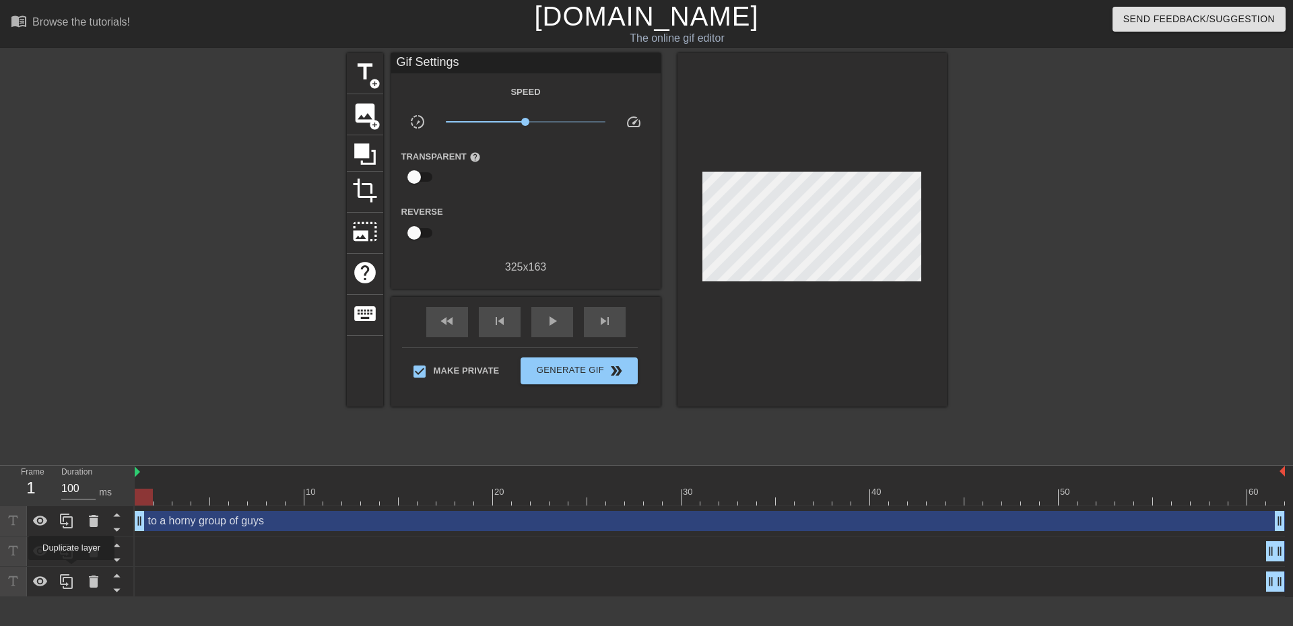
drag, startPoint x: 1271, startPoint y: 520, endPoint x: 213, endPoint y: 605, distance: 1061.9
click at [70, 570] on div "Frame 1 Duration 100 ms 10 20 30 40 50 60 to a horny group of guys drag_handle …" at bounding box center [646, 531] width 1293 height 131
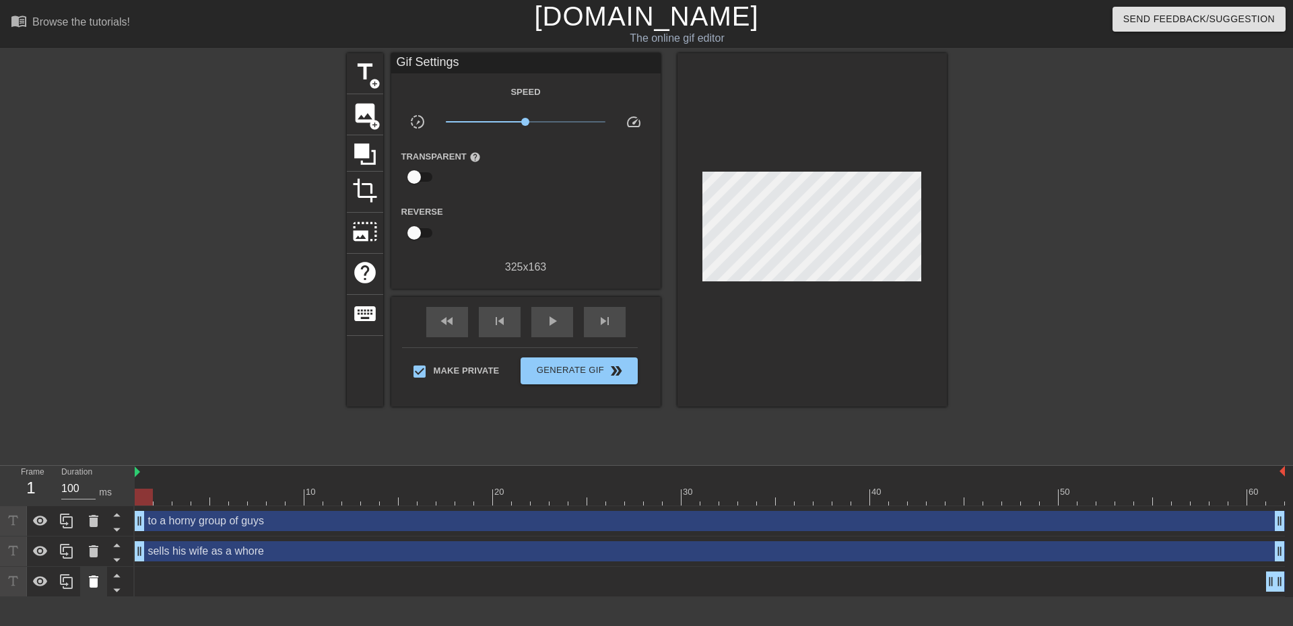
drag, startPoint x: 1271, startPoint y: 549, endPoint x: 89, endPoint y: 586, distance: 1183.0
click at [81, 582] on div "Frame 1 Duration 100 ms 10 20 30 40 50 60 to a horny group of guys drag_handle …" at bounding box center [646, 531] width 1293 height 131
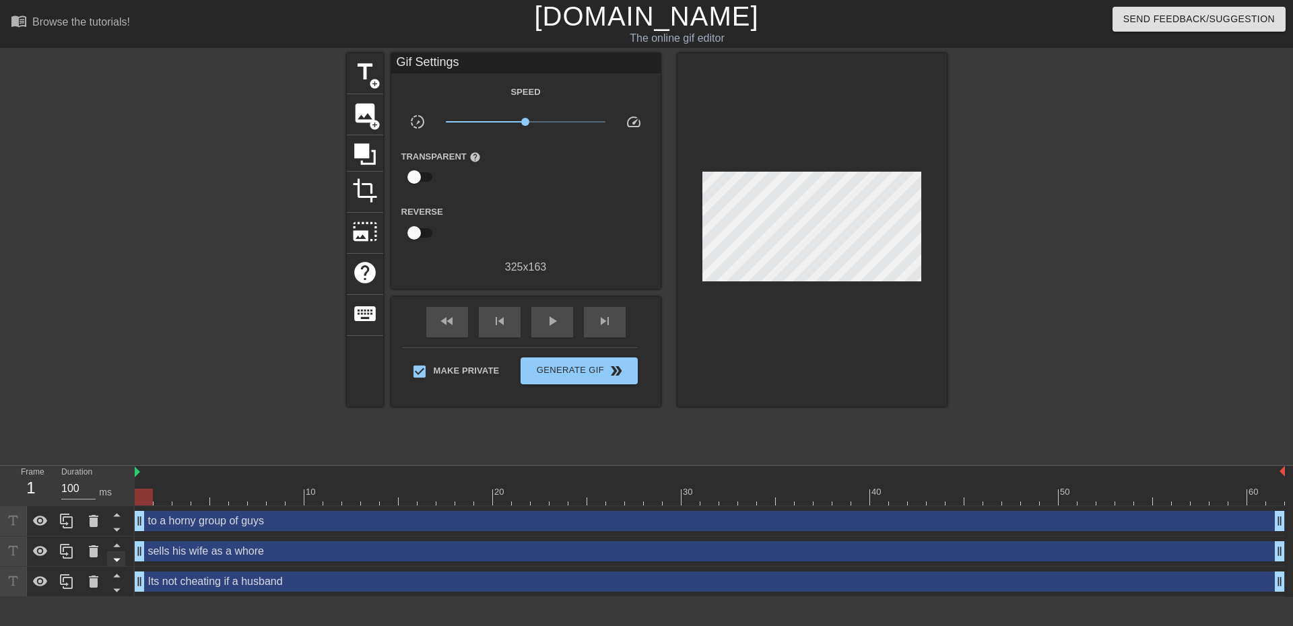
drag, startPoint x: 1269, startPoint y: 584, endPoint x: 115, endPoint y: 566, distance: 1153.6
click at [115, 566] on div "Frame 1 Duration 100 ms 10 20 30 40 50 60 to a horny group of guys drag_handle …" at bounding box center [646, 531] width 1293 height 131
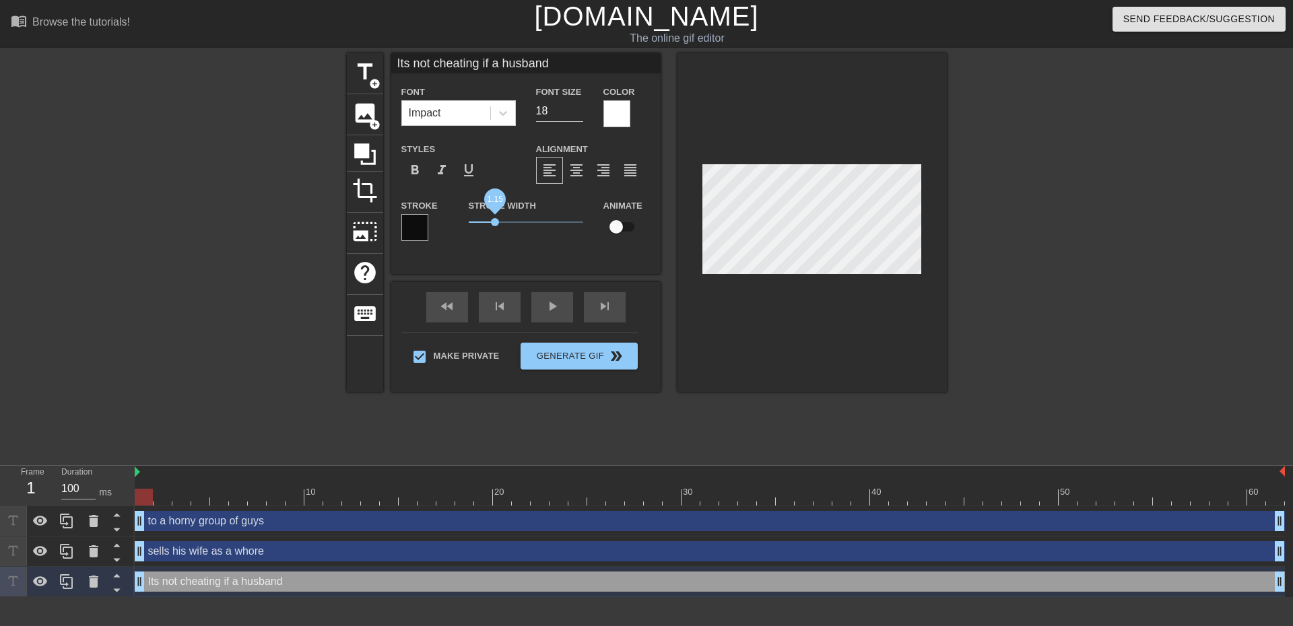
click at [495, 224] on span "1.15" at bounding box center [495, 222] width 8 height 8
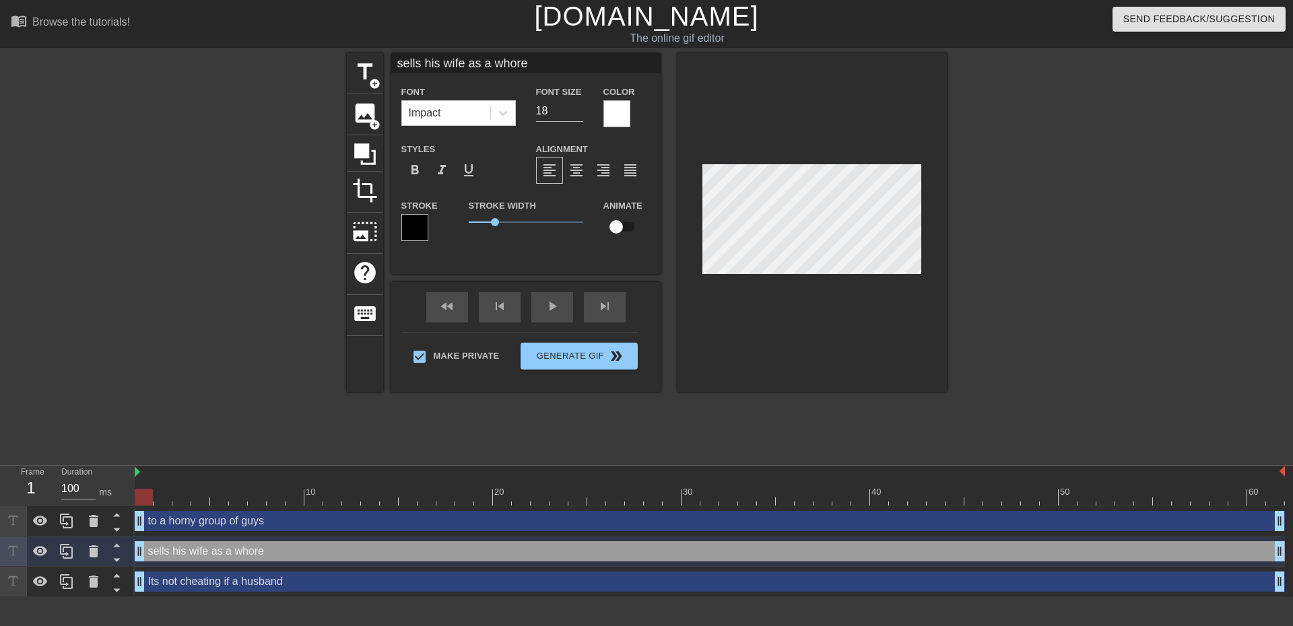
type input "to a horny group of guys"
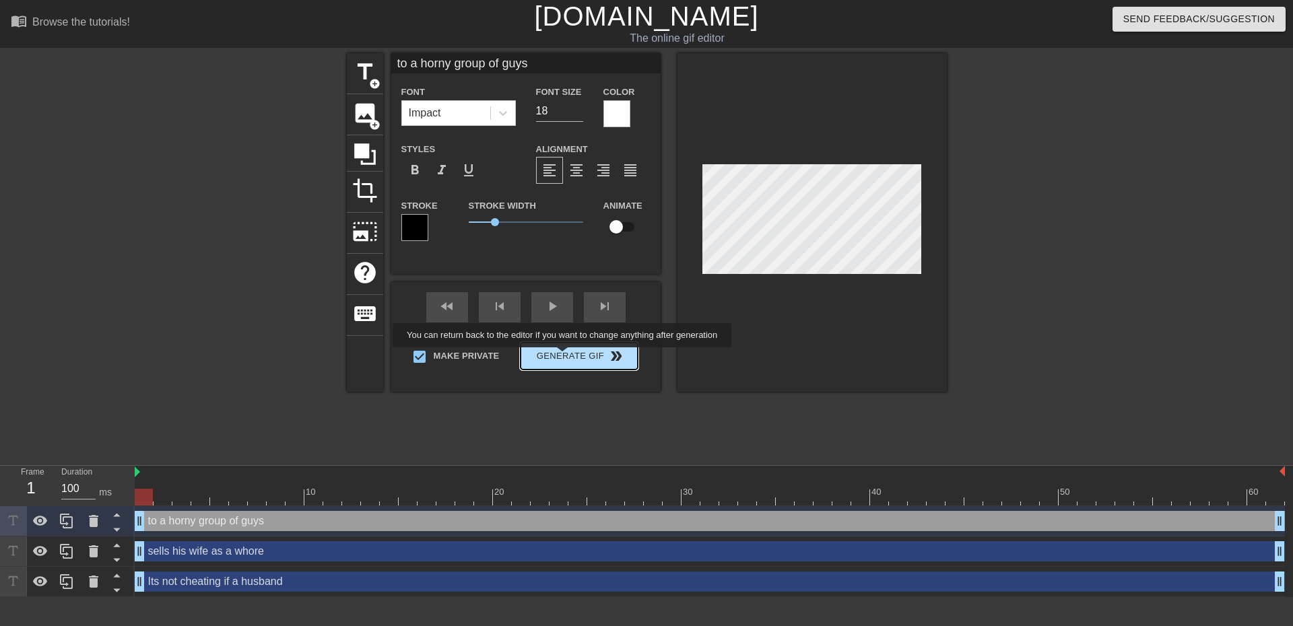
click at [565, 356] on button "Generate Gif double_arrow" at bounding box center [579, 356] width 116 height 27
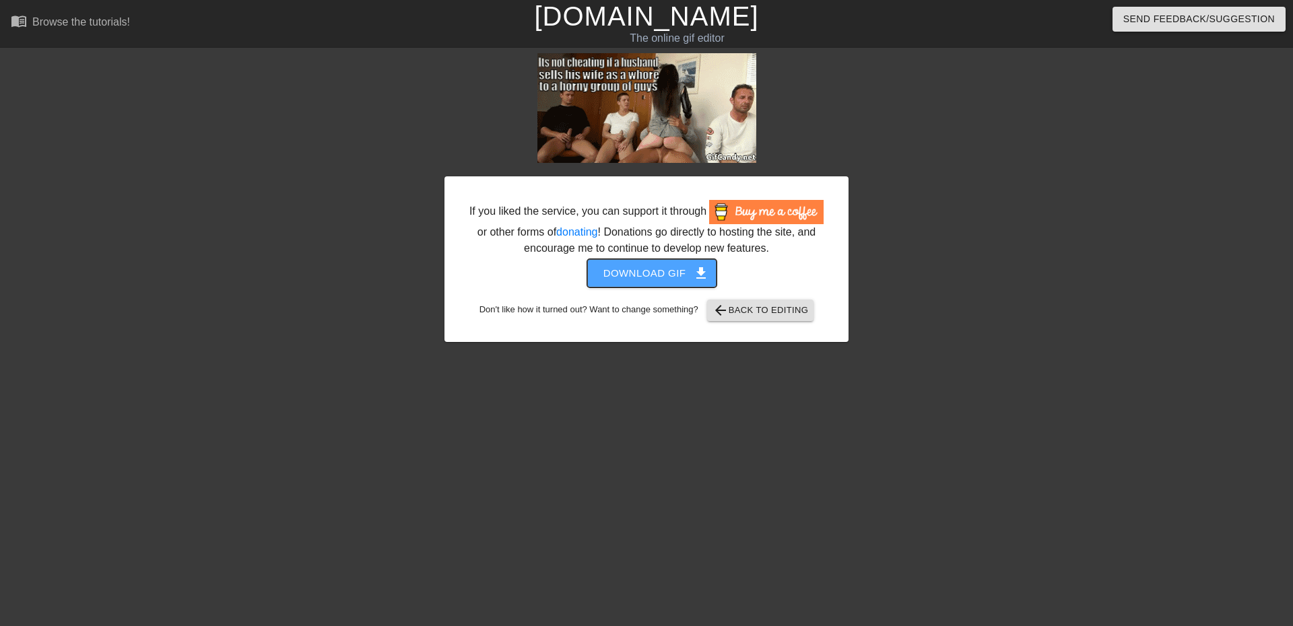
click at [659, 274] on span "Download gif get_app" at bounding box center [652, 274] width 98 height 18
